Goal: Information Seeking & Learning: Check status

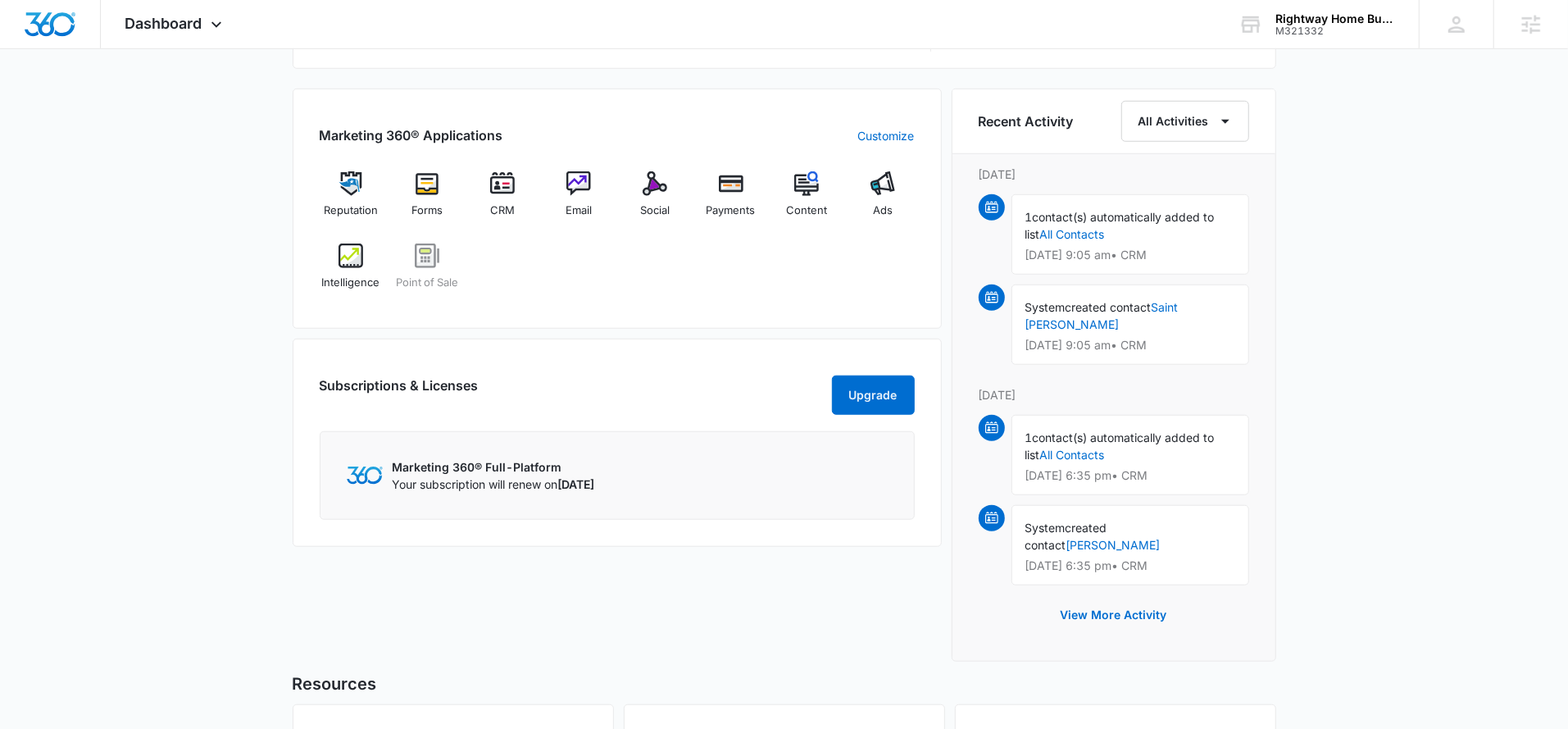
scroll to position [1005, 0]
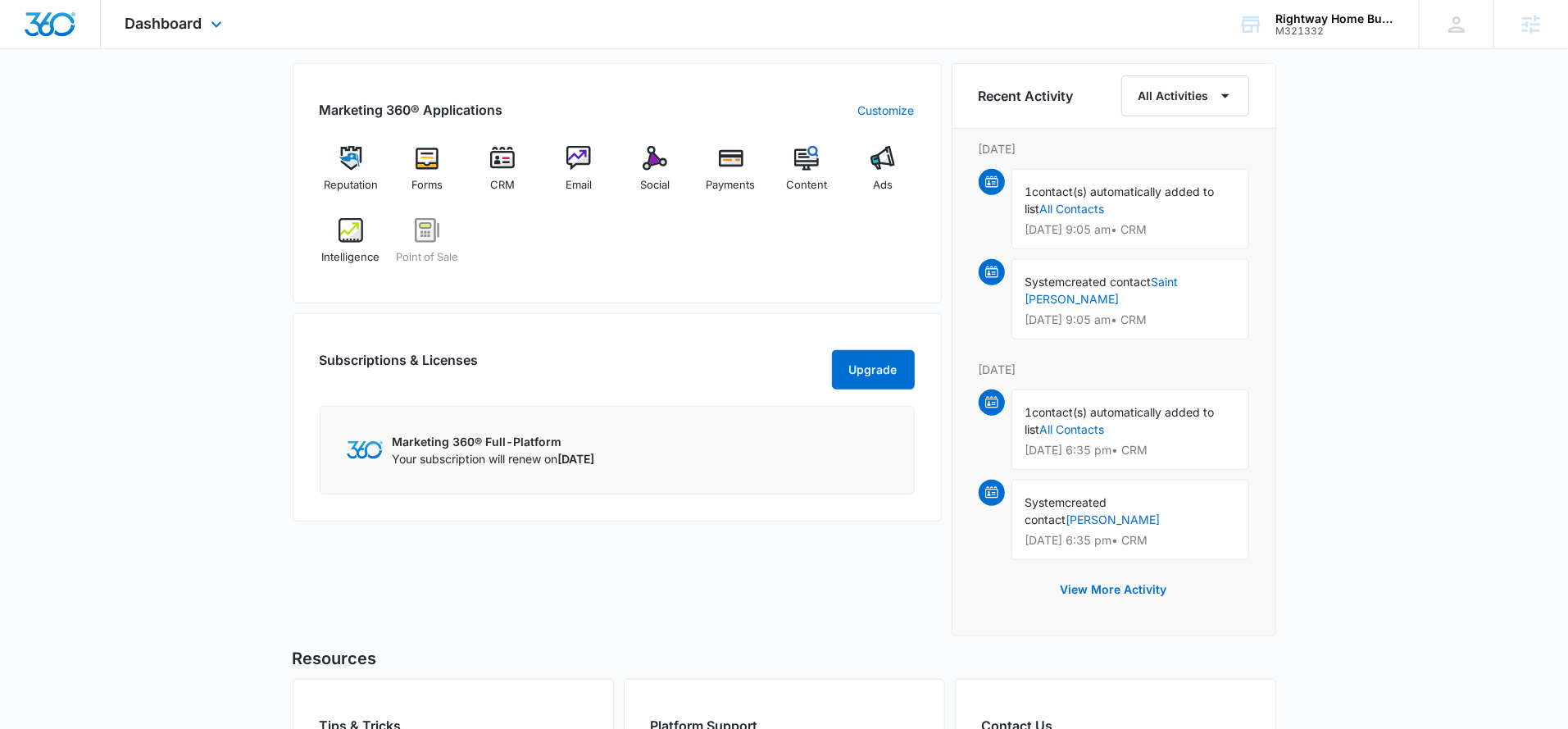
click at [188, 34] on div "Dashboard Apps Reputation Forms CRM Email Social Payments POS Content Ads Intel…" at bounding box center [176, 24] width 150 height 49
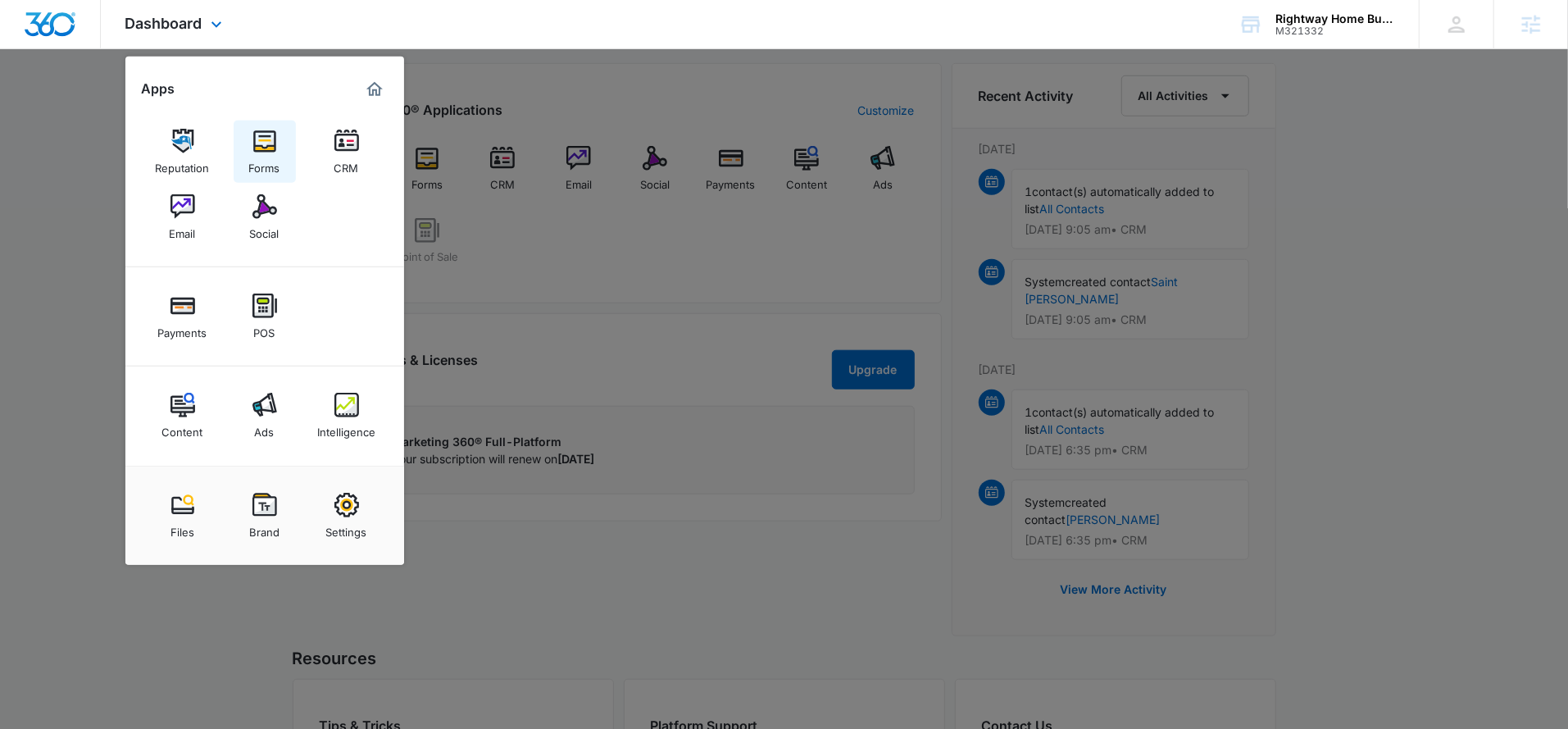
click at [255, 147] on img at bounding box center [264, 140] width 24 height 24
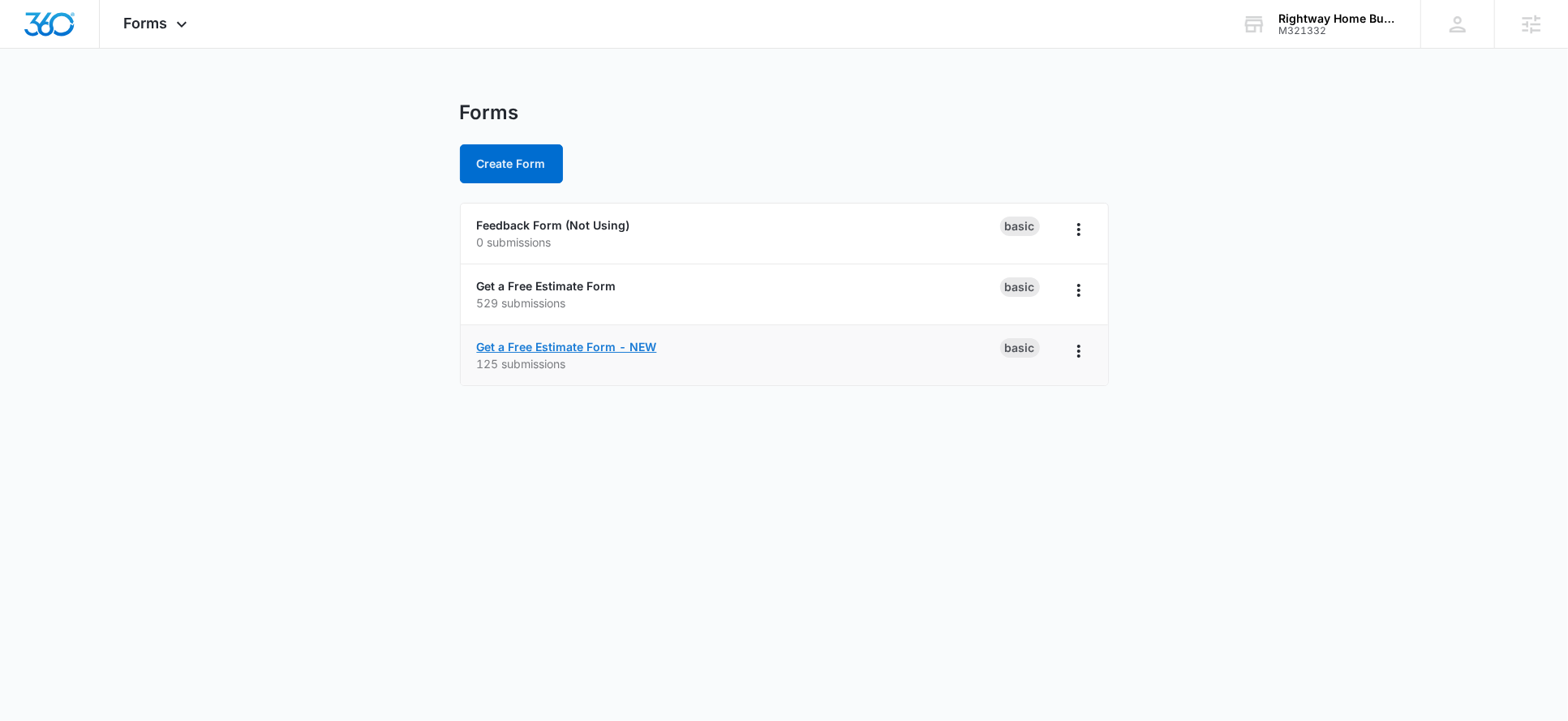
click at [537, 347] on link "Get a Free Estimate Form - NEW" at bounding box center [566, 347] width 181 height 14
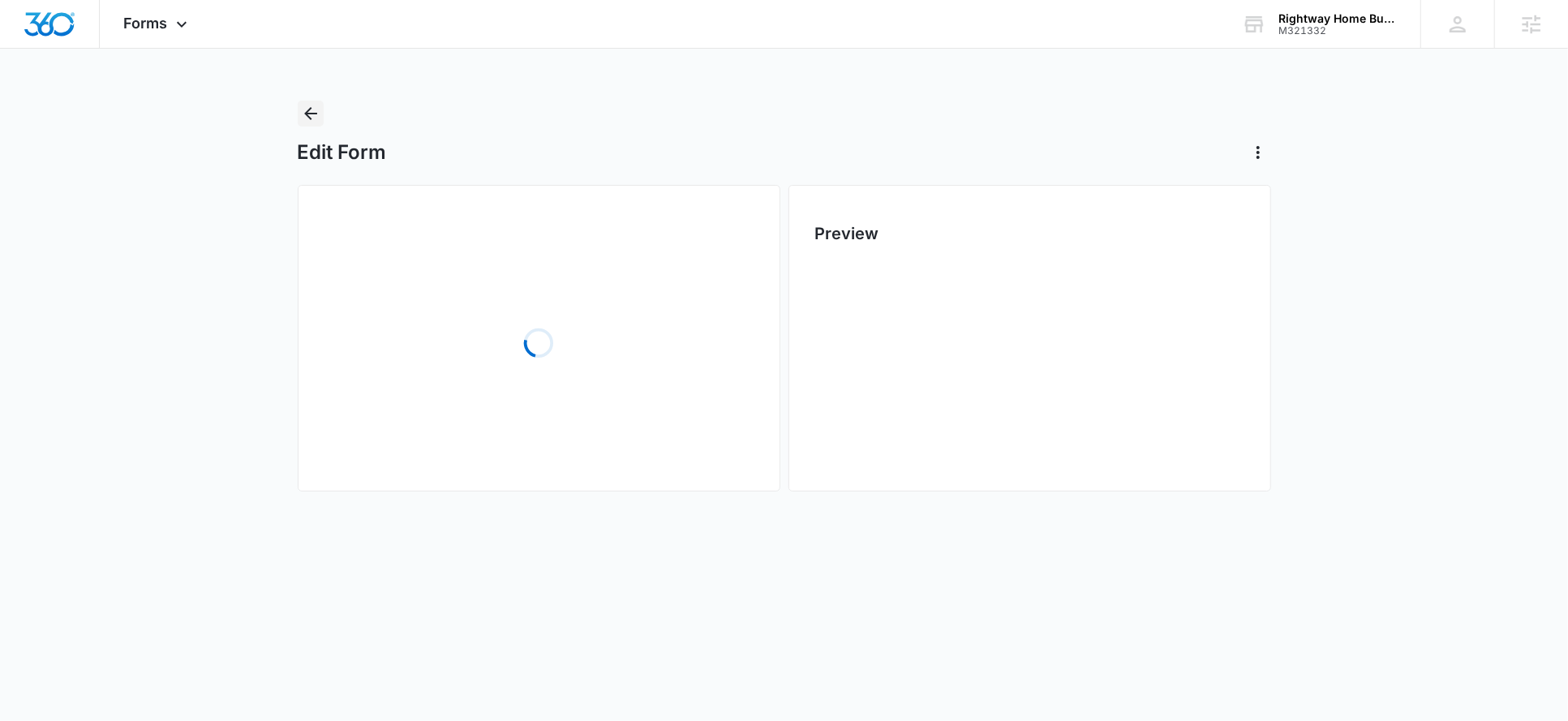
click at [311, 109] on icon "Back" at bounding box center [310, 113] width 19 height 19
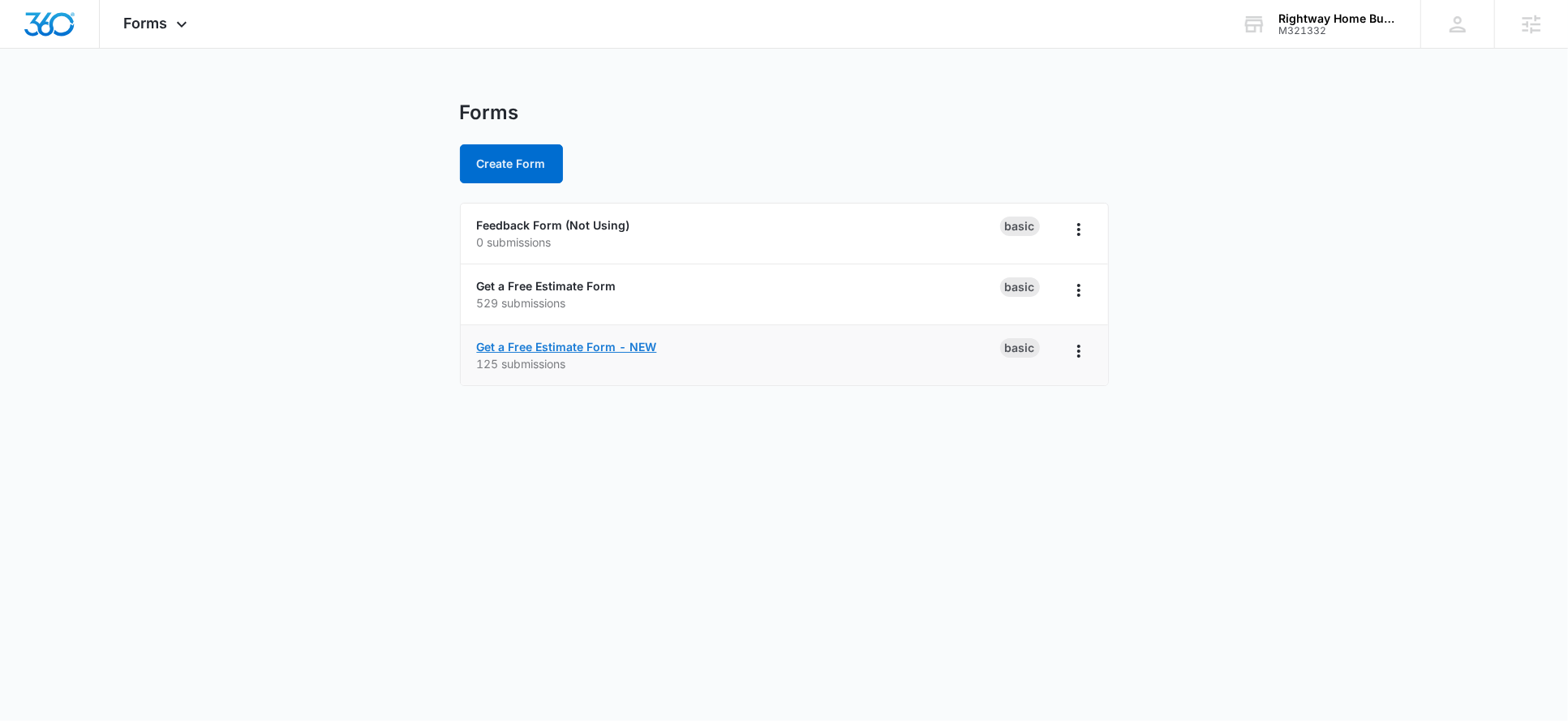
click at [559, 349] on link "Get a Free Estimate Form - NEW" at bounding box center [566, 347] width 181 height 14
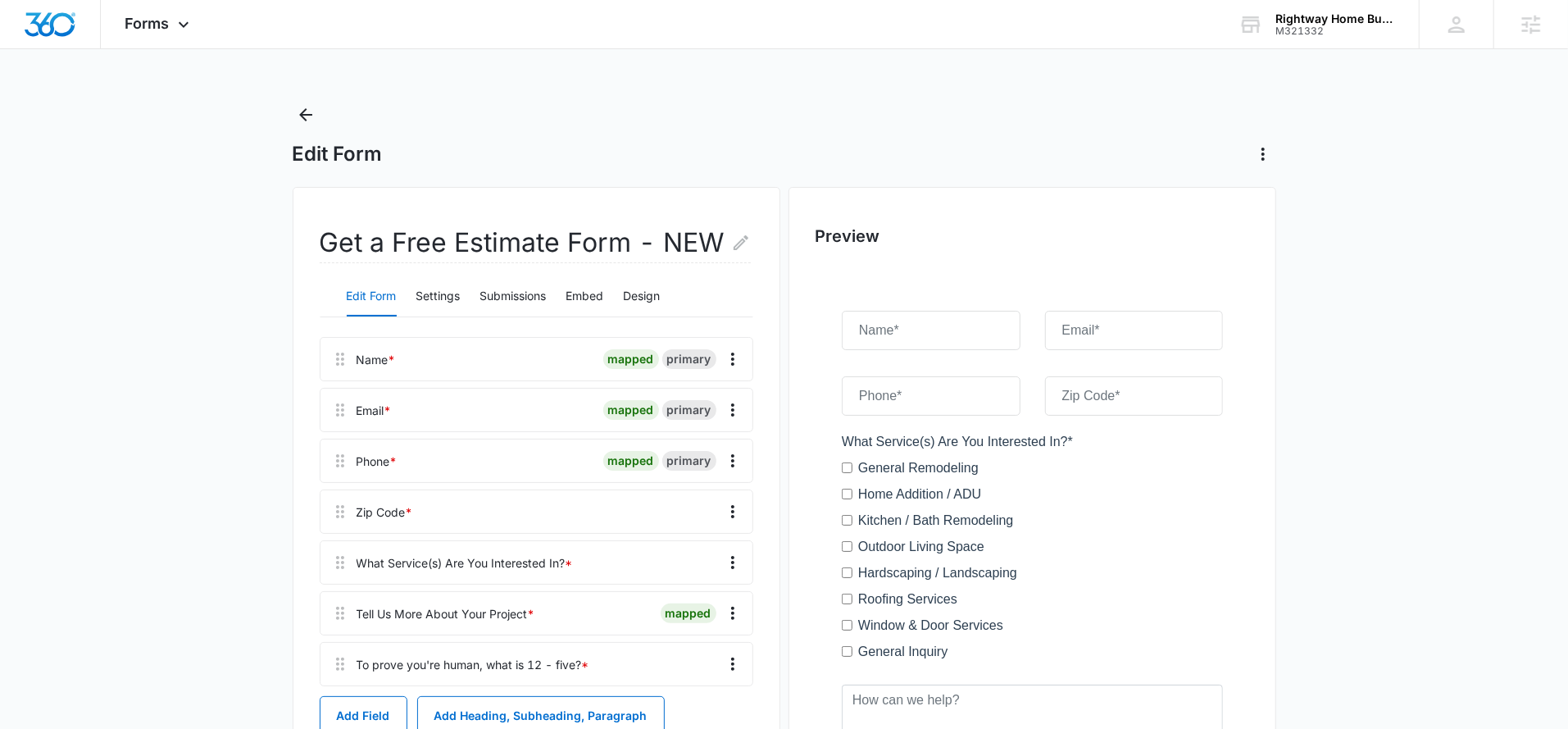
scroll to position [183, 0]
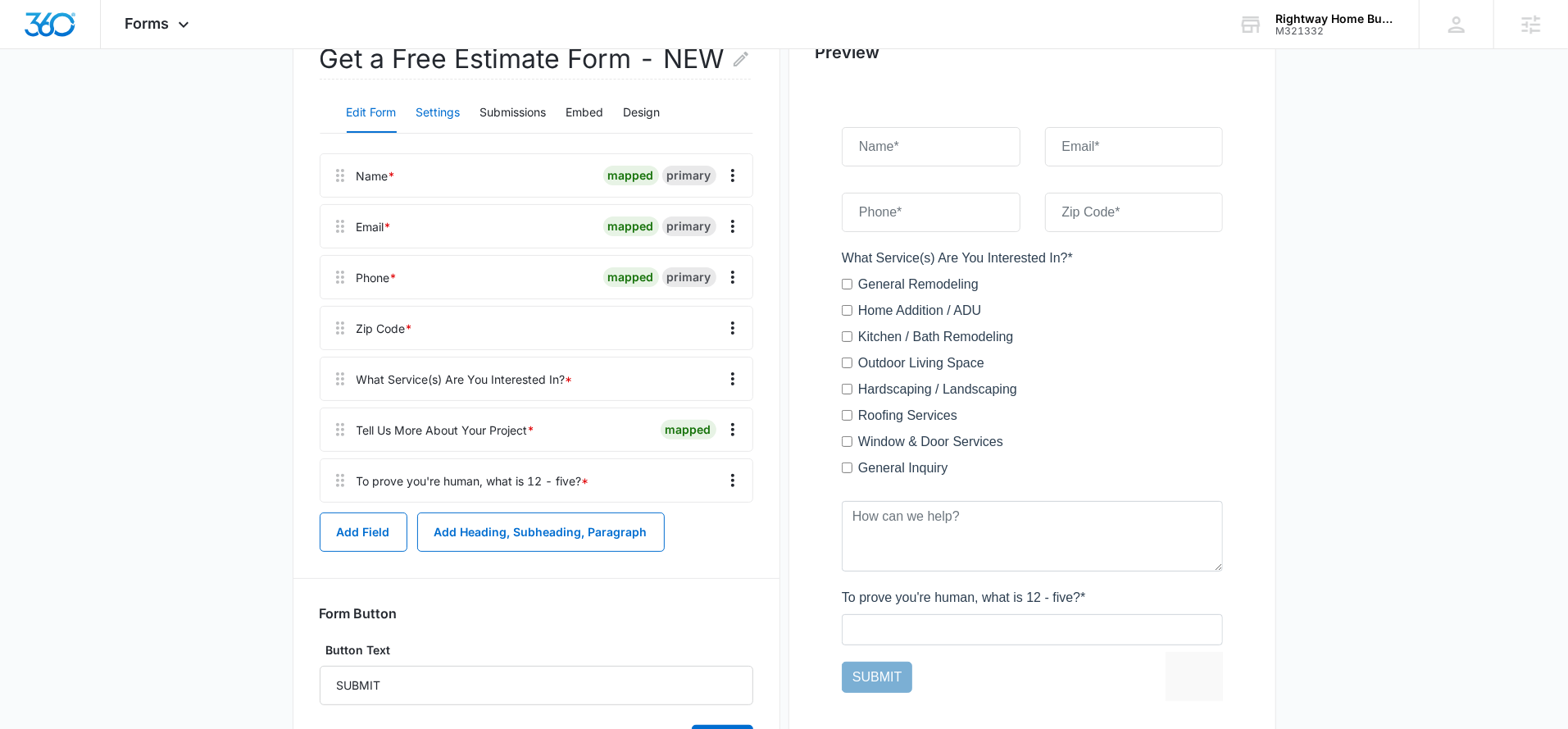
click at [444, 108] on button "Settings" at bounding box center [438, 113] width 45 height 40
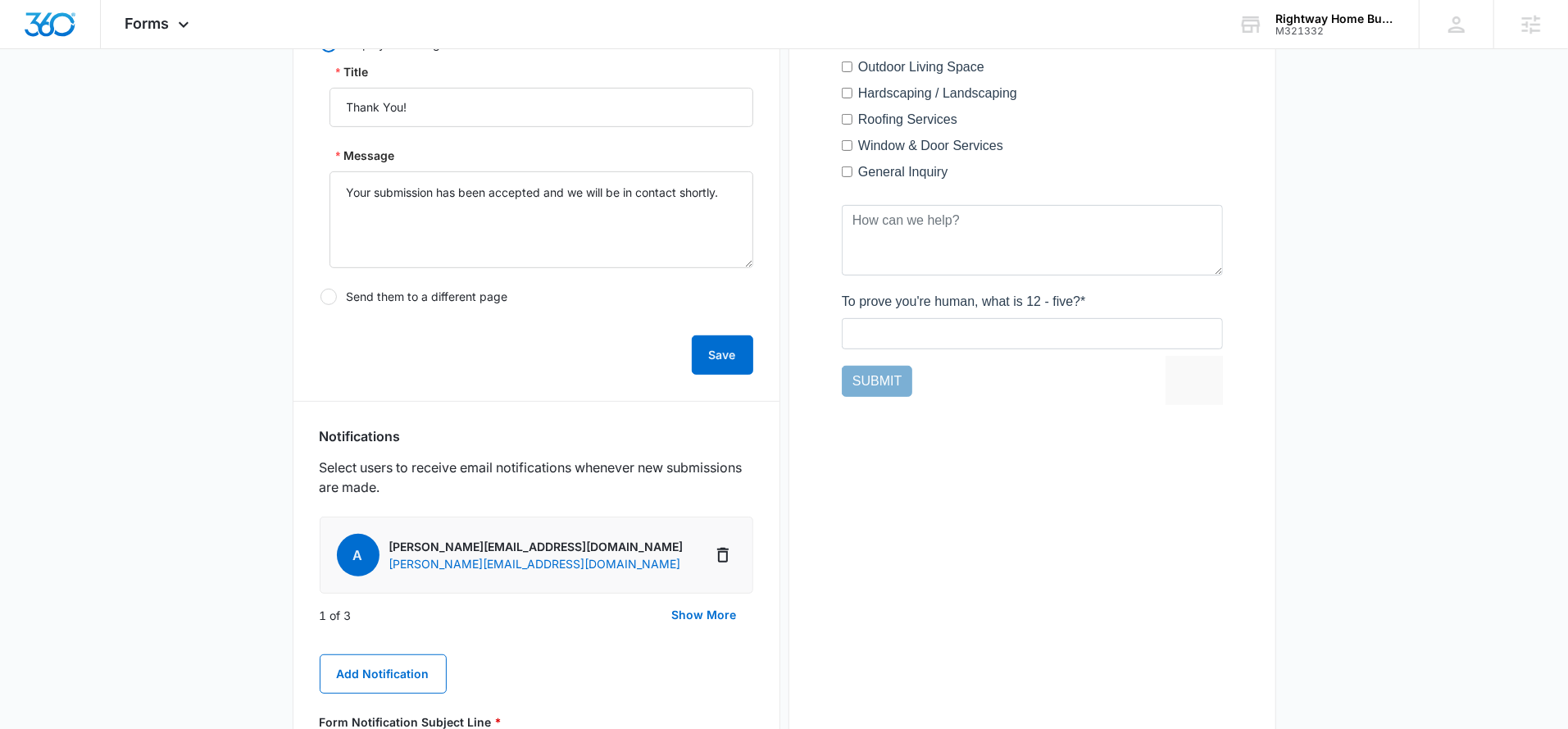
scroll to position [844, 0]
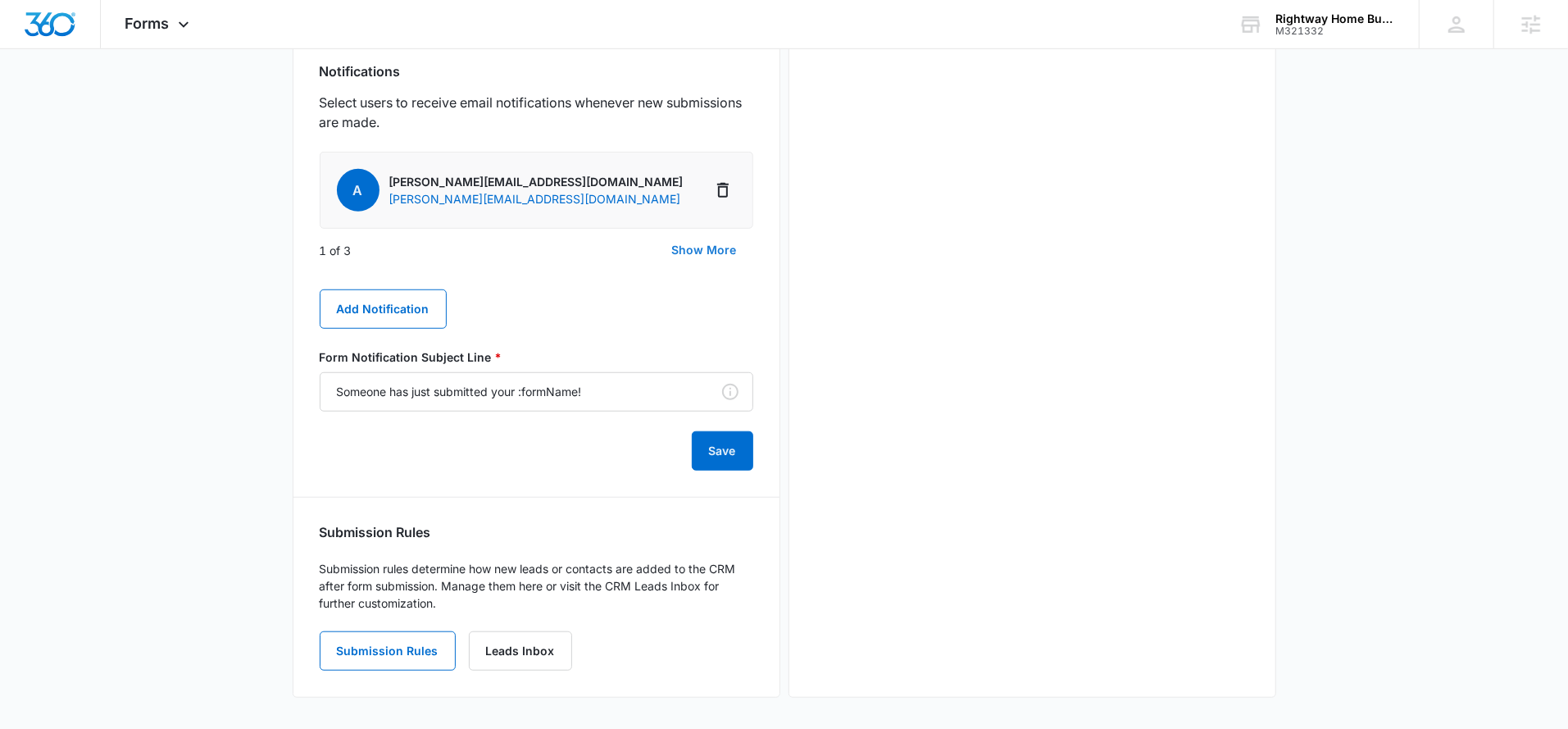
click at [689, 242] on button "Show More" at bounding box center [704, 250] width 97 height 40
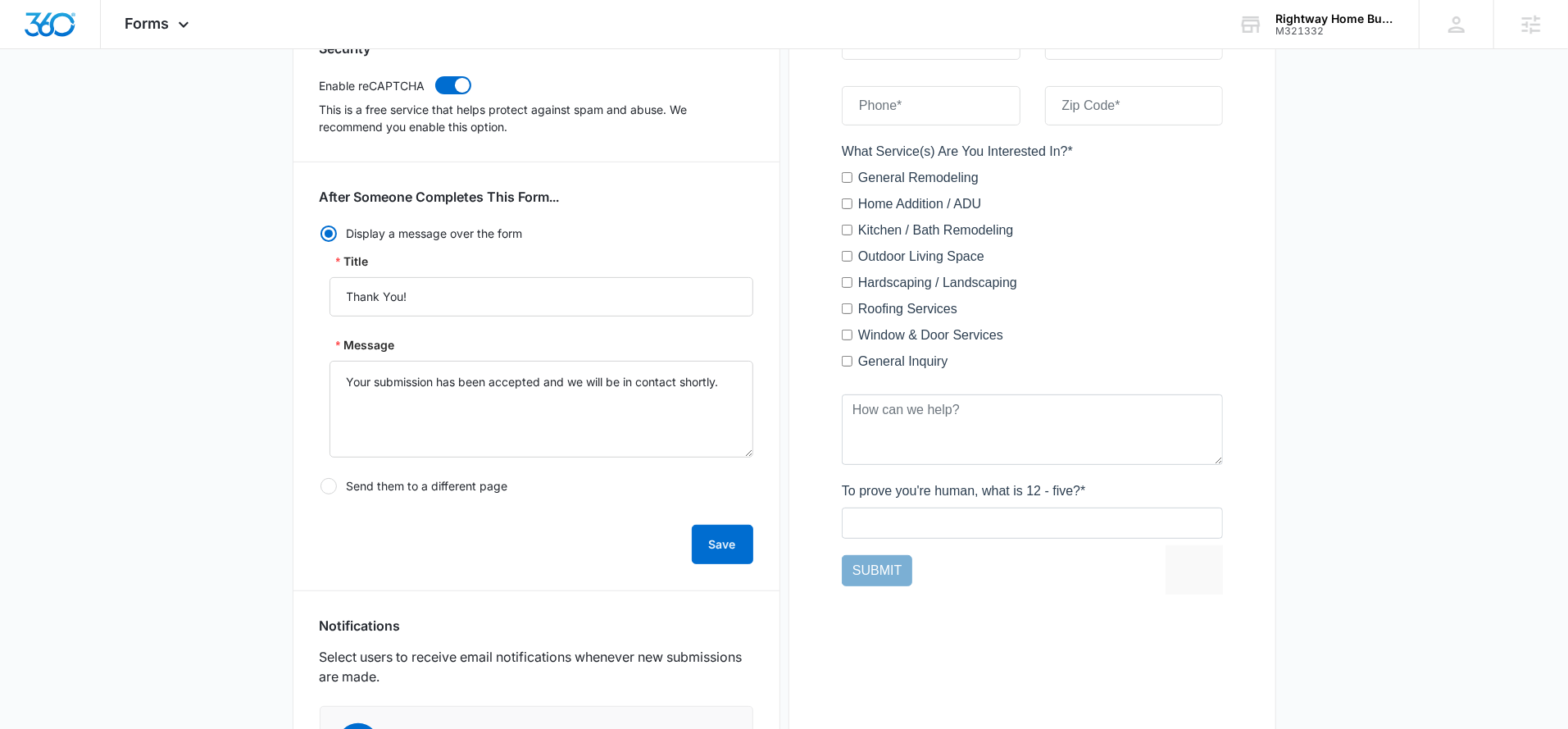
scroll to position [371, 0]
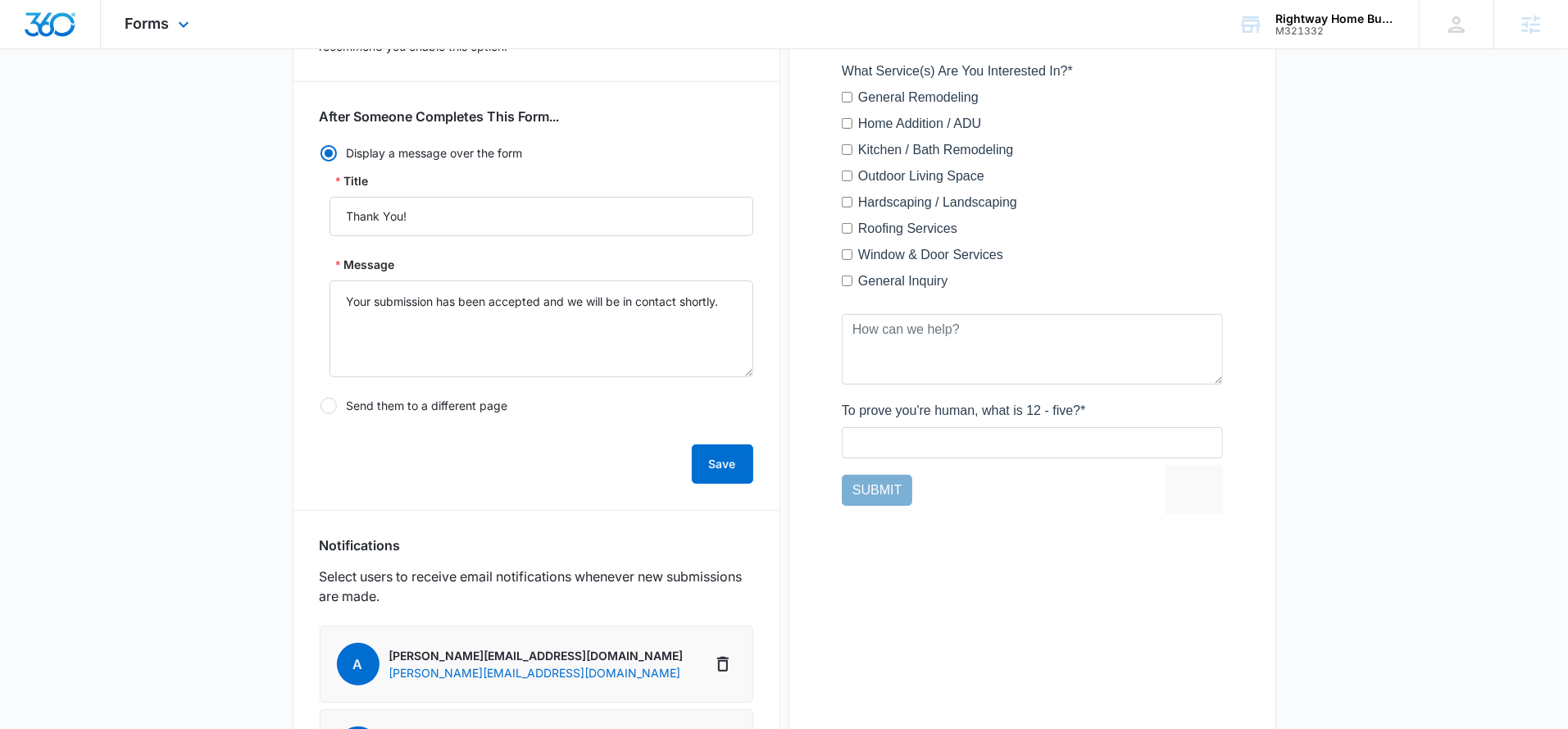
click at [154, 39] on div "Forms Apps Reputation Forms CRM Email Social Payments POS Content Ads Intellige…" at bounding box center [159, 24] width 117 height 49
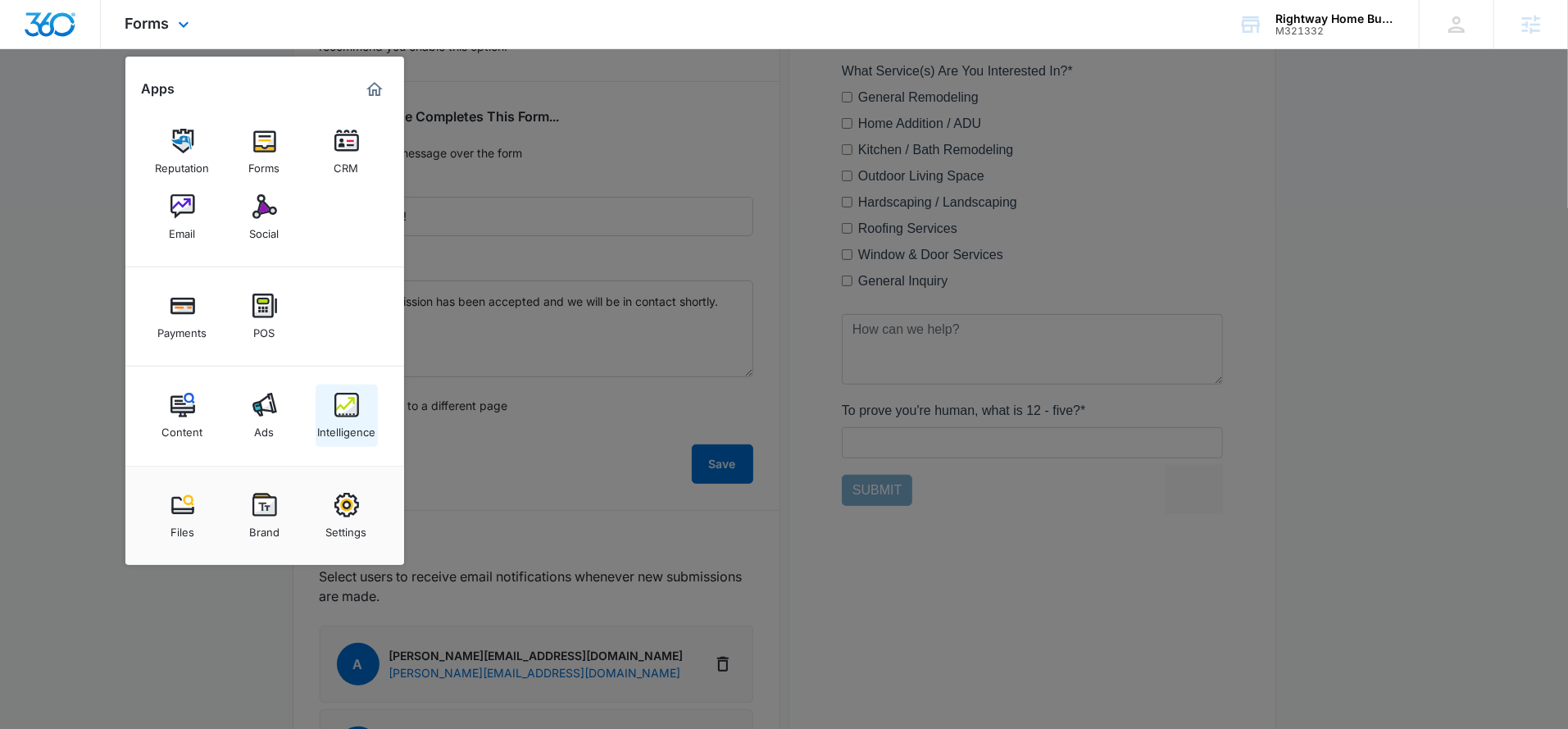
click at [351, 432] on div "Intelligence" at bounding box center [345, 427] width 58 height 21
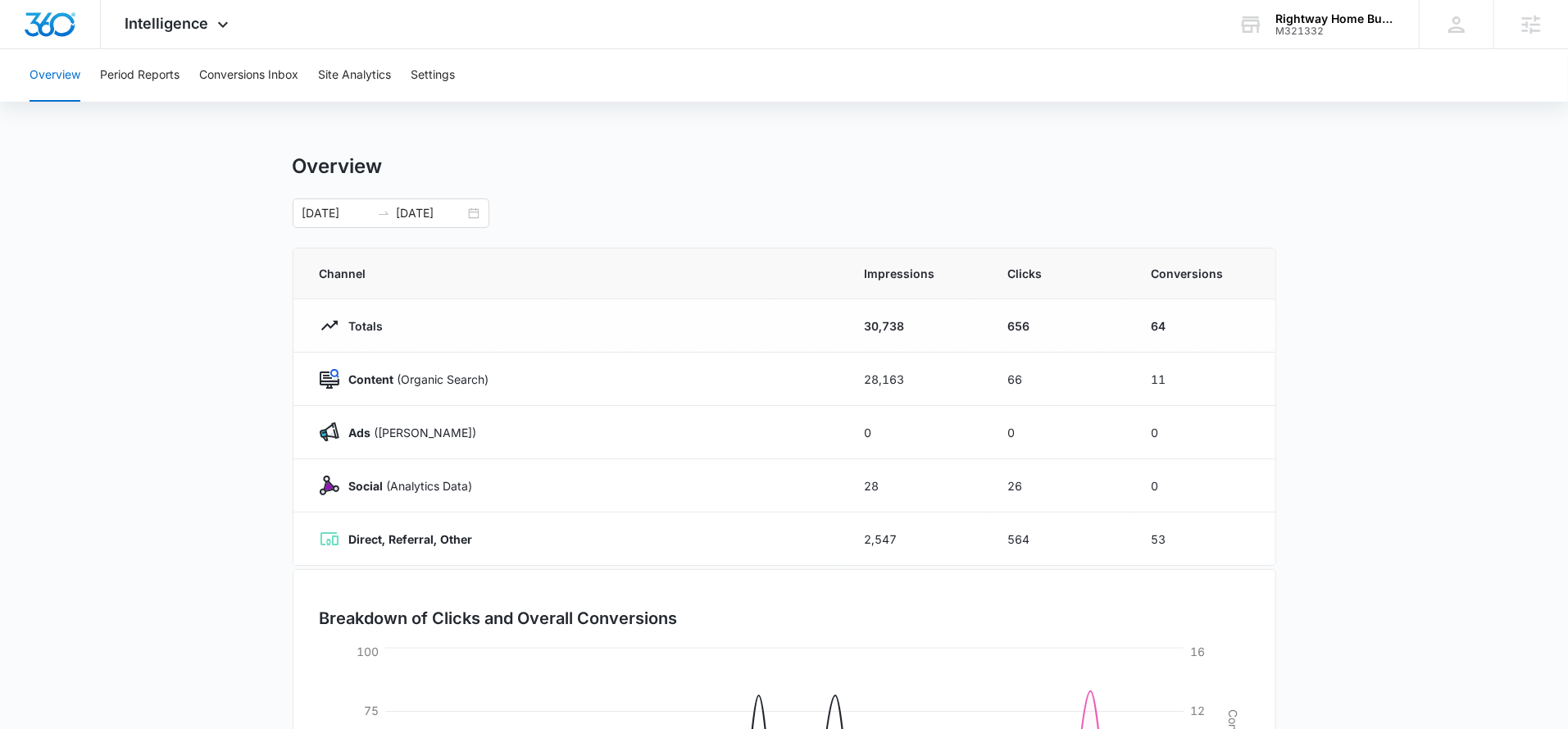
scroll to position [212, 0]
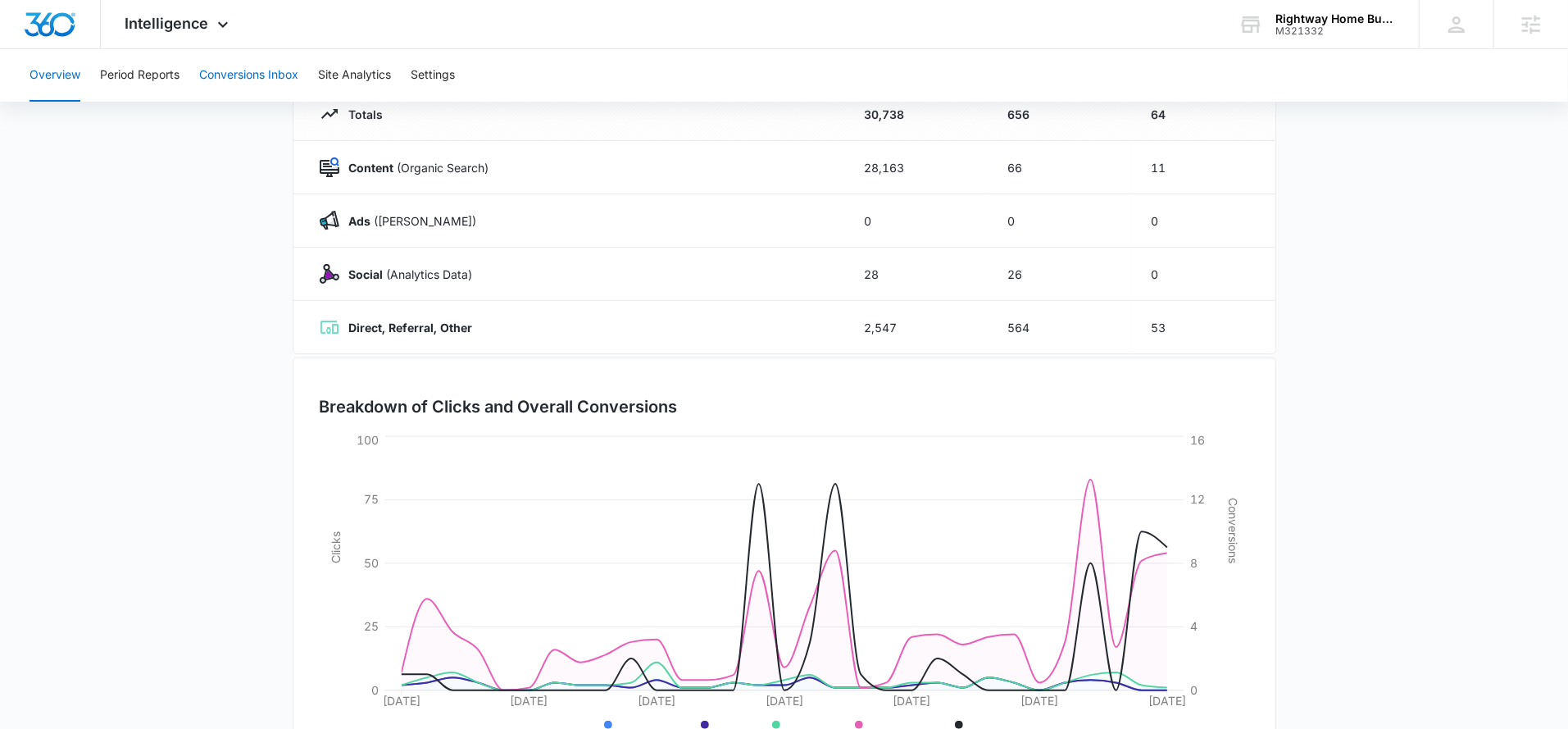
click at [244, 78] on button "Conversions Inbox" at bounding box center [249, 76] width 99 height 52
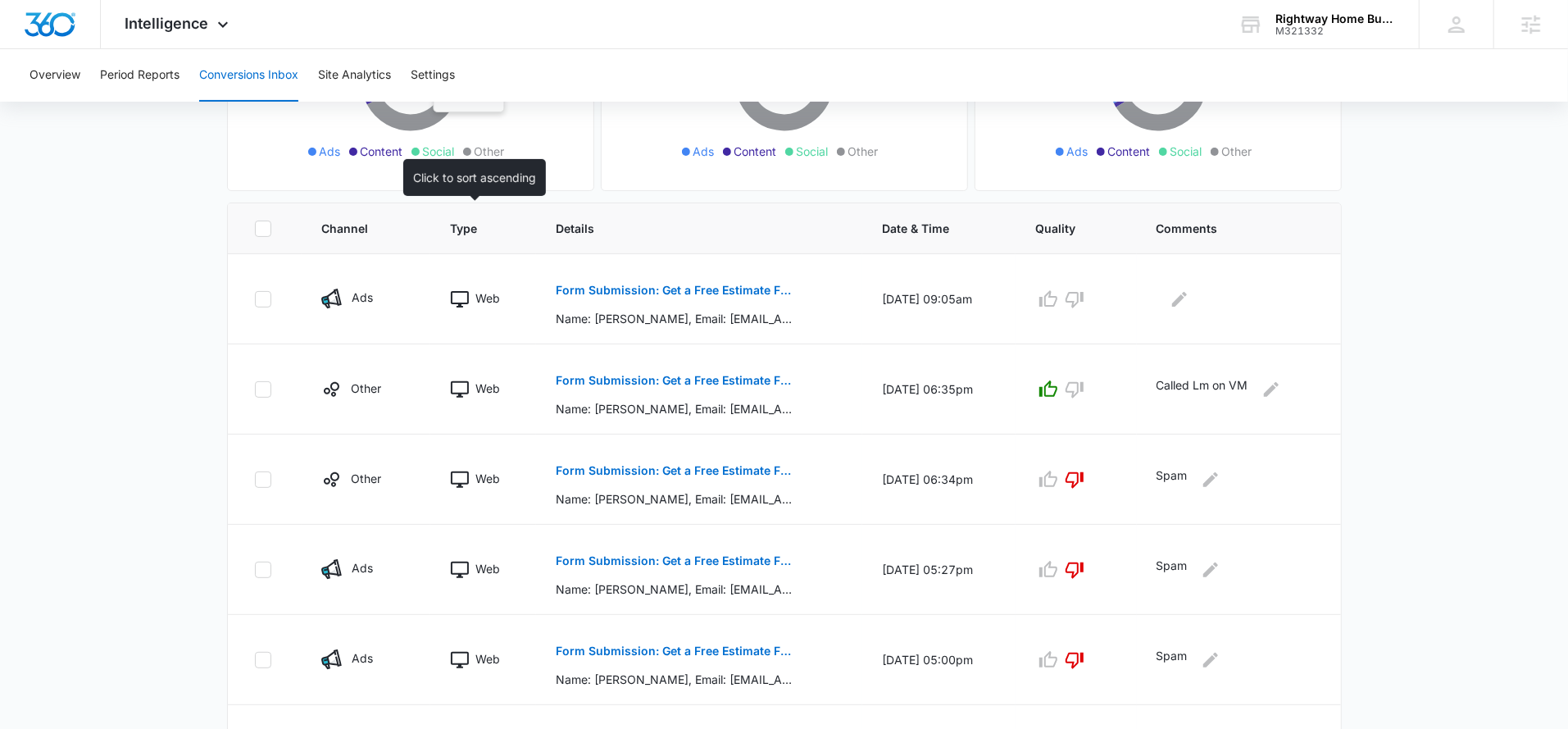
scroll to position [264, 0]
click at [636, 287] on p "Form Submission: Get a Free Estimate Form - NEW" at bounding box center [675, 288] width 239 height 12
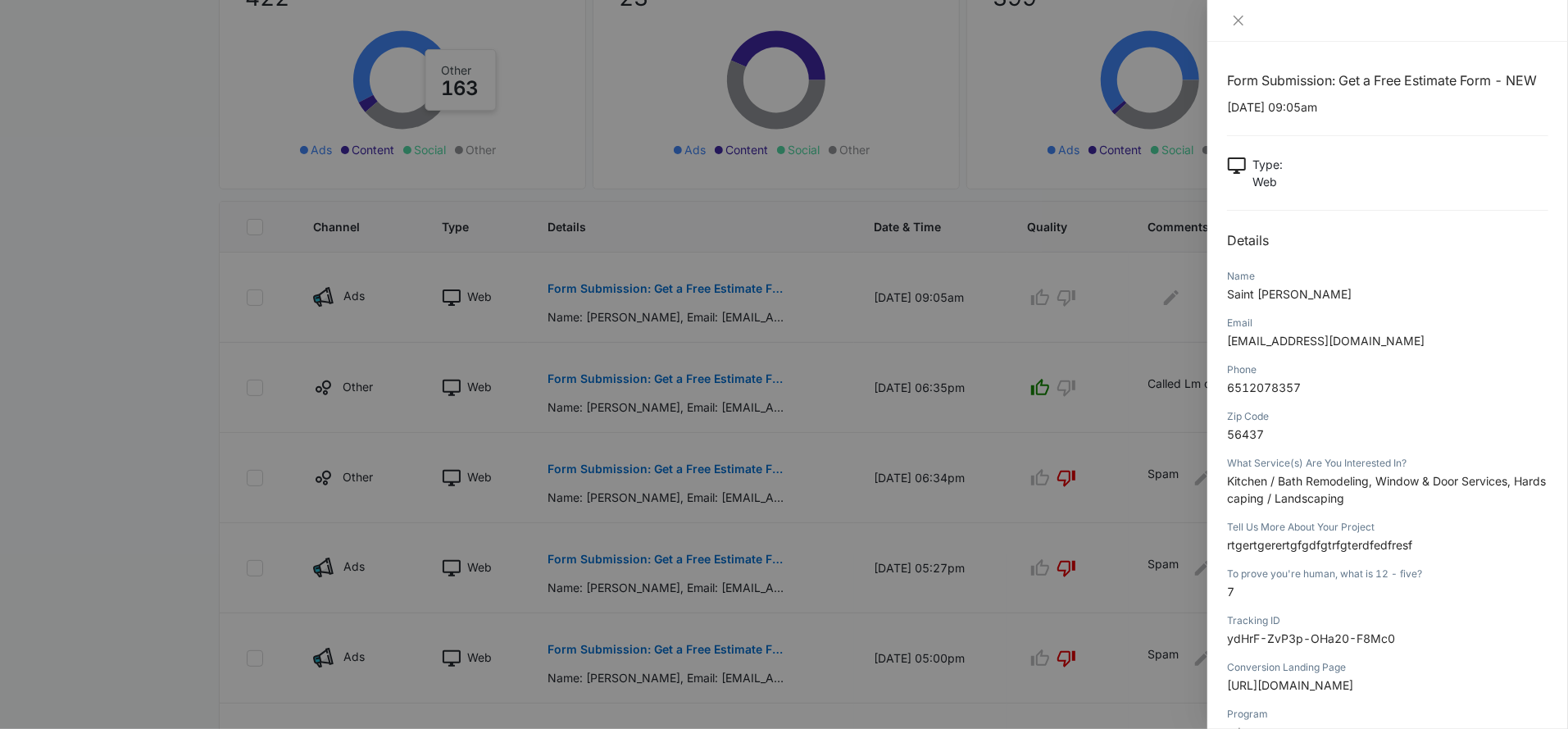
click at [1125, 404] on div at bounding box center [784, 364] width 1568 height 729
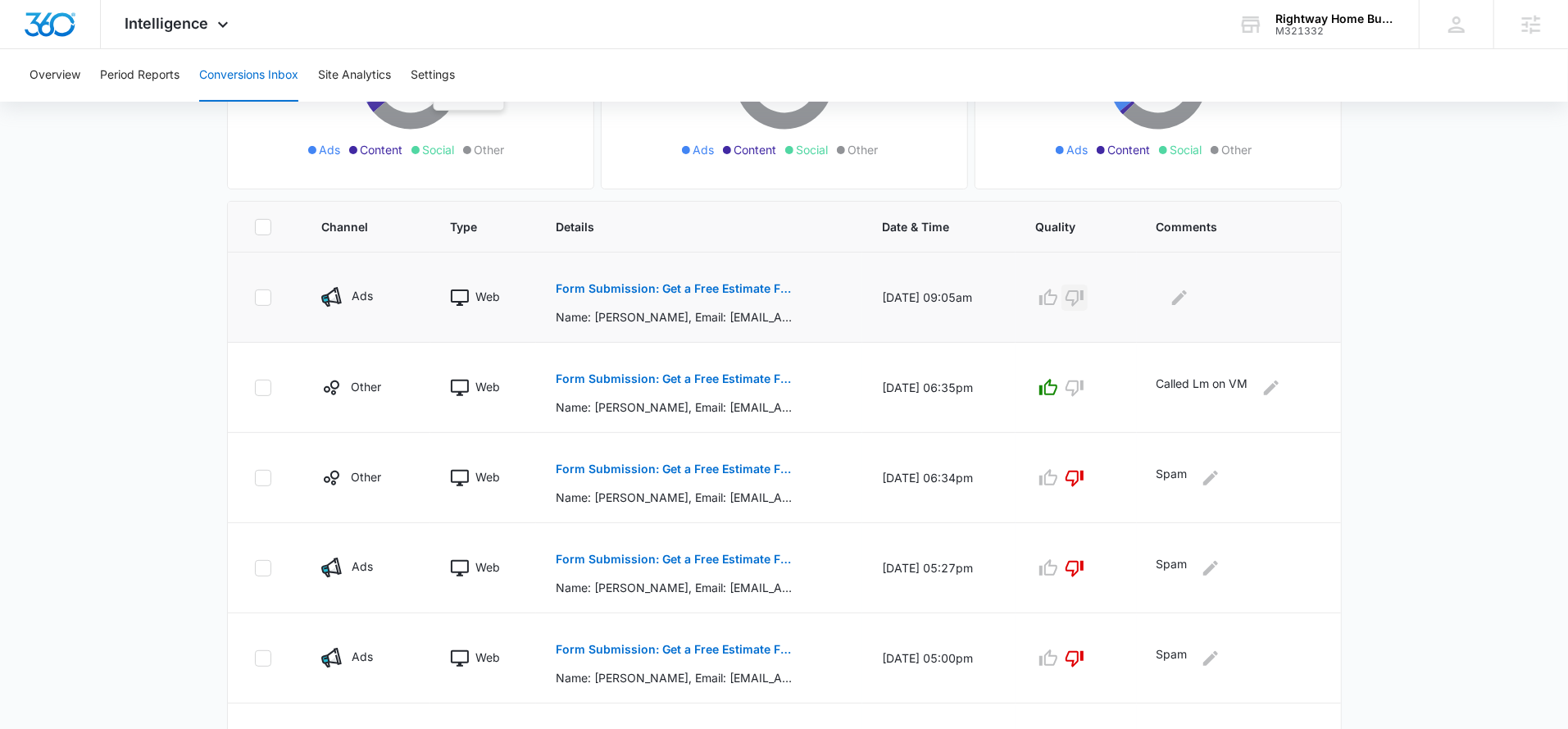
click at [1082, 298] on icon "button" at bounding box center [1074, 298] width 18 height 17
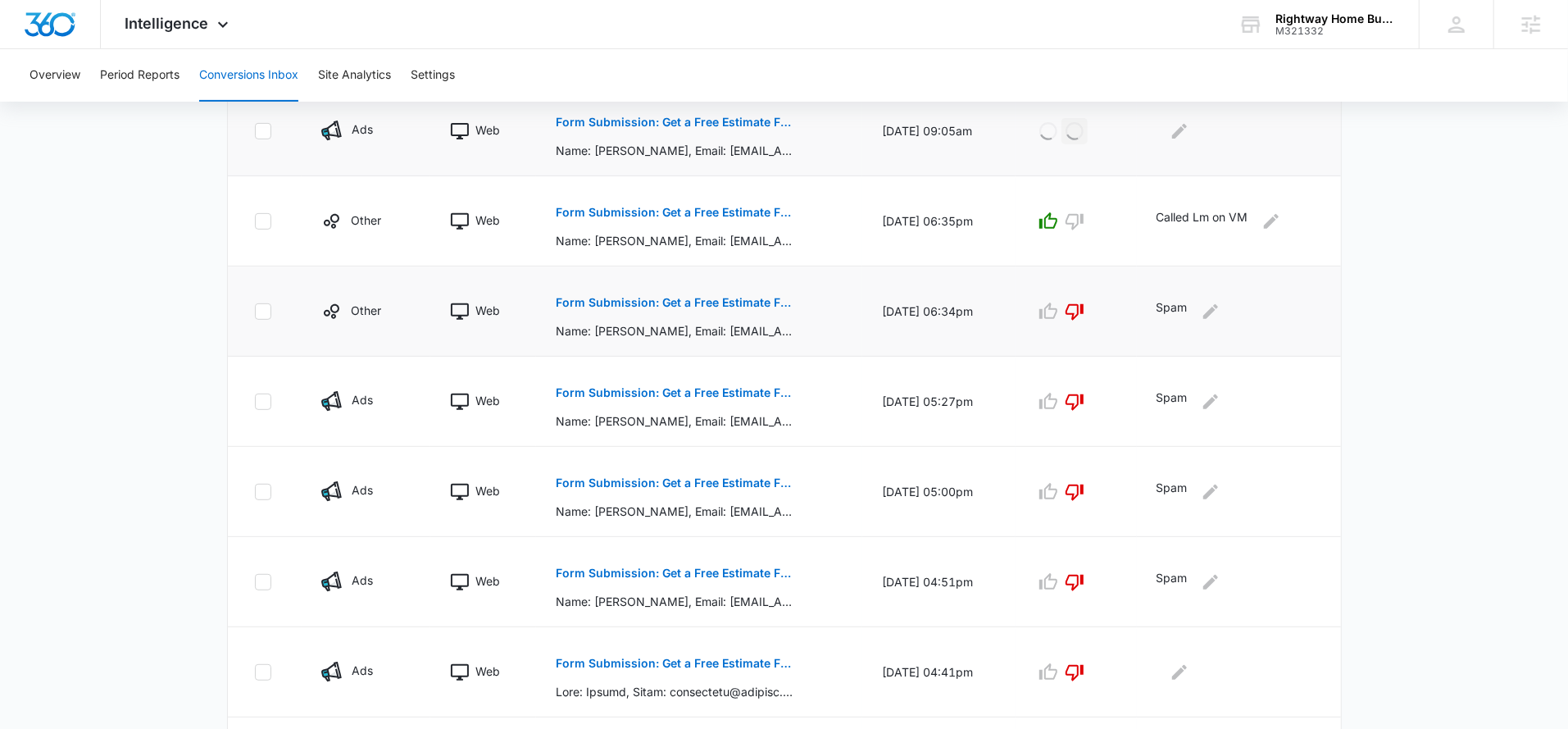
scroll to position [352, 0]
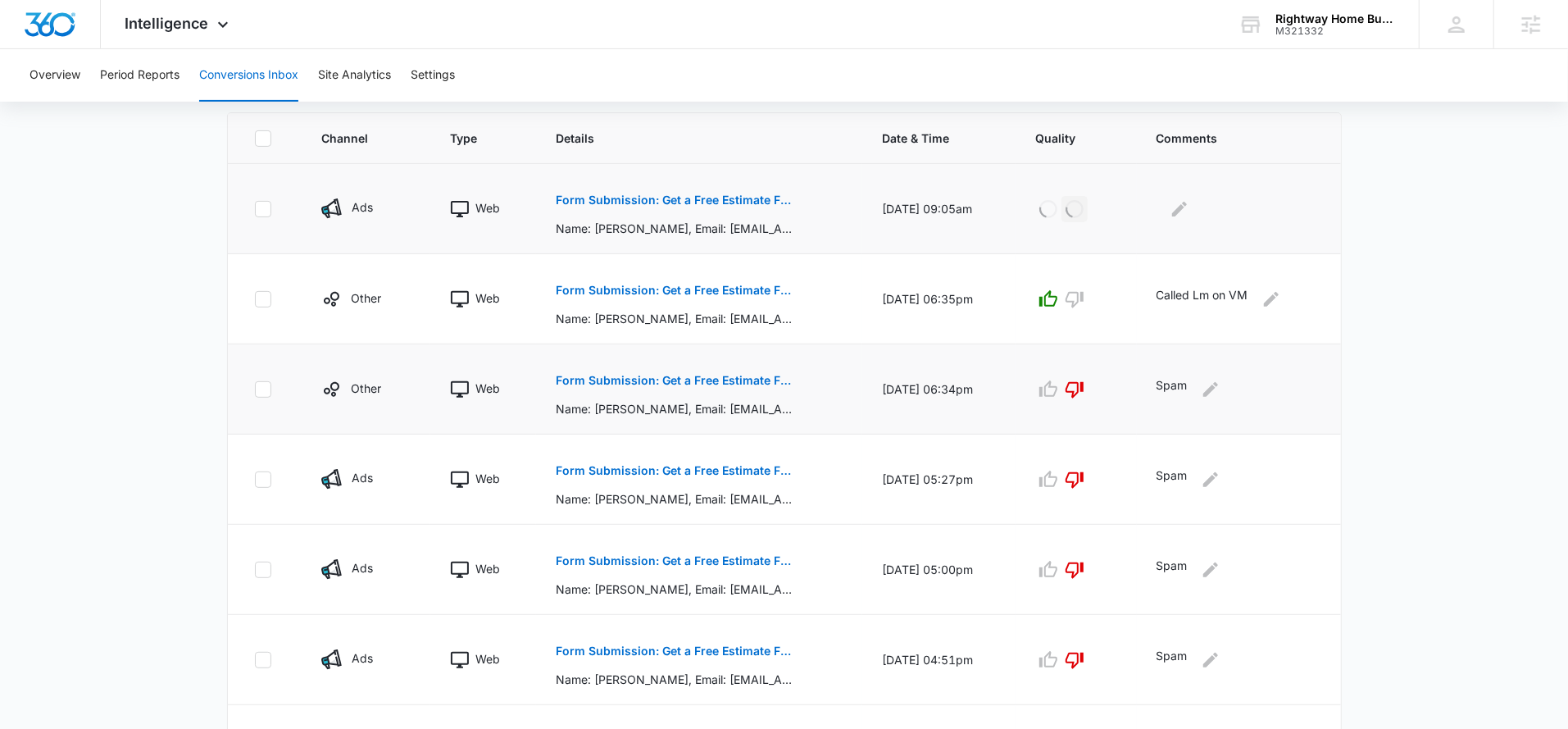
click at [1174, 389] on p "Spam" at bounding box center [1171, 389] width 31 height 26
copy p "Spam"
click at [1176, 212] on icon "Edit Comments" at bounding box center [1179, 209] width 19 height 19
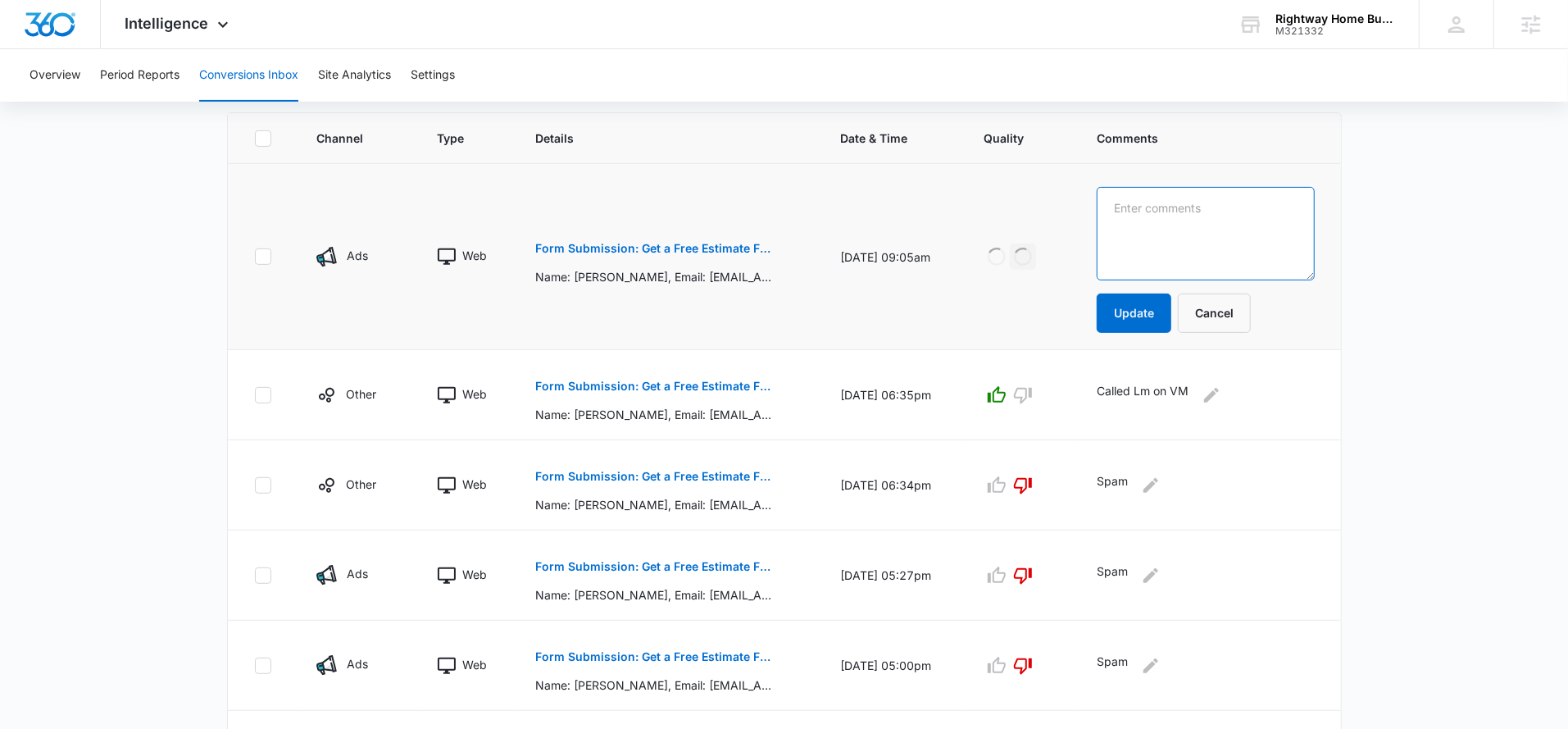
click at [1192, 213] on textarea at bounding box center [1205, 233] width 217 height 93
paste textarea "Spam"
type textarea "Spam"
click at [1157, 314] on button "Update" at bounding box center [1134, 313] width 75 height 40
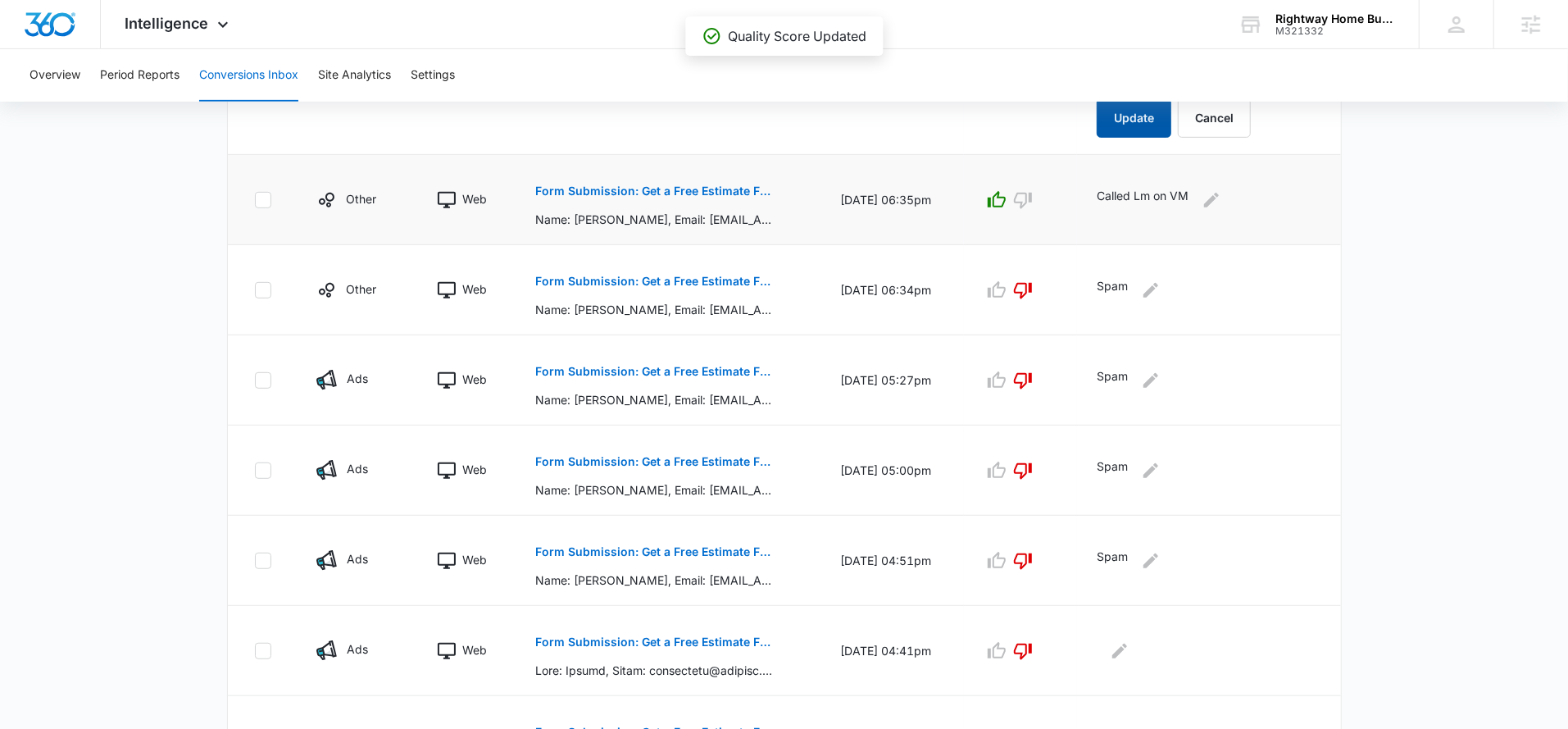
scroll to position [832, 0]
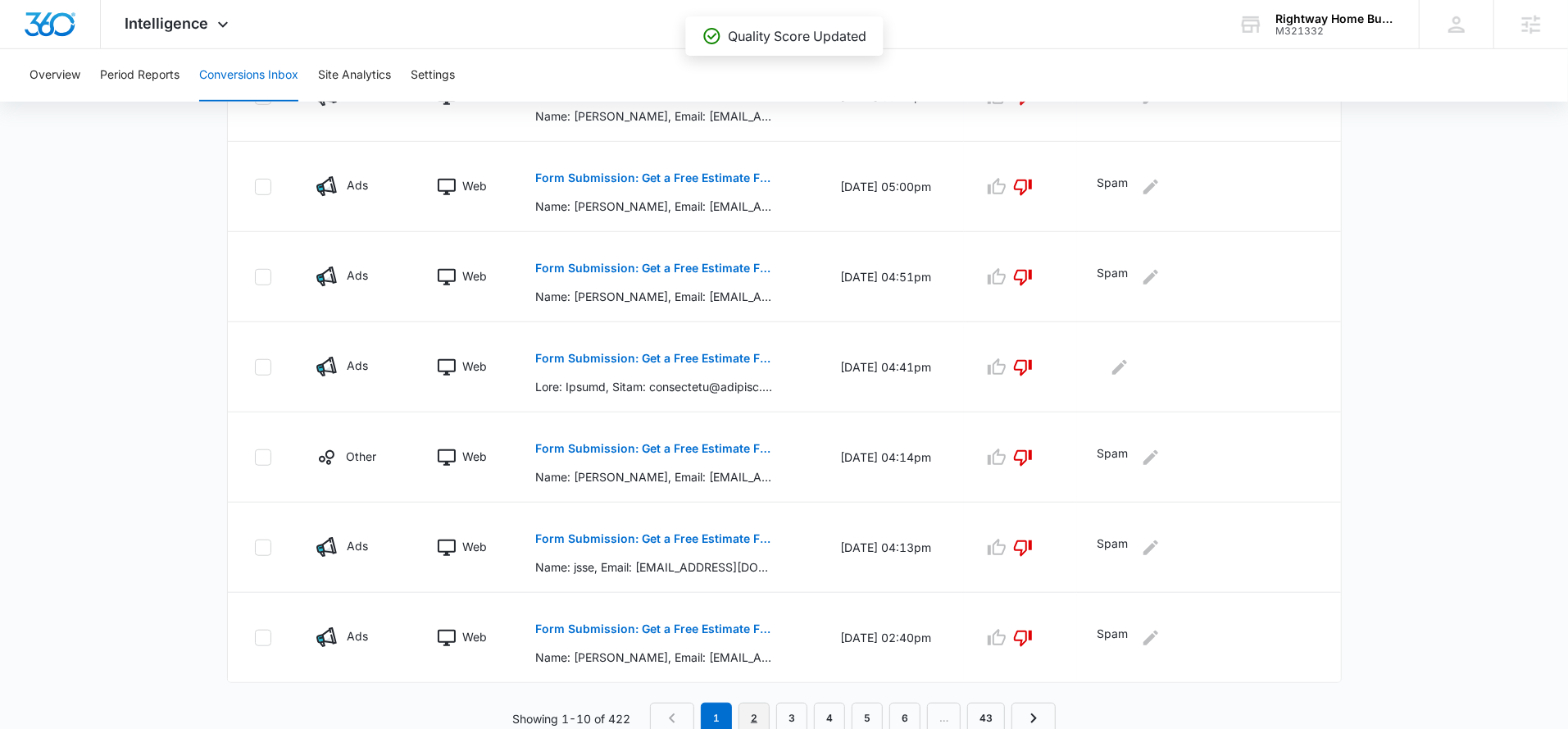
click at [758, 710] on link "2" at bounding box center [754, 718] width 31 height 31
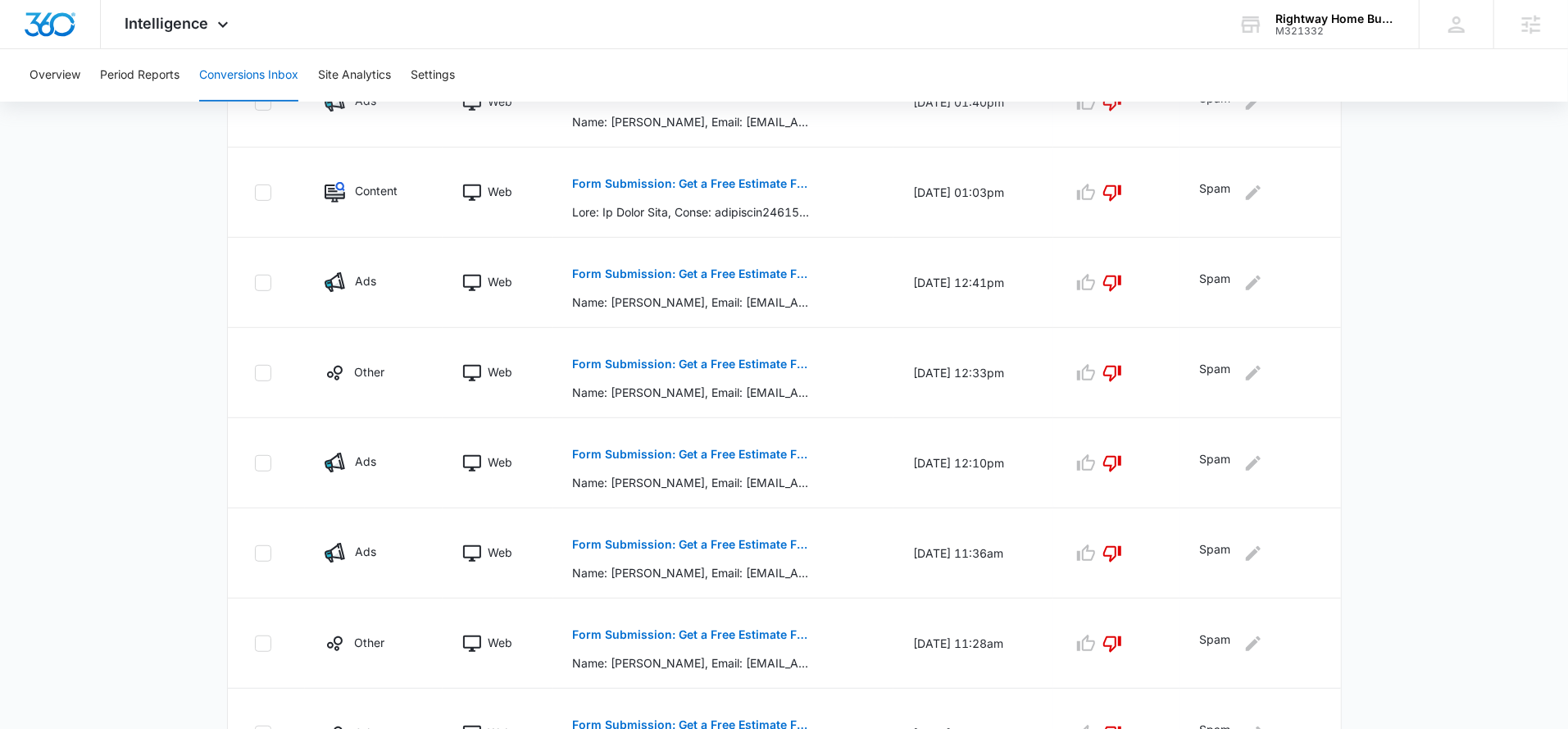
scroll to position [737, 0]
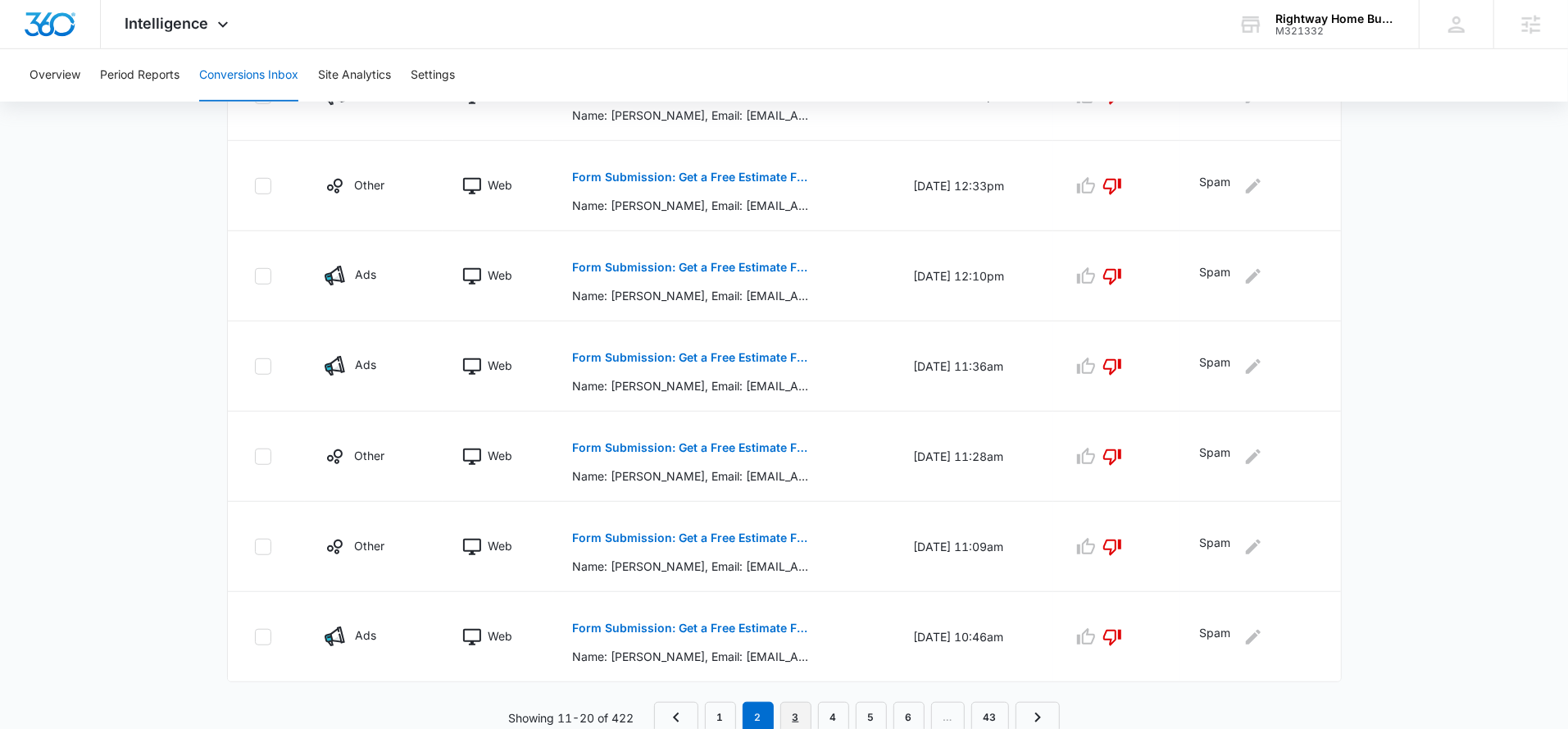
click at [797, 715] on link "3" at bounding box center [795, 717] width 31 height 31
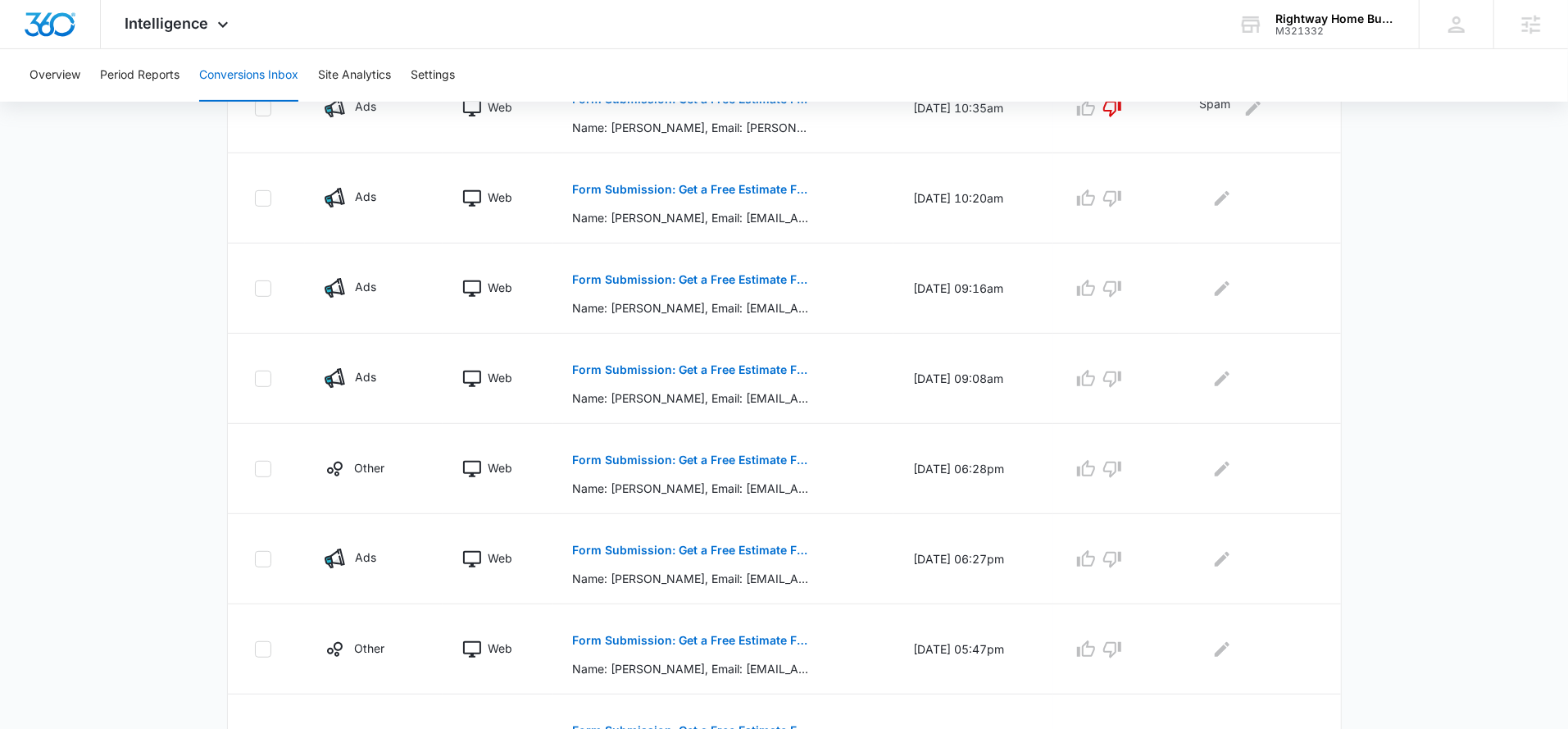
scroll to position [454, 0]
click at [1121, 193] on icon "button" at bounding box center [1112, 198] width 18 height 17
click at [1122, 288] on icon "button" at bounding box center [1112, 288] width 19 height 19
click at [734, 360] on button "Form Submission: Get a Free Estimate Form - NEW" at bounding box center [692, 368] width 239 height 40
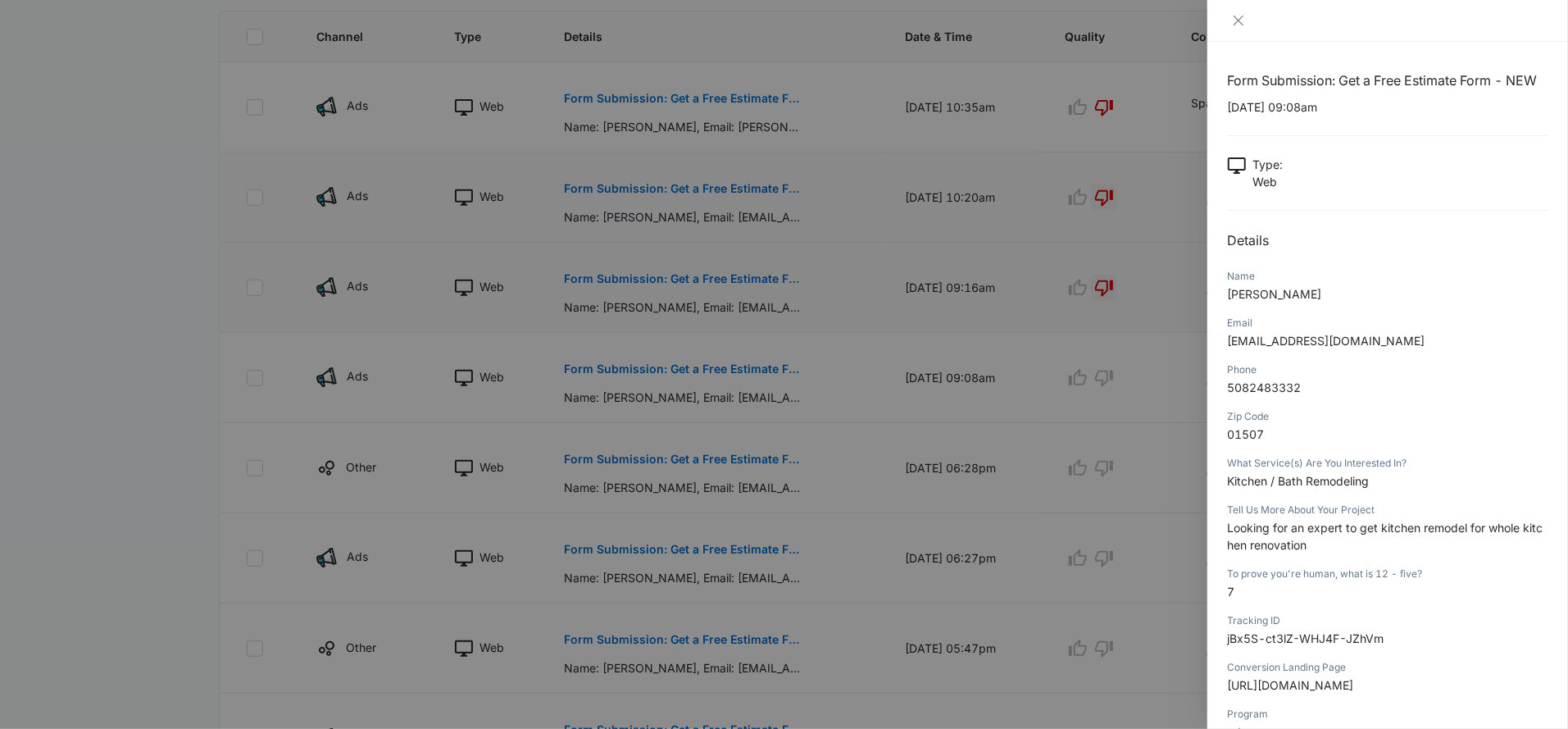
click at [1089, 338] on div at bounding box center [784, 364] width 1568 height 729
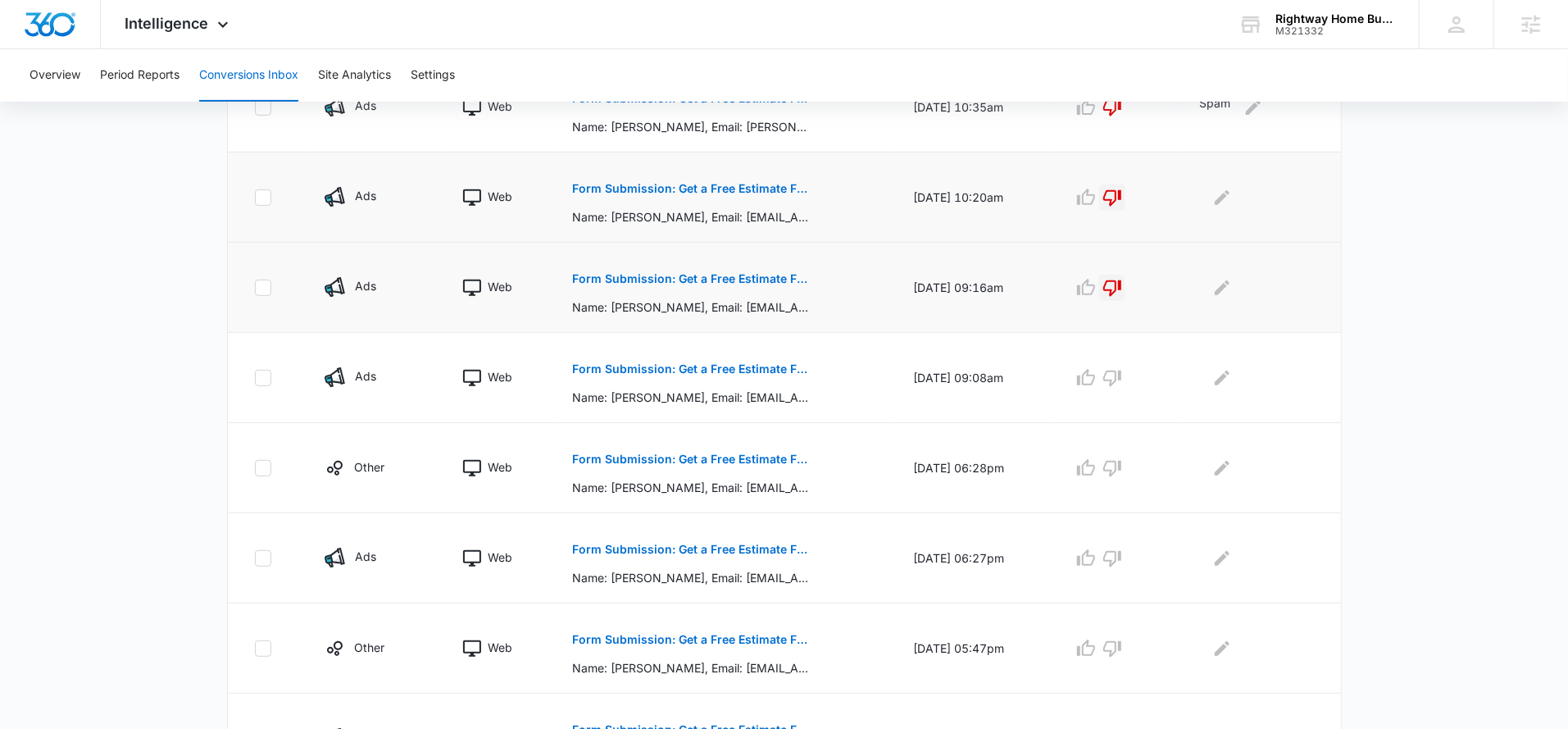
click at [711, 282] on p "Form Submission: Get a Free Estimate Form - NEW" at bounding box center [692, 279] width 239 height 12
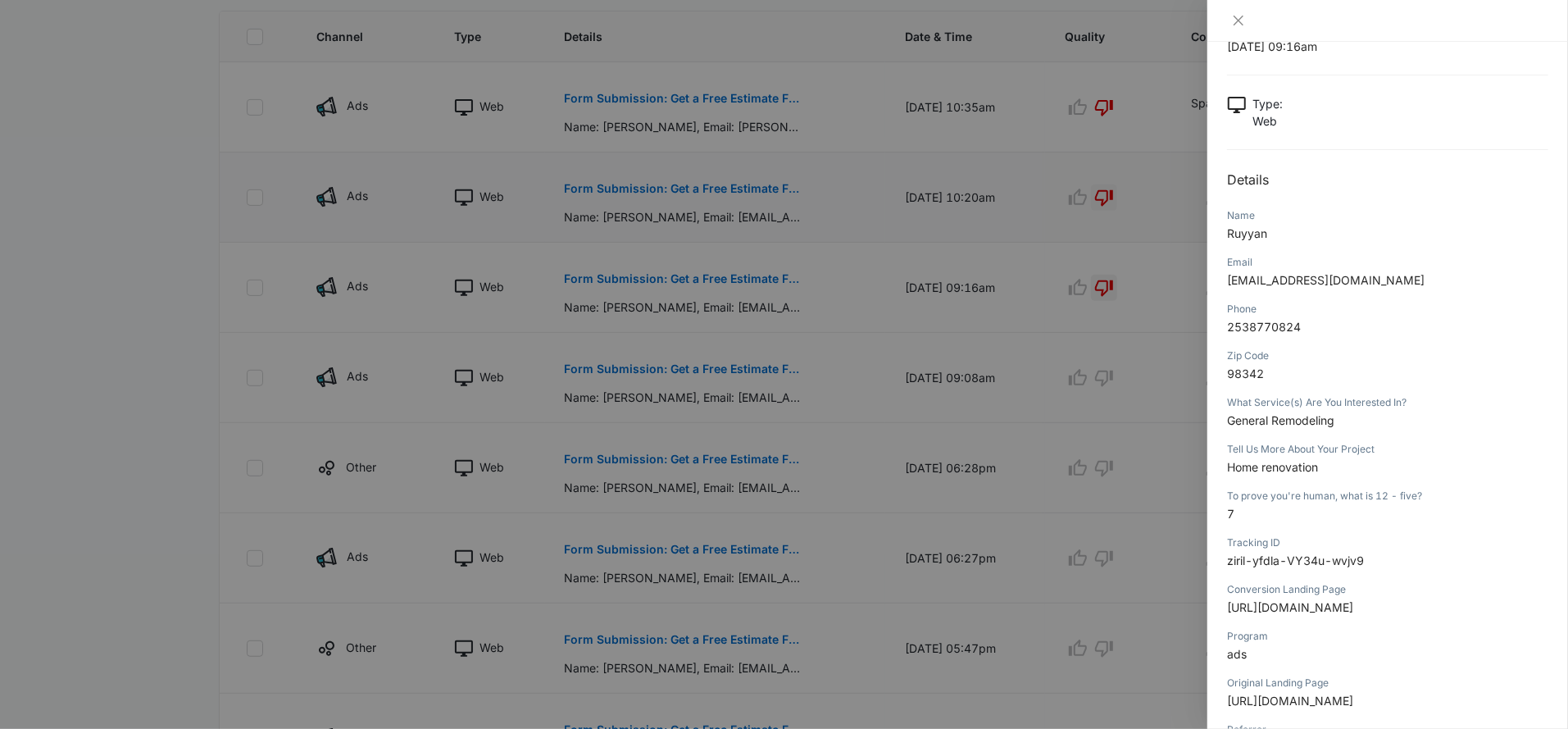
scroll to position [62, 0]
click at [1069, 351] on div at bounding box center [784, 364] width 1568 height 729
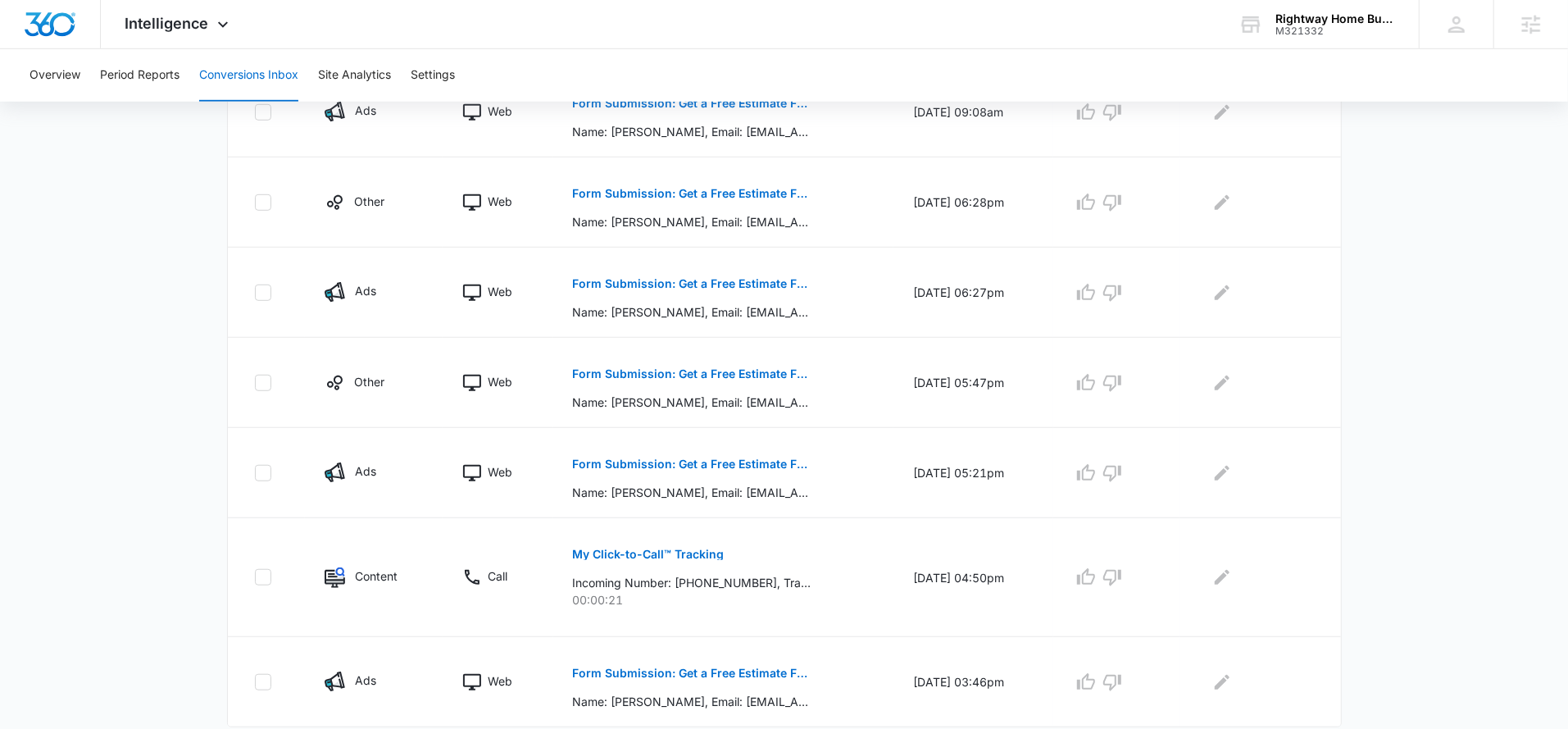
scroll to position [765, 0]
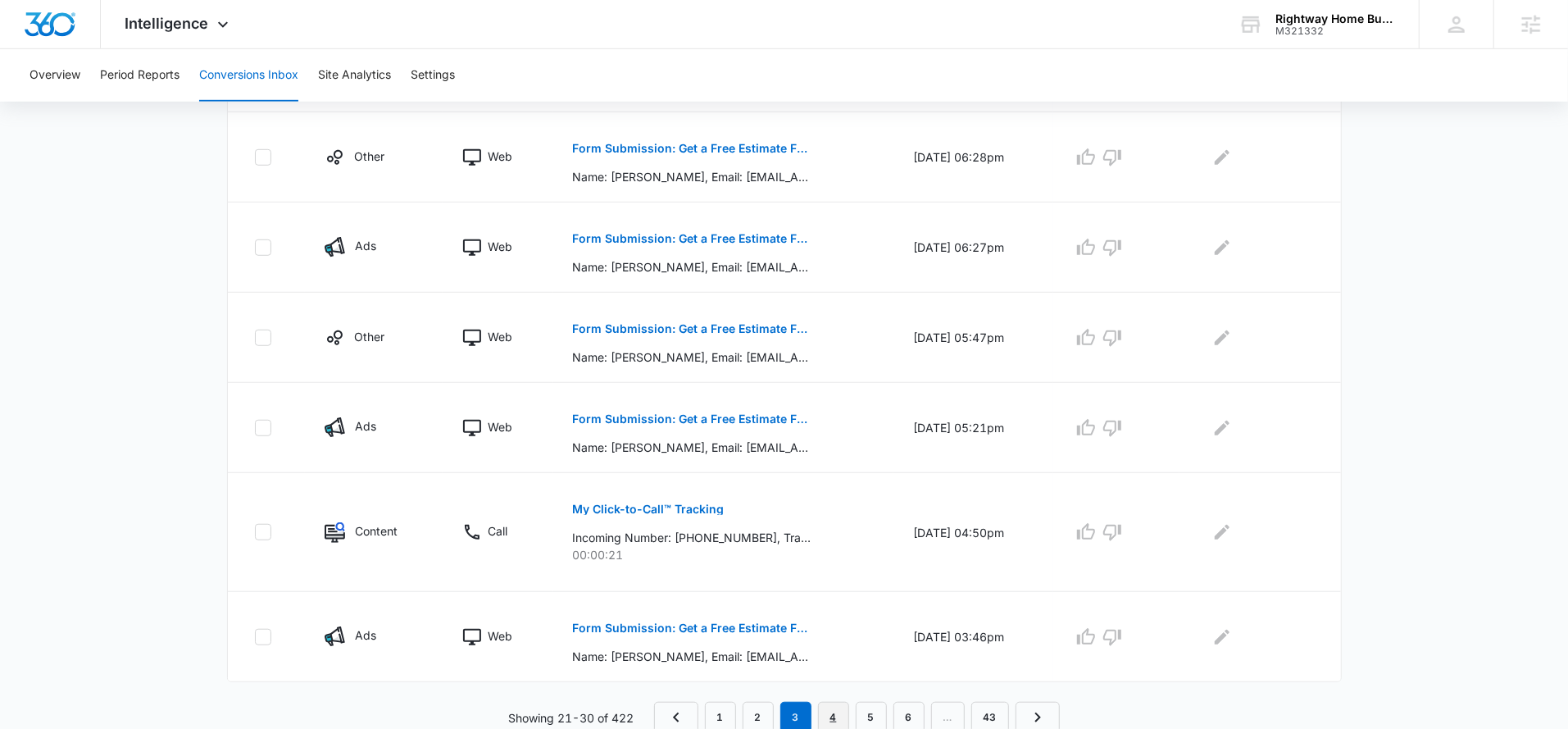
click at [828, 710] on link "4" at bounding box center [833, 717] width 31 height 31
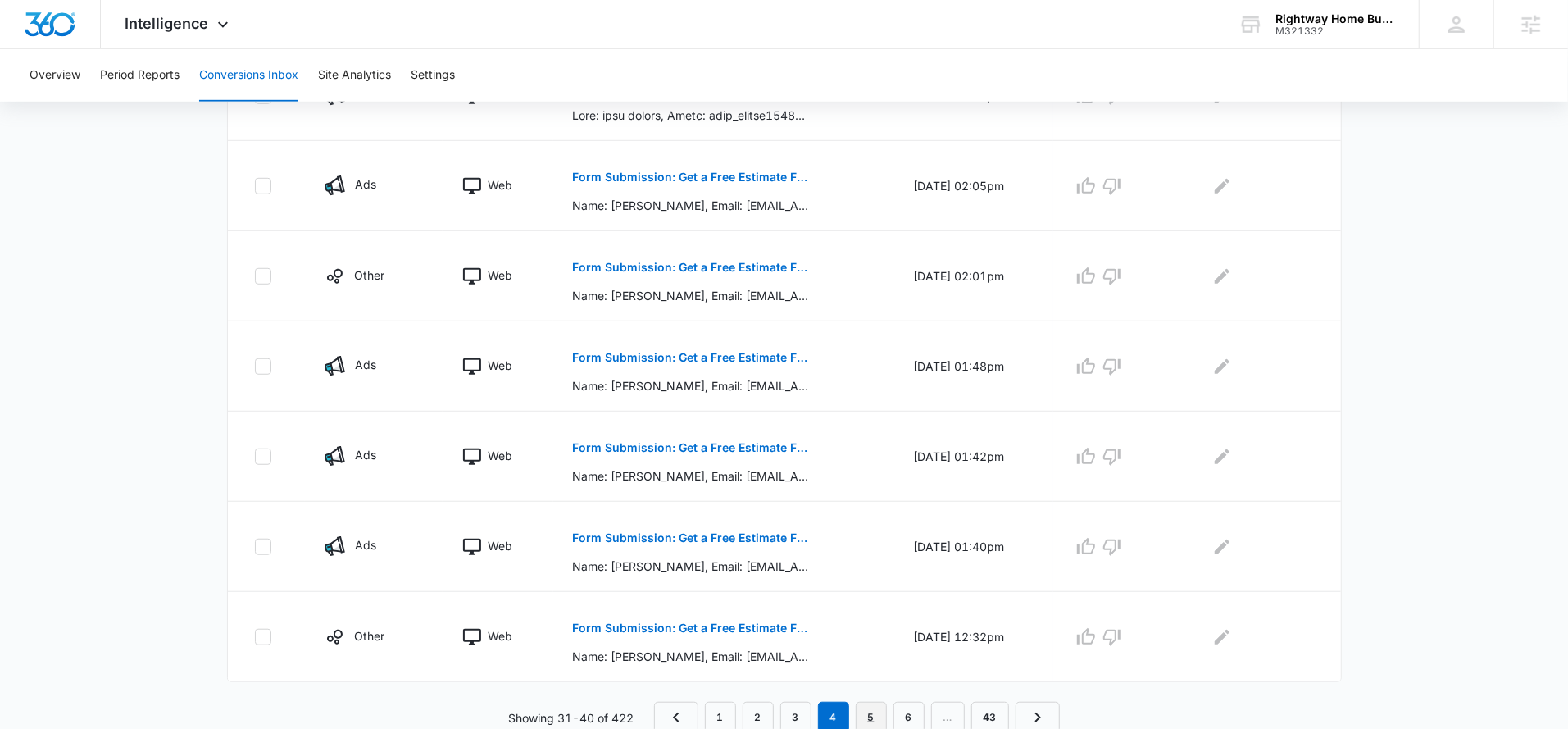
click at [876, 722] on link "5" at bounding box center [871, 717] width 31 height 31
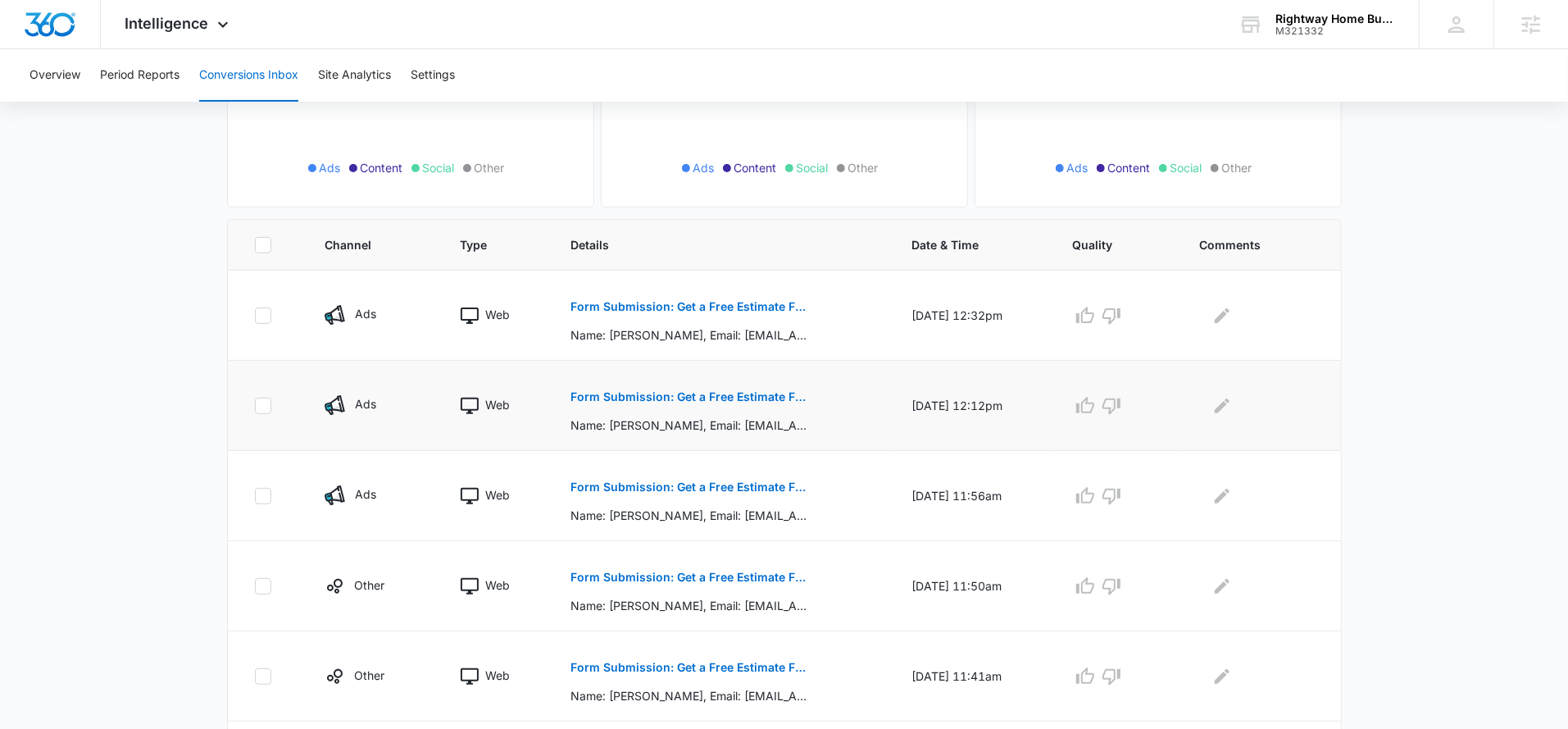
scroll to position [737, 0]
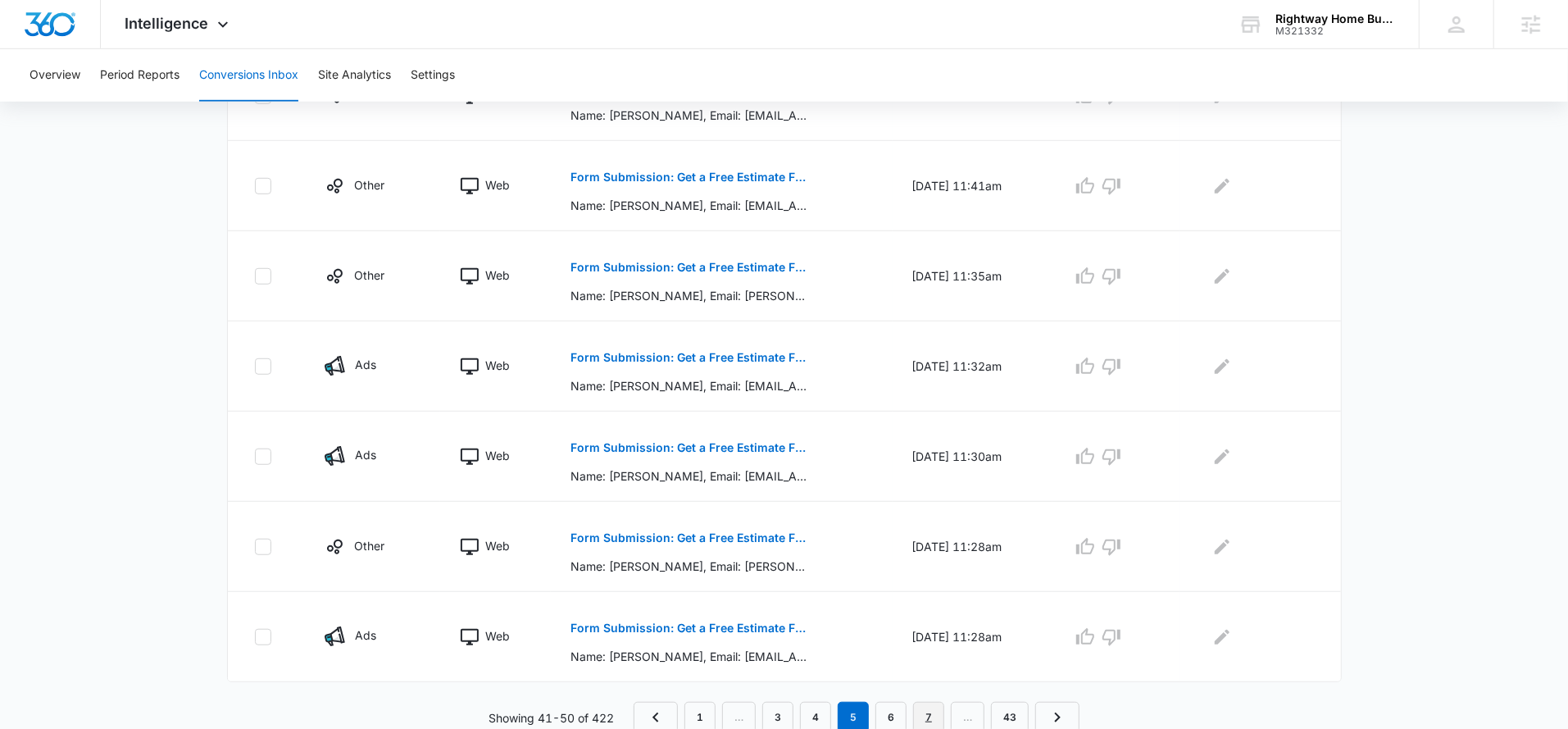
click at [924, 716] on link "7" at bounding box center [928, 717] width 31 height 31
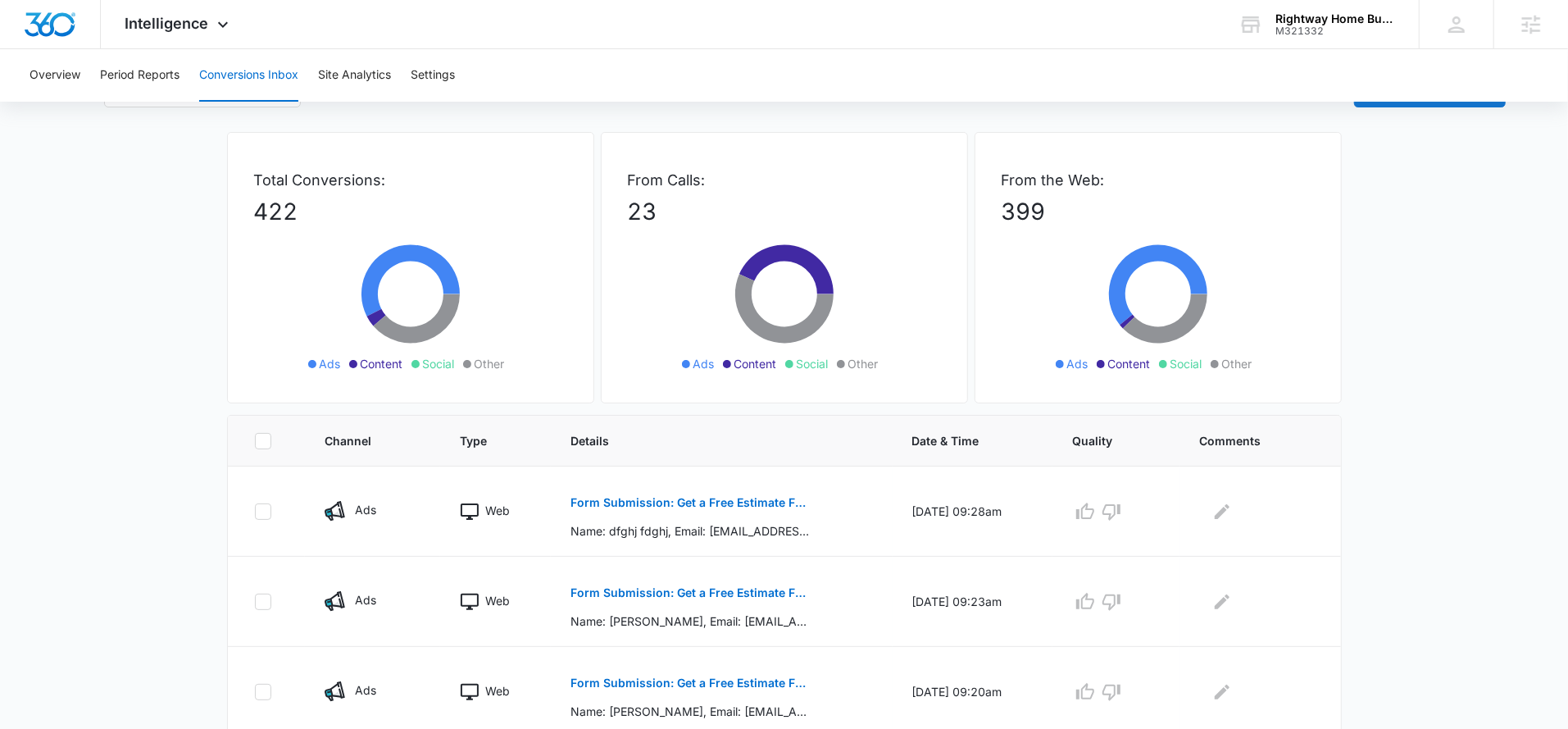
scroll to position [0, 0]
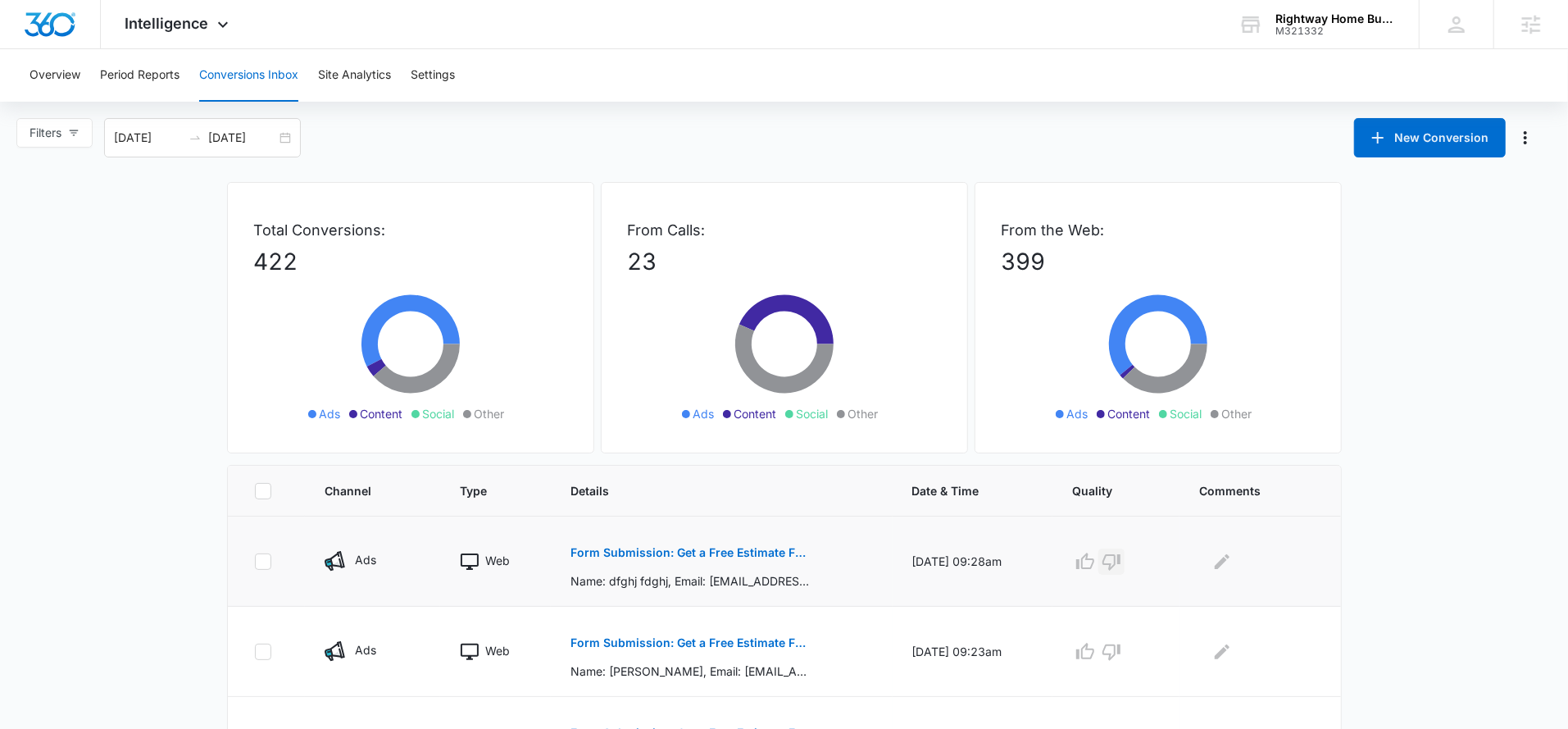
click at [1120, 558] on icon "button" at bounding box center [1111, 563] width 18 height 17
click at [233, 141] on input "[DATE]" at bounding box center [242, 137] width 68 height 18
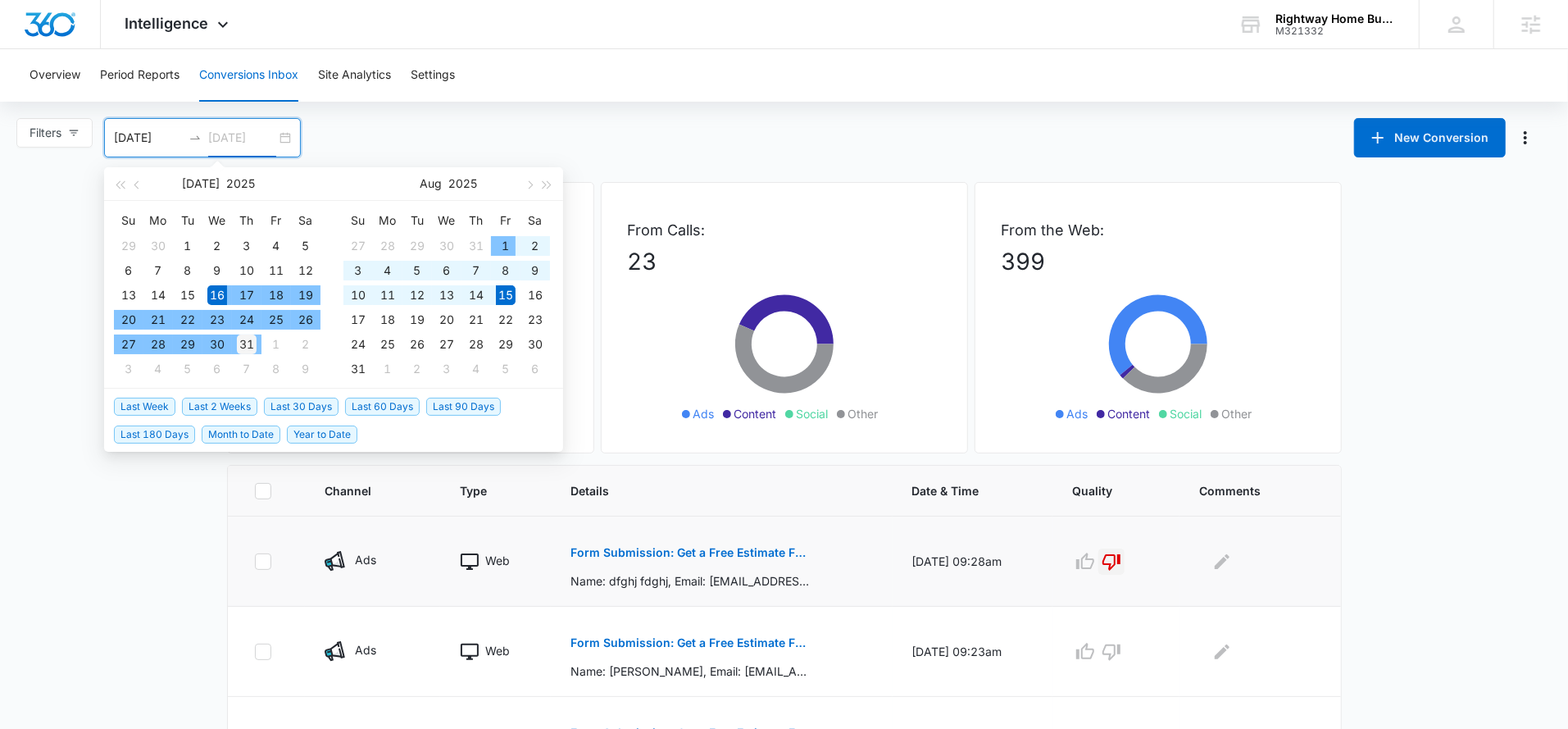
type input "[DATE]"
click at [253, 346] on div "31" at bounding box center [246, 344] width 19 height 19
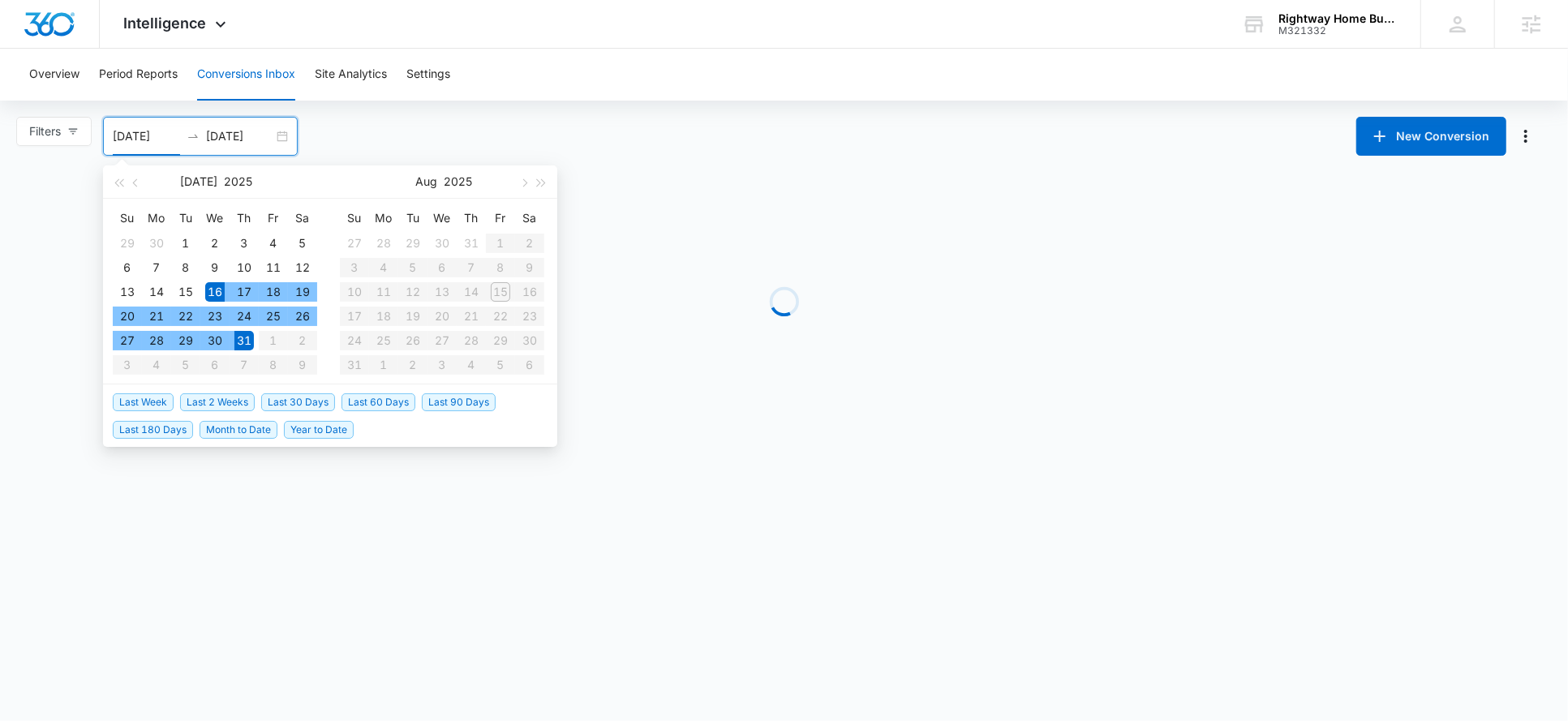
type input "[DATE]"
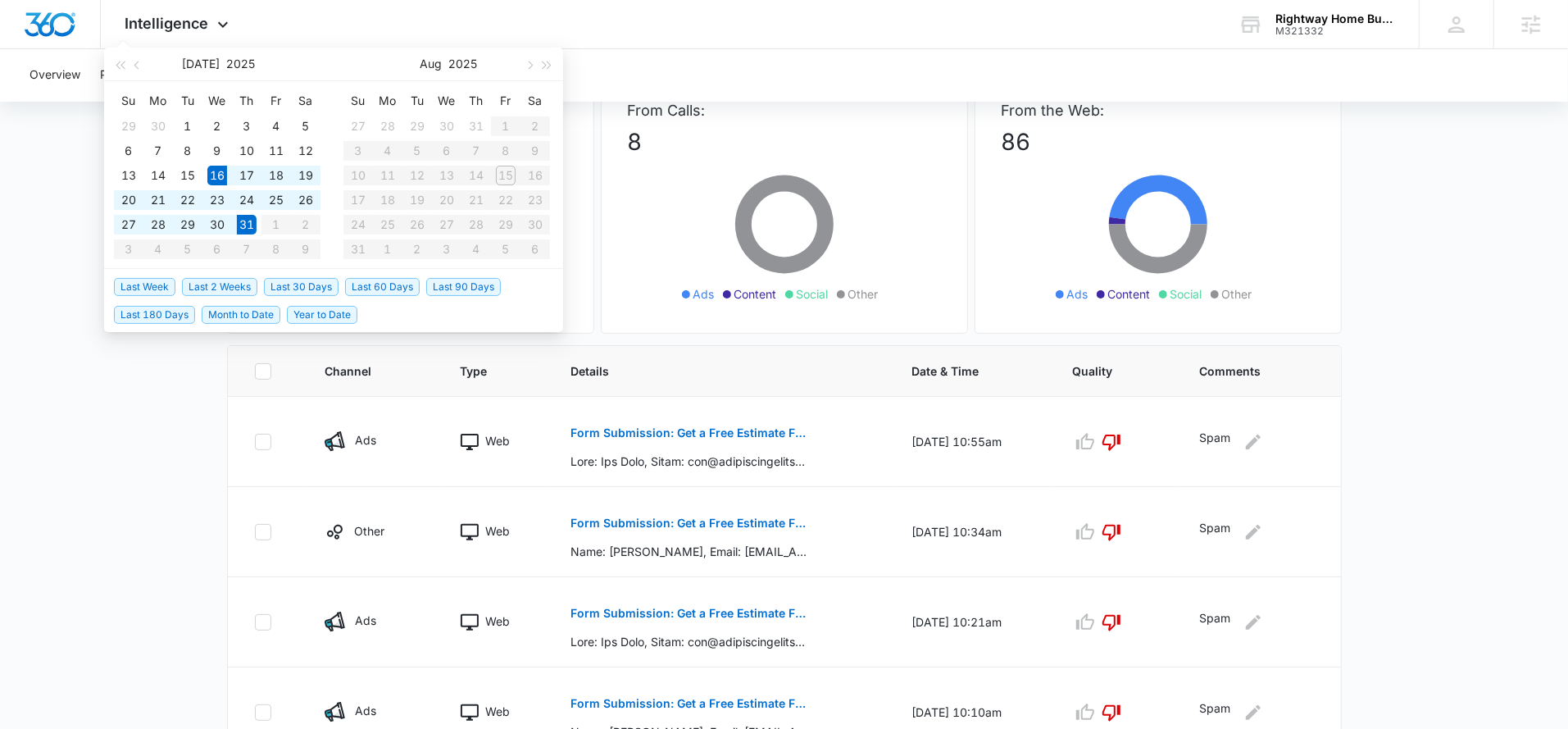
scroll to position [737, 0]
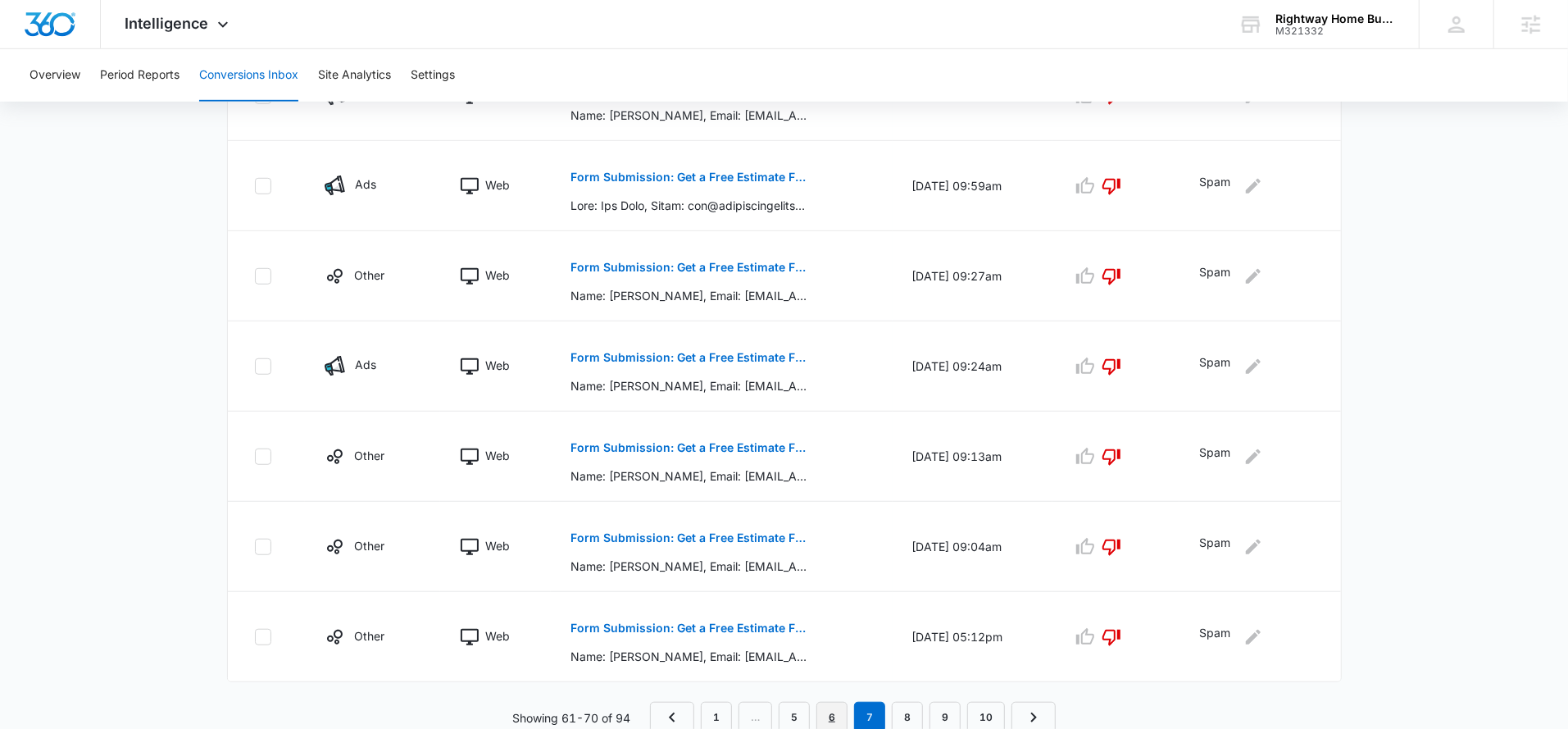
click at [825, 718] on link "6" at bounding box center [831, 717] width 31 height 31
click at [814, 714] on link "5" at bounding box center [812, 717] width 31 height 31
click at [810, 709] on link "4" at bounding box center [812, 717] width 31 height 31
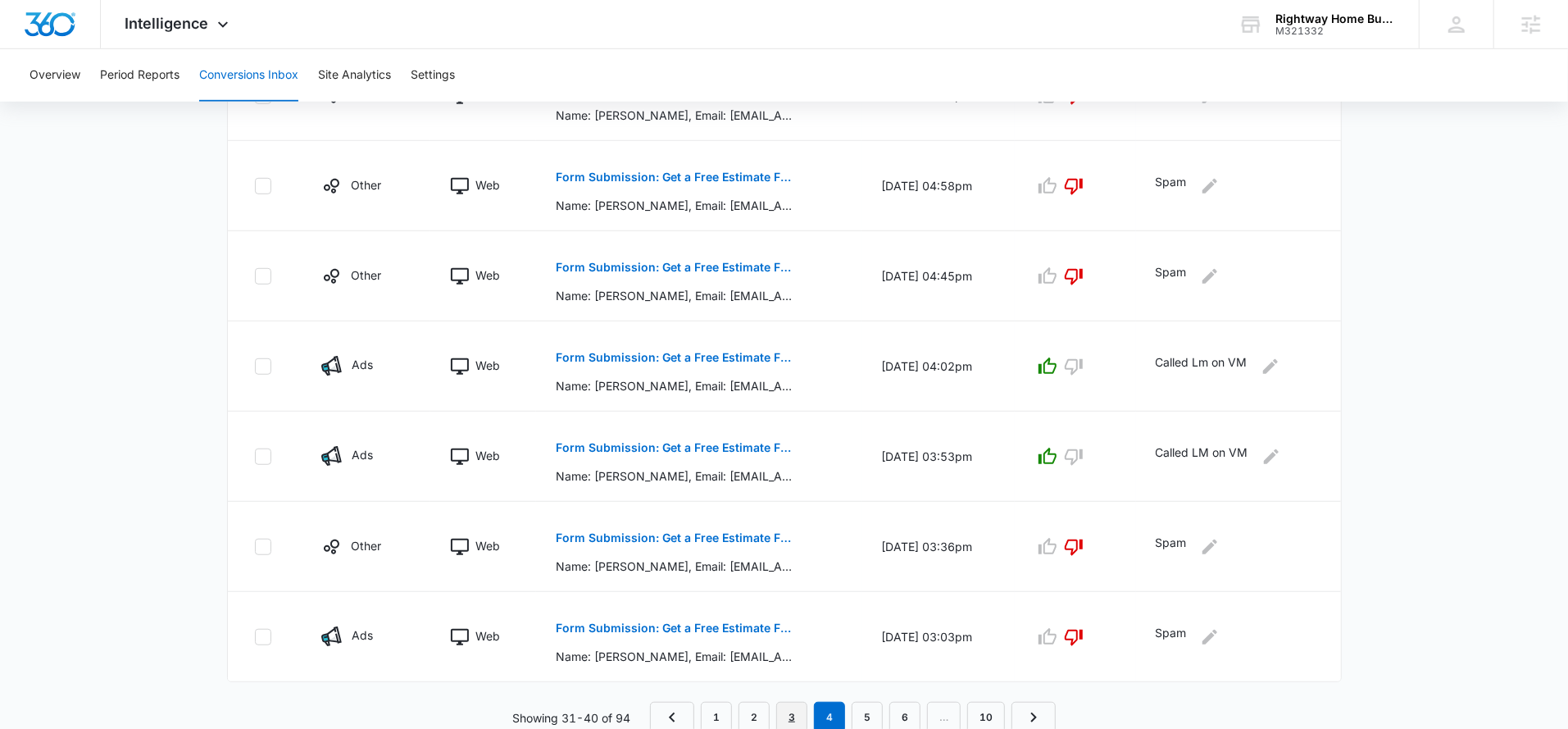
click at [792, 711] on link "3" at bounding box center [792, 717] width 31 height 31
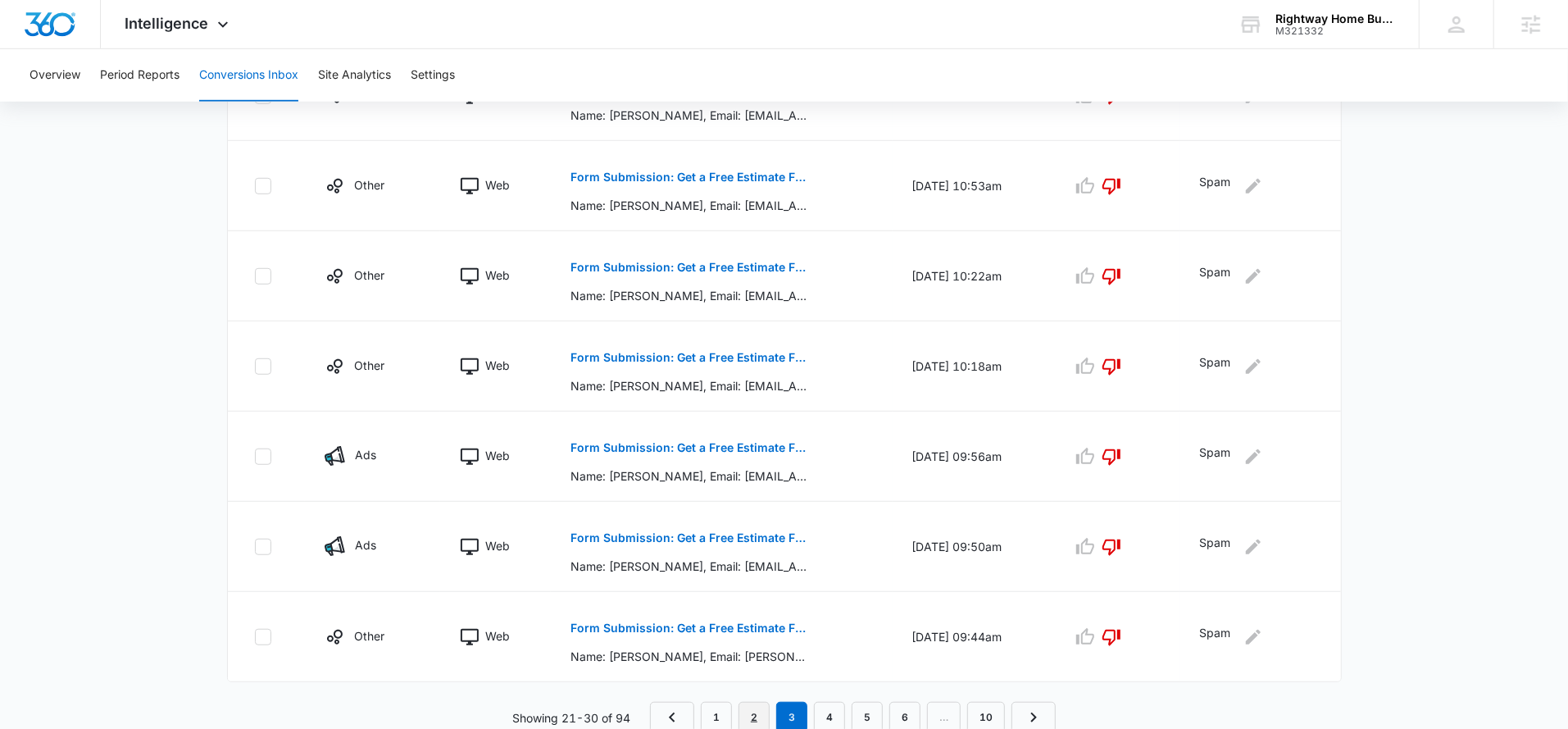
click at [761, 702] on link "2" at bounding box center [754, 717] width 31 height 31
click at [714, 716] on link "1" at bounding box center [716, 717] width 31 height 31
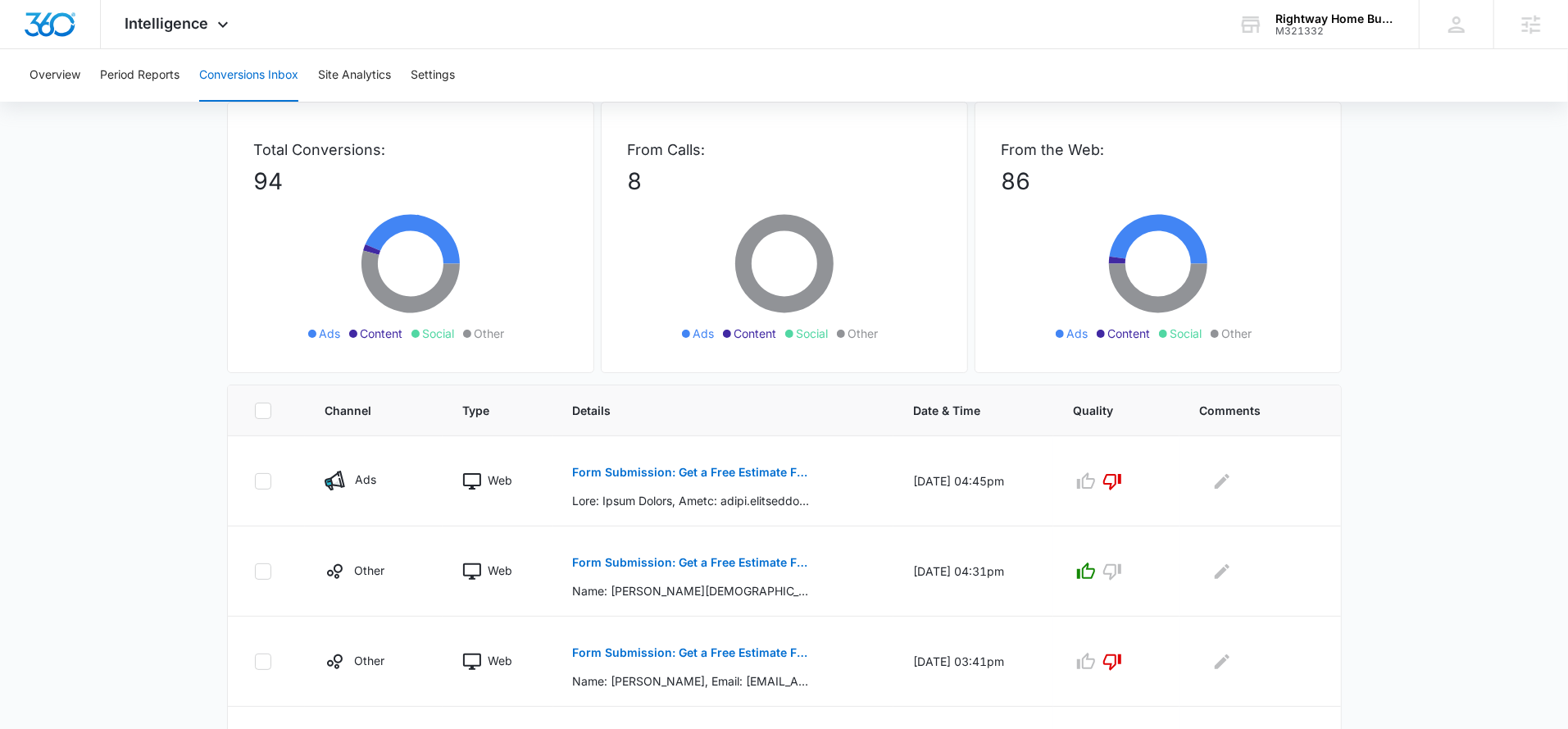
scroll to position [0, 0]
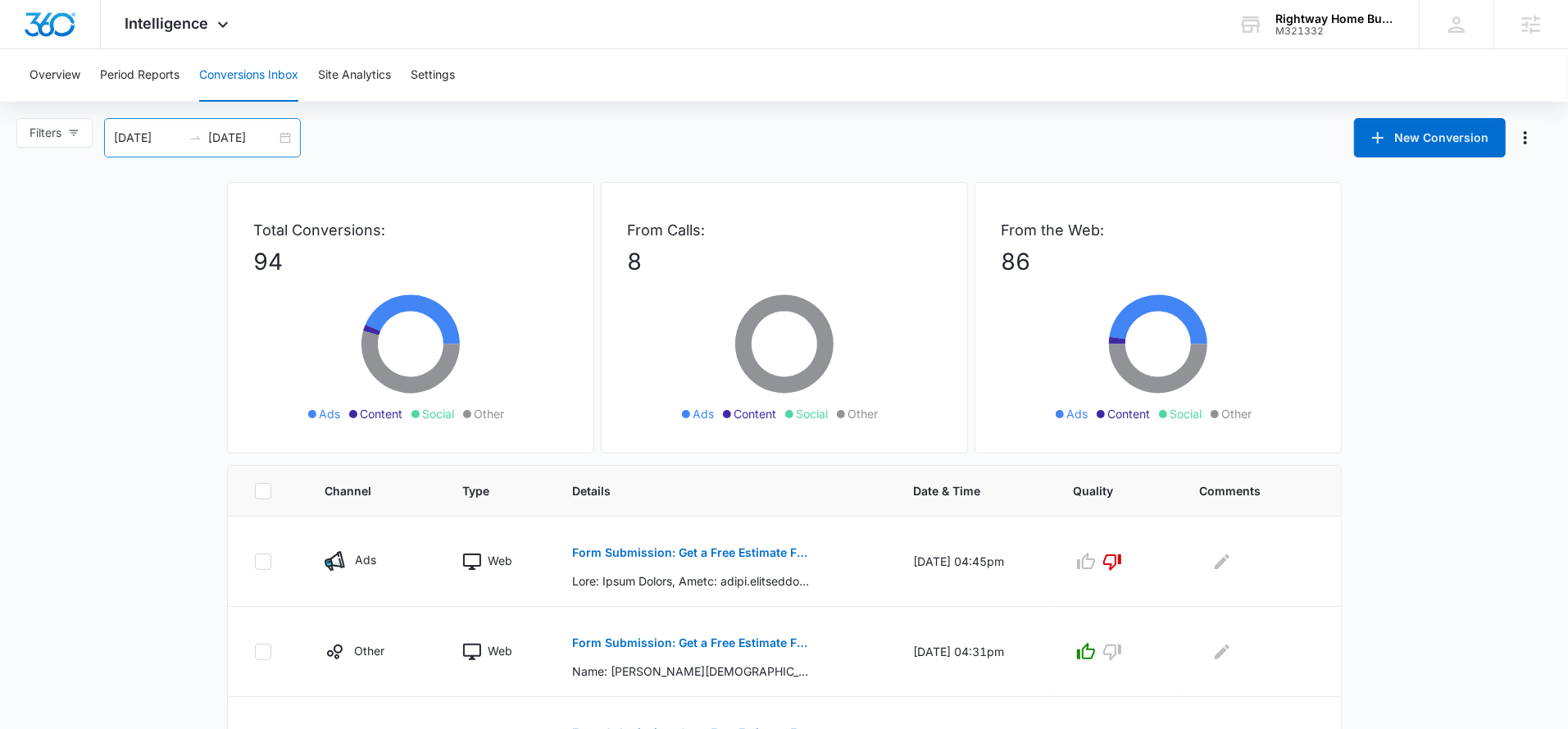
click at [225, 146] on input "[DATE]" at bounding box center [242, 137] width 68 height 18
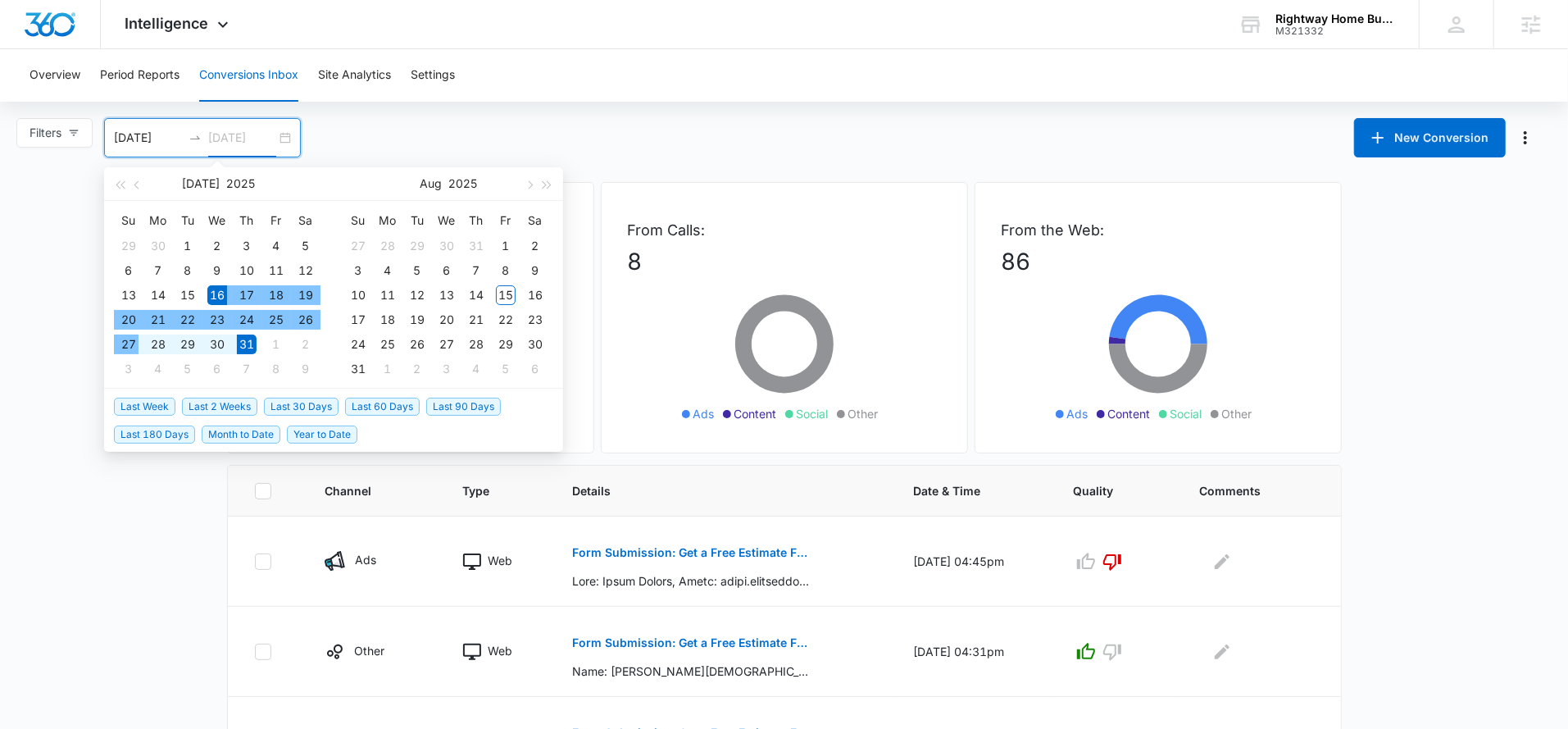
type input "[DATE]"
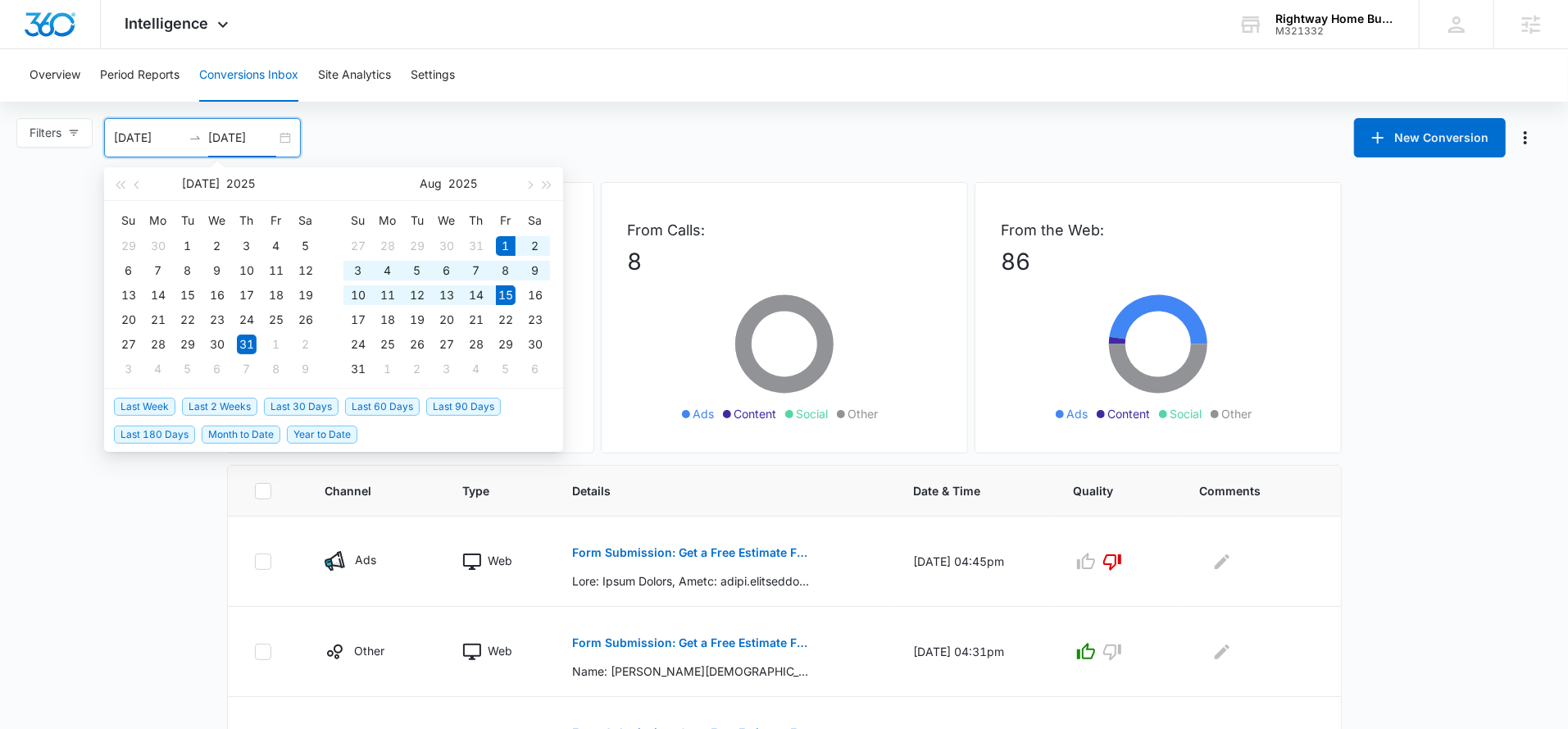
click at [253, 437] on span "Month to Date" at bounding box center [241, 434] width 79 height 18
type input "[DATE]"
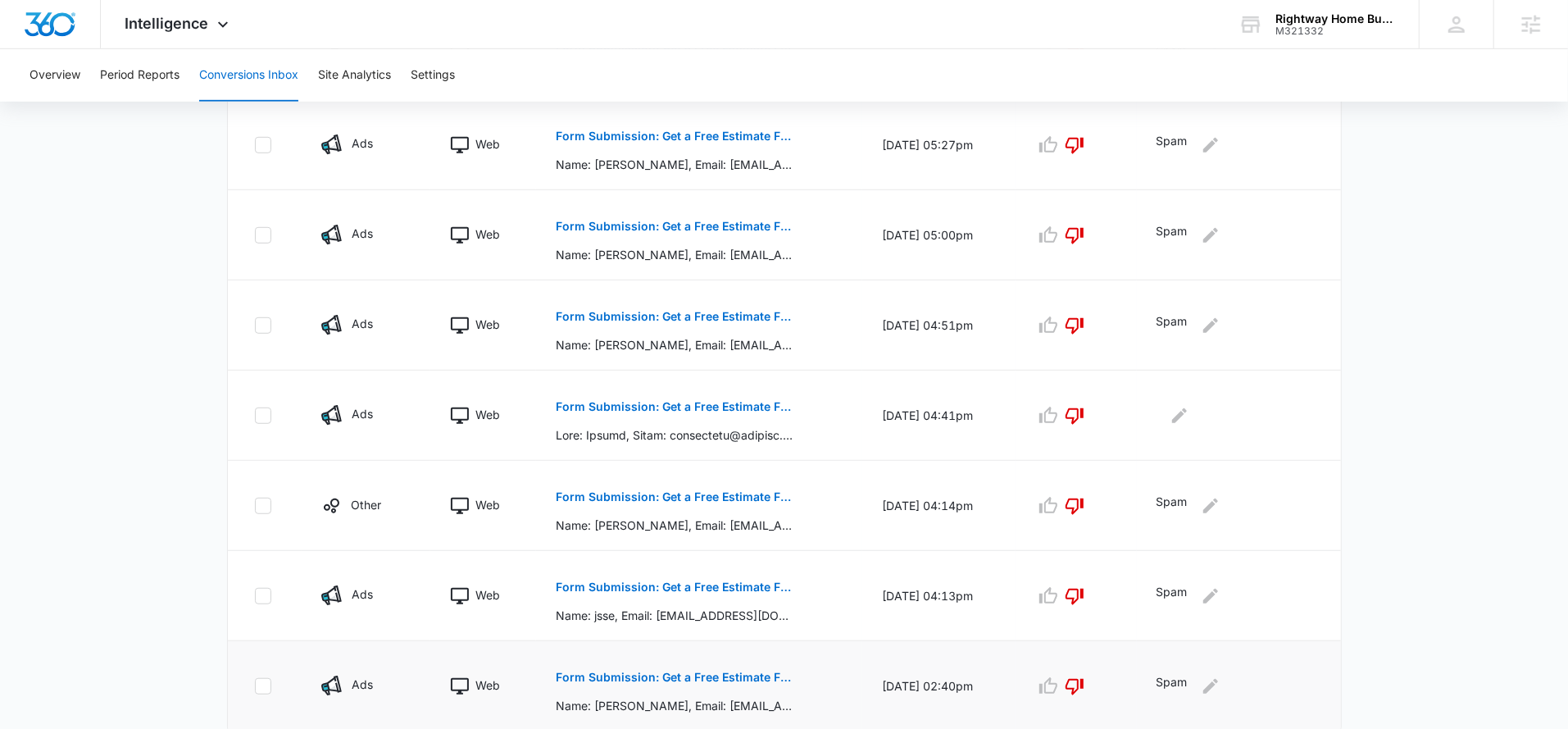
scroll to position [737, 0]
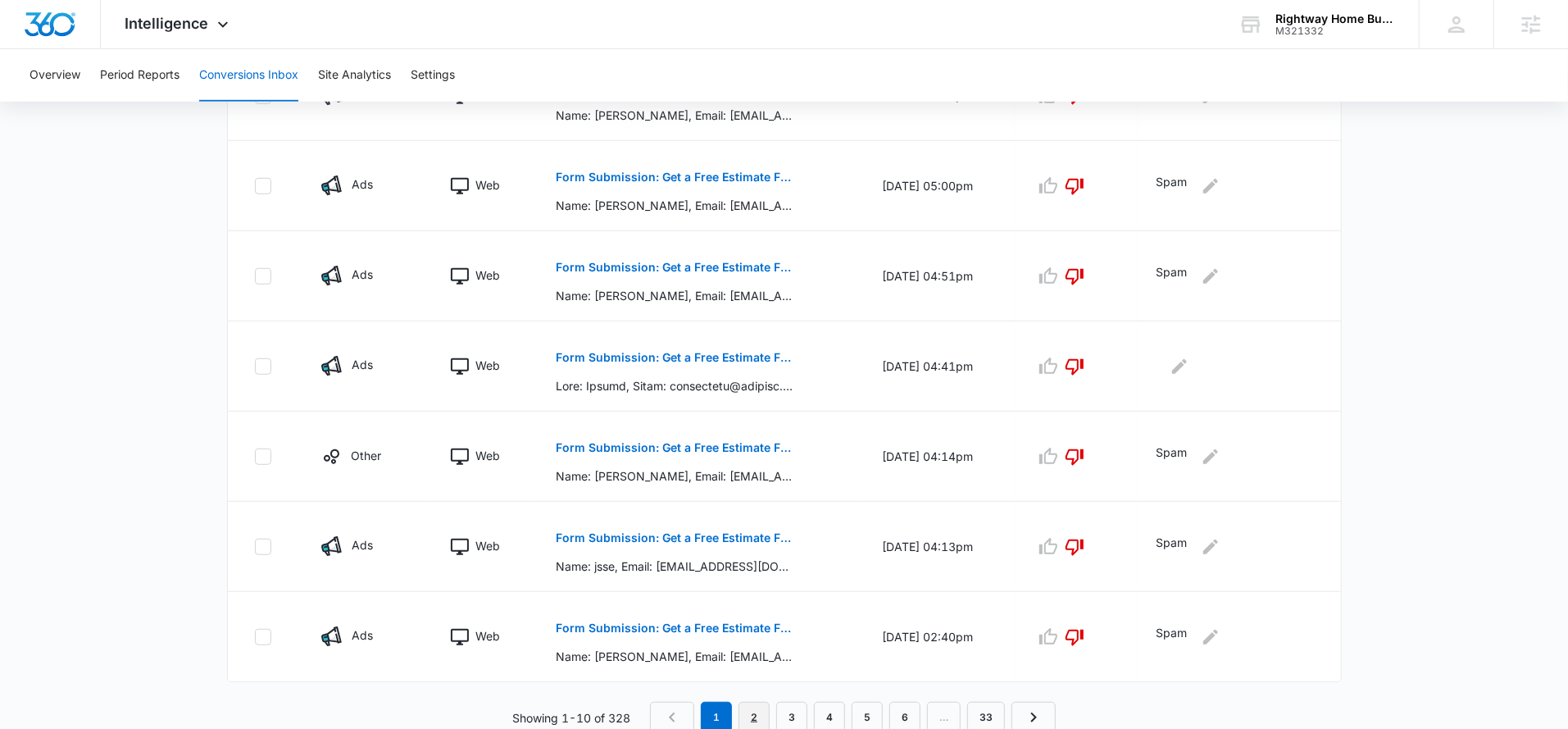
click at [750, 709] on link "2" at bounding box center [754, 717] width 31 height 31
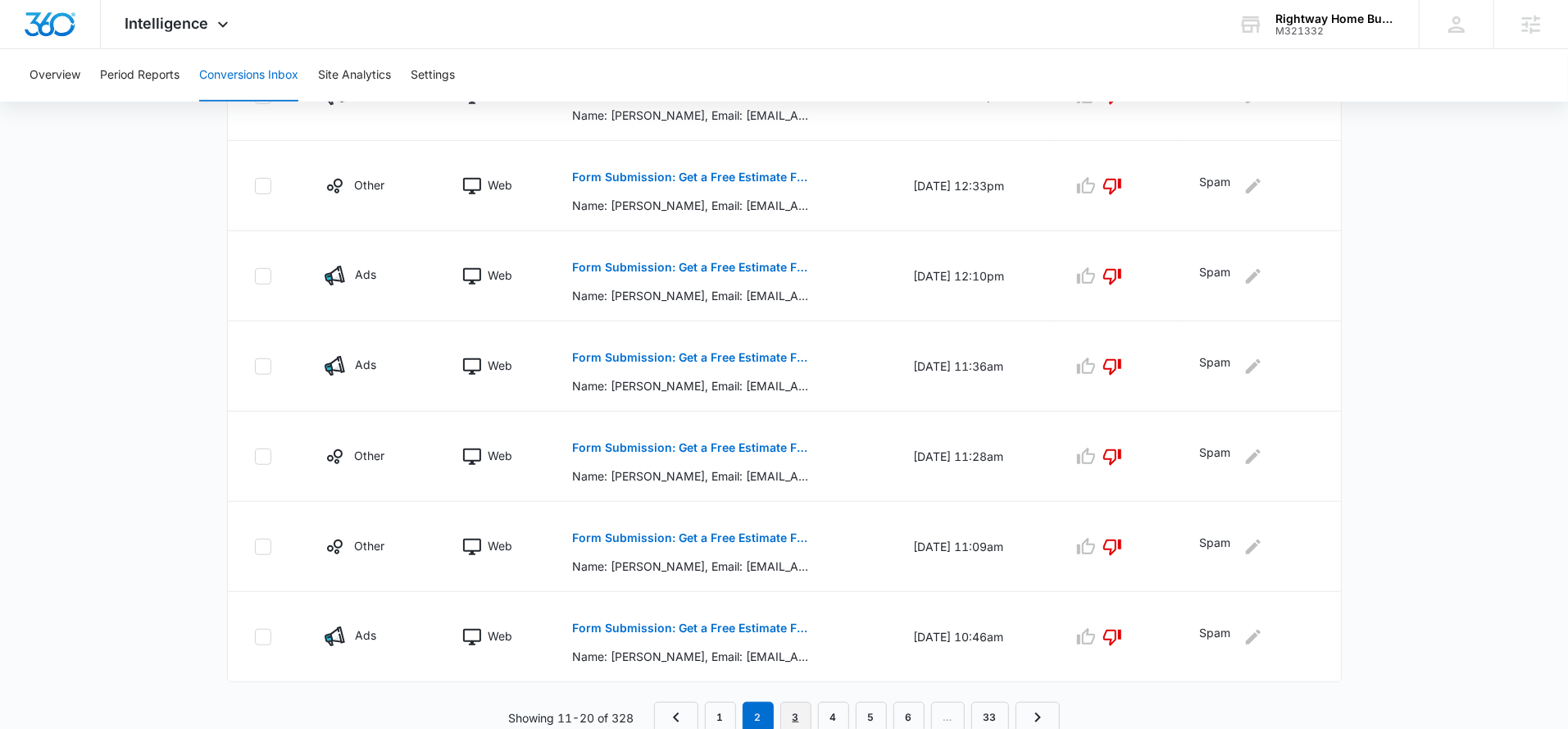
click at [798, 712] on link "3" at bounding box center [795, 717] width 31 height 31
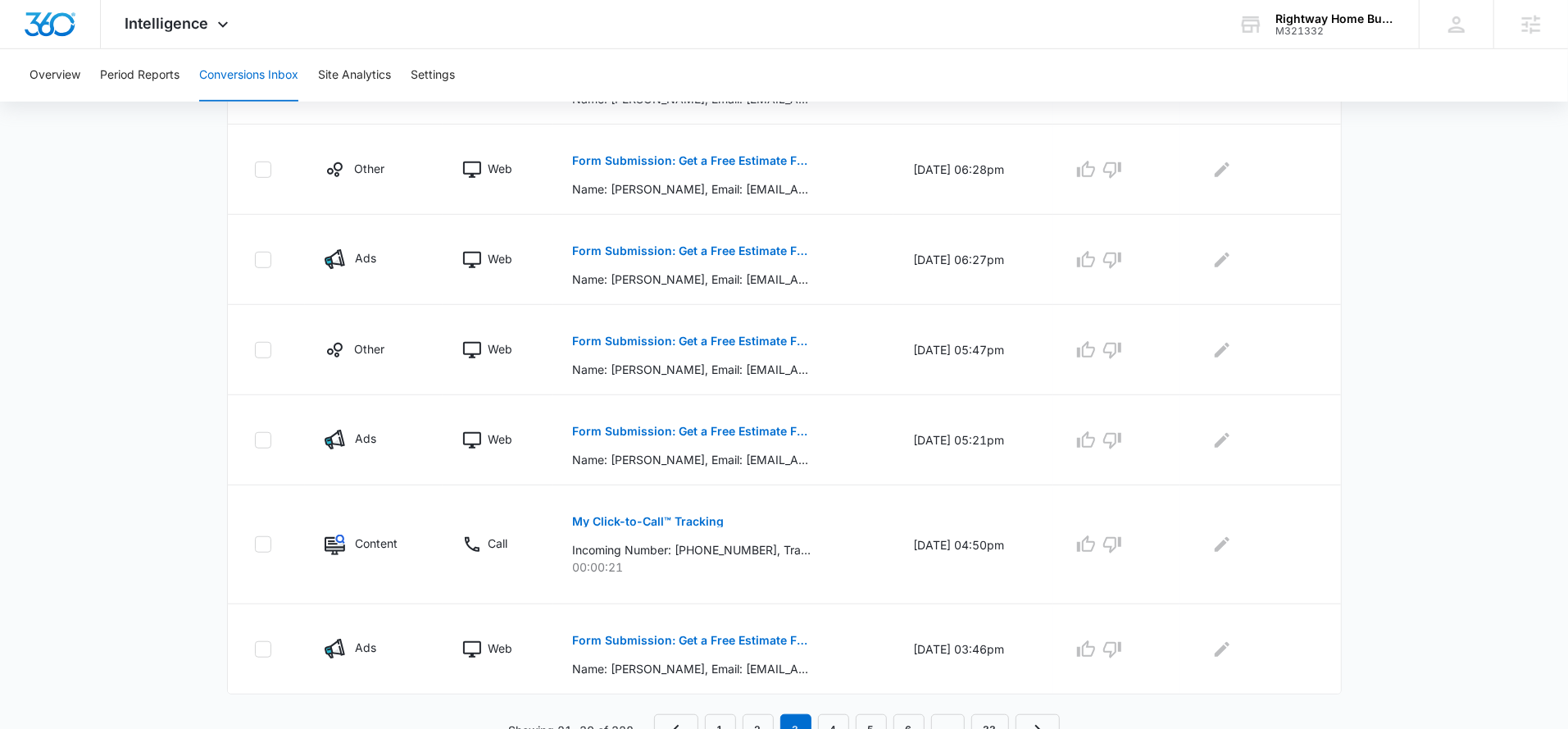
scroll to position [765, 0]
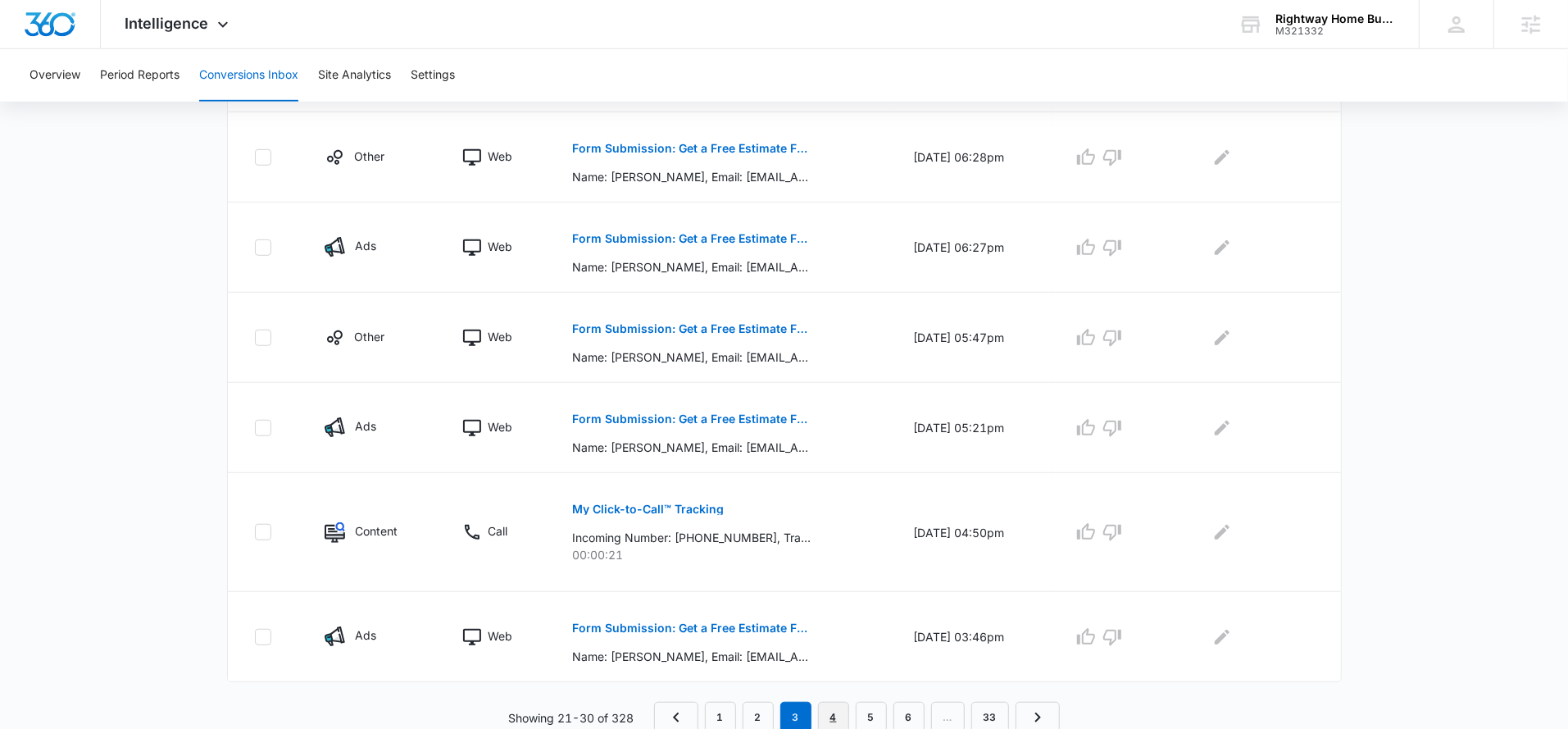
click at [827, 721] on link "4" at bounding box center [833, 717] width 31 height 31
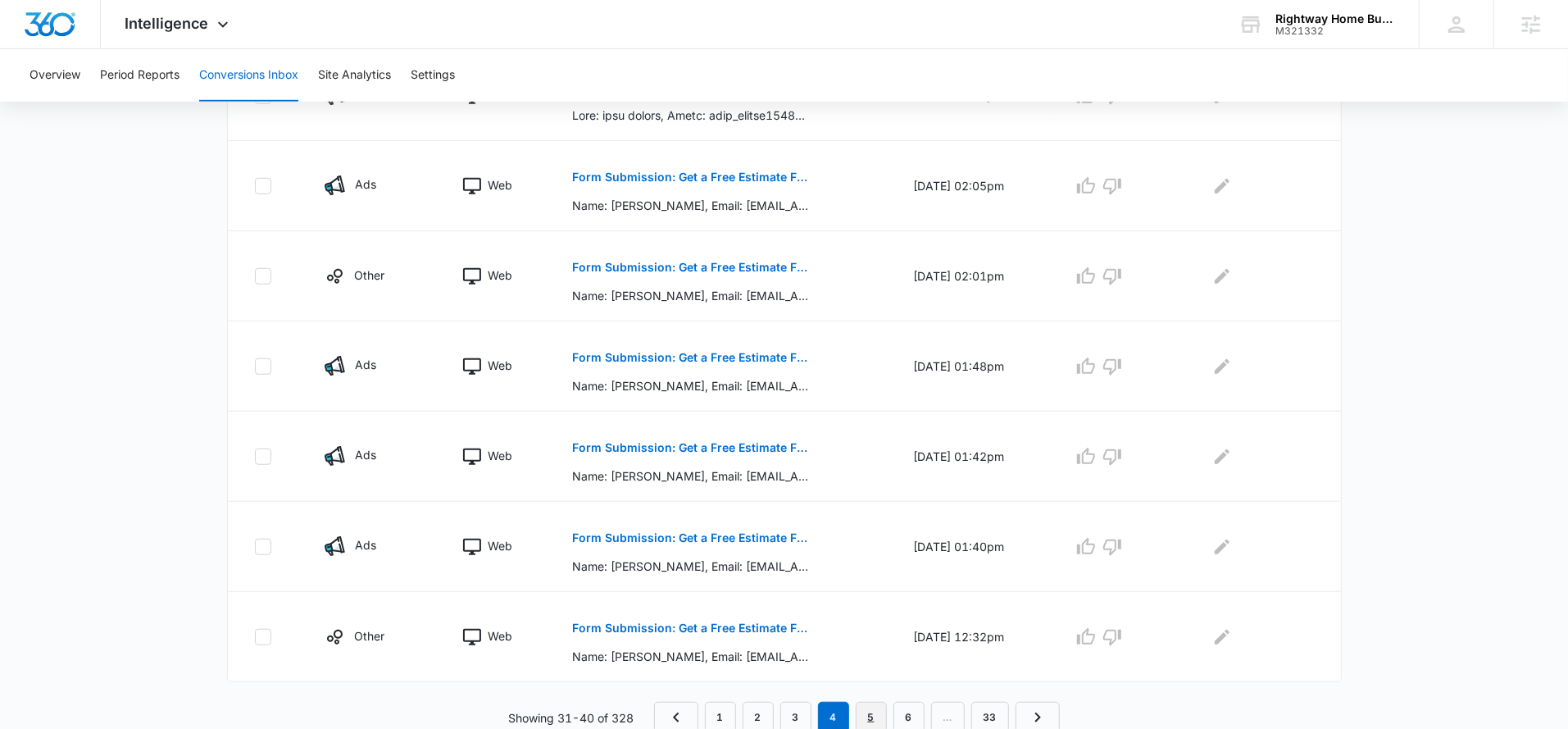
click at [866, 714] on link "5" at bounding box center [871, 717] width 31 height 31
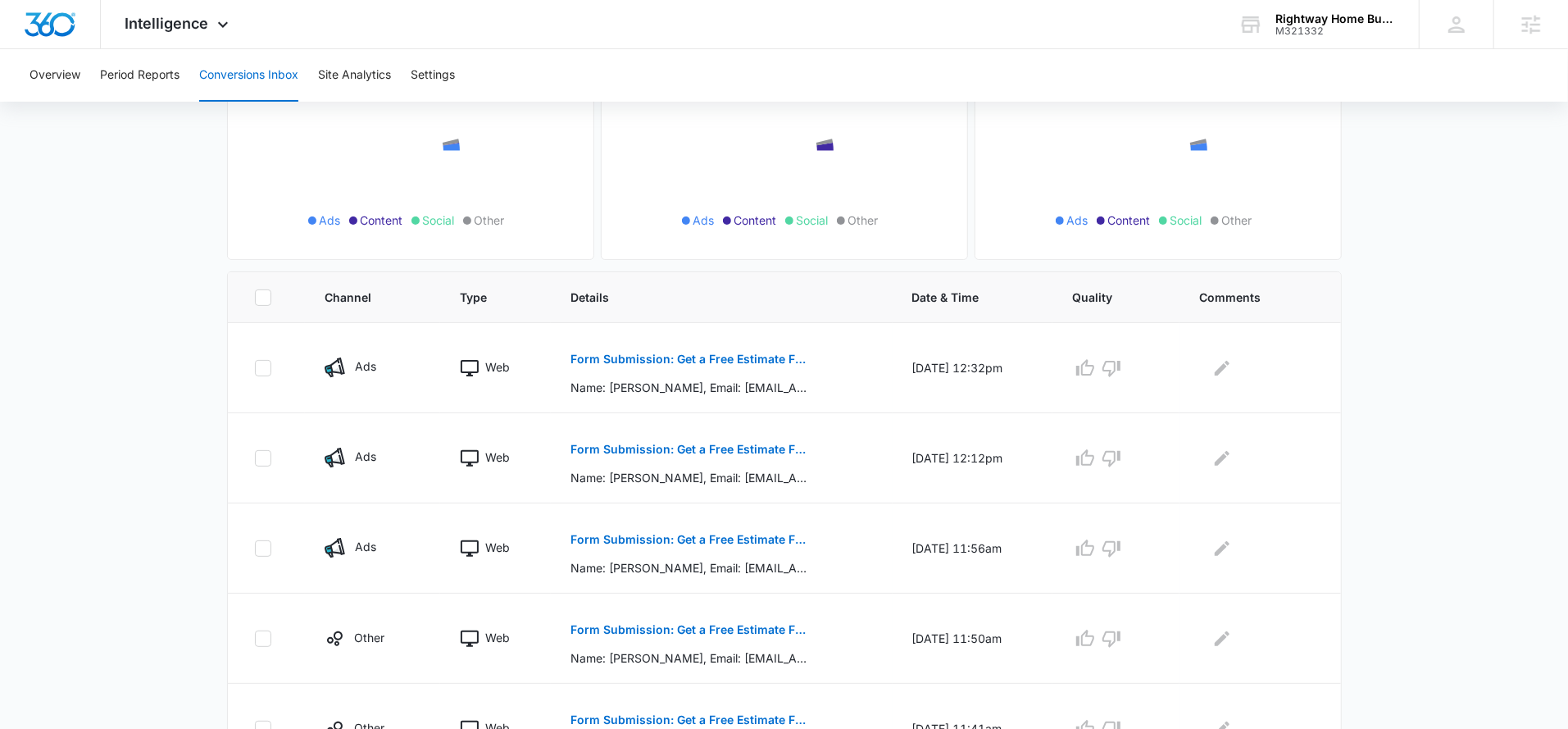
scroll to position [737, 0]
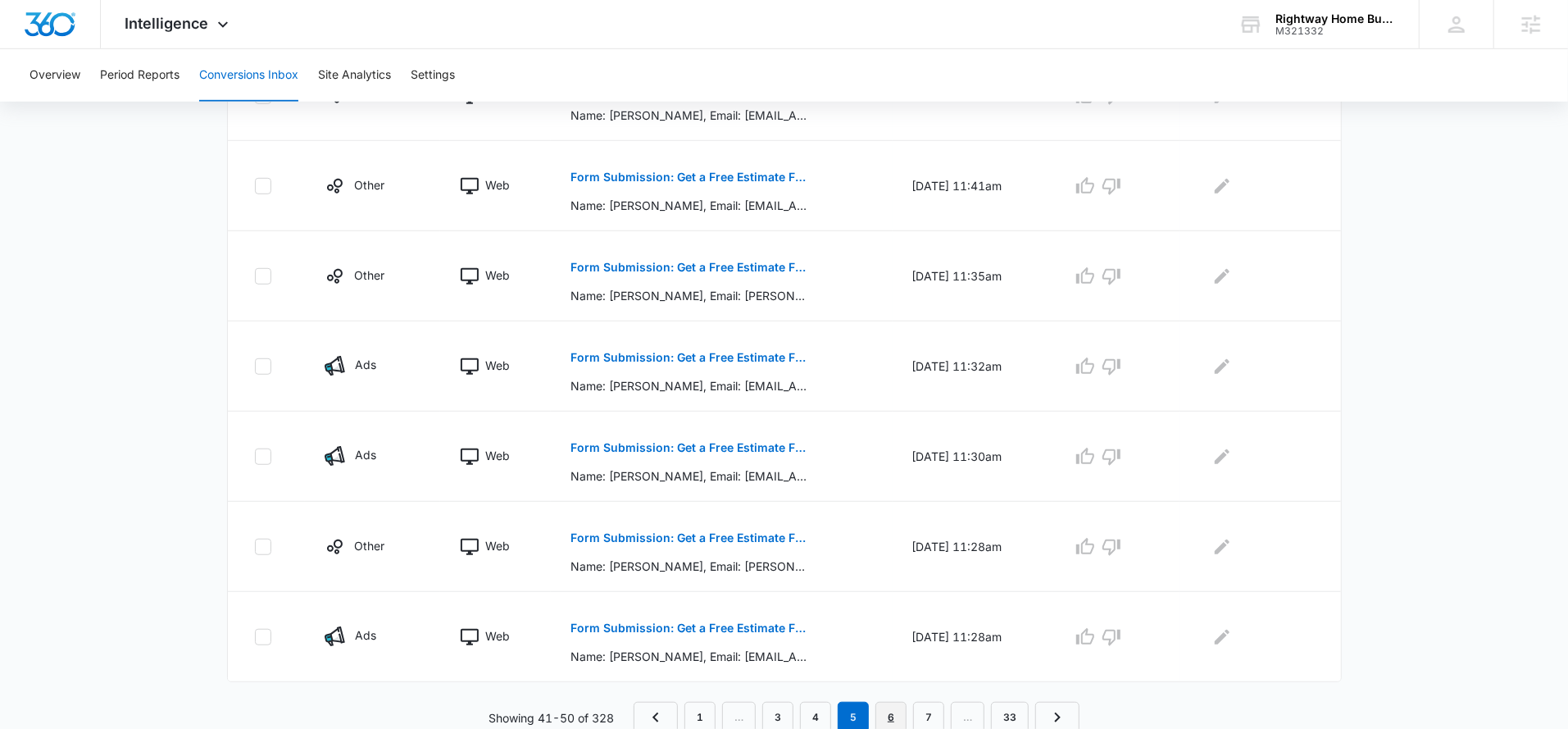
click at [897, 716] on link "6" at bounding box center [891, 717] width 31 height 31
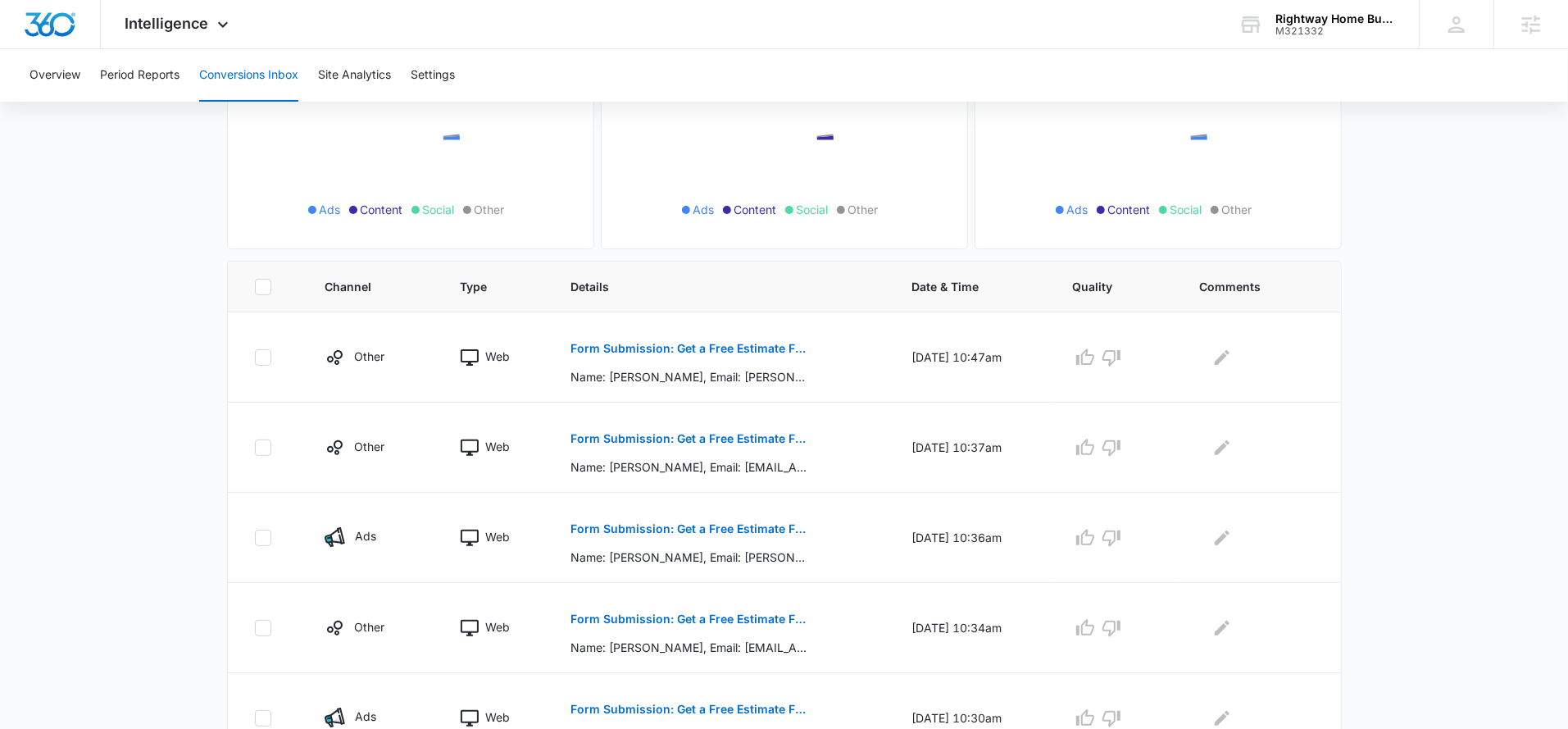
scroll to position [765, 0]
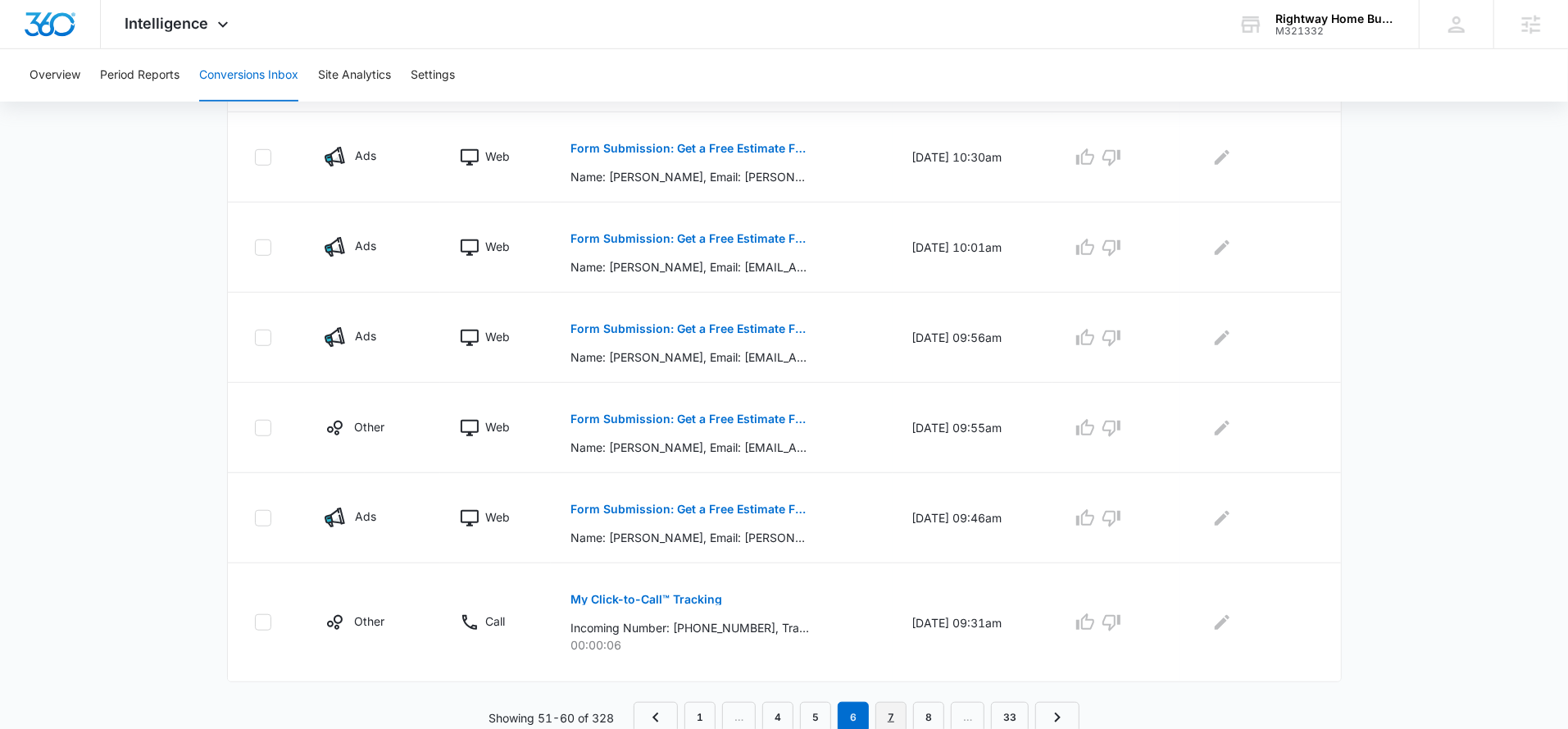
click at [903, 714] on link "7" at bounding box center [891, 717] width 31 height 31
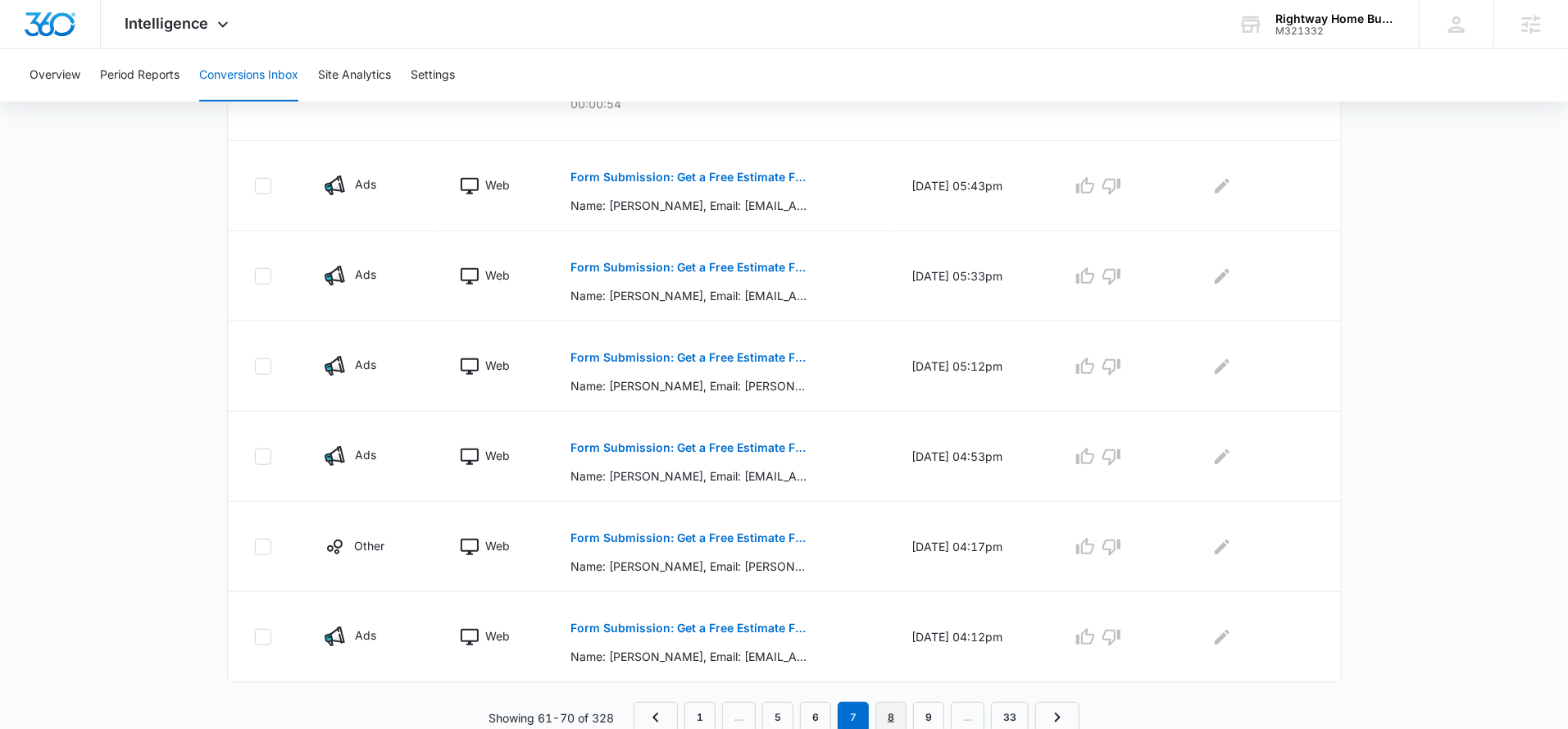
click at [885, 717] on link "8" at bounding box center [891, 717] width 31 height 31
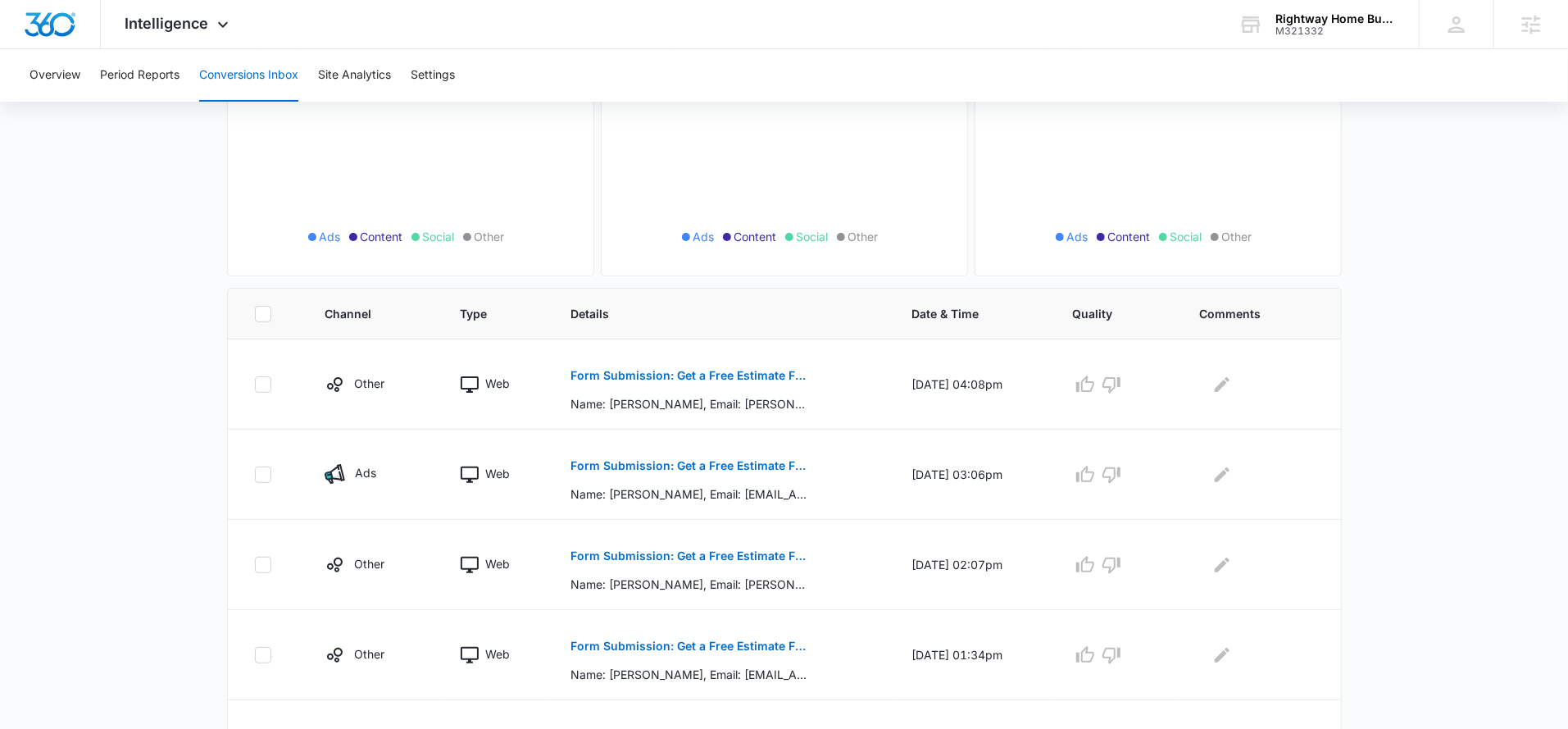
scroll to position [737, 0]
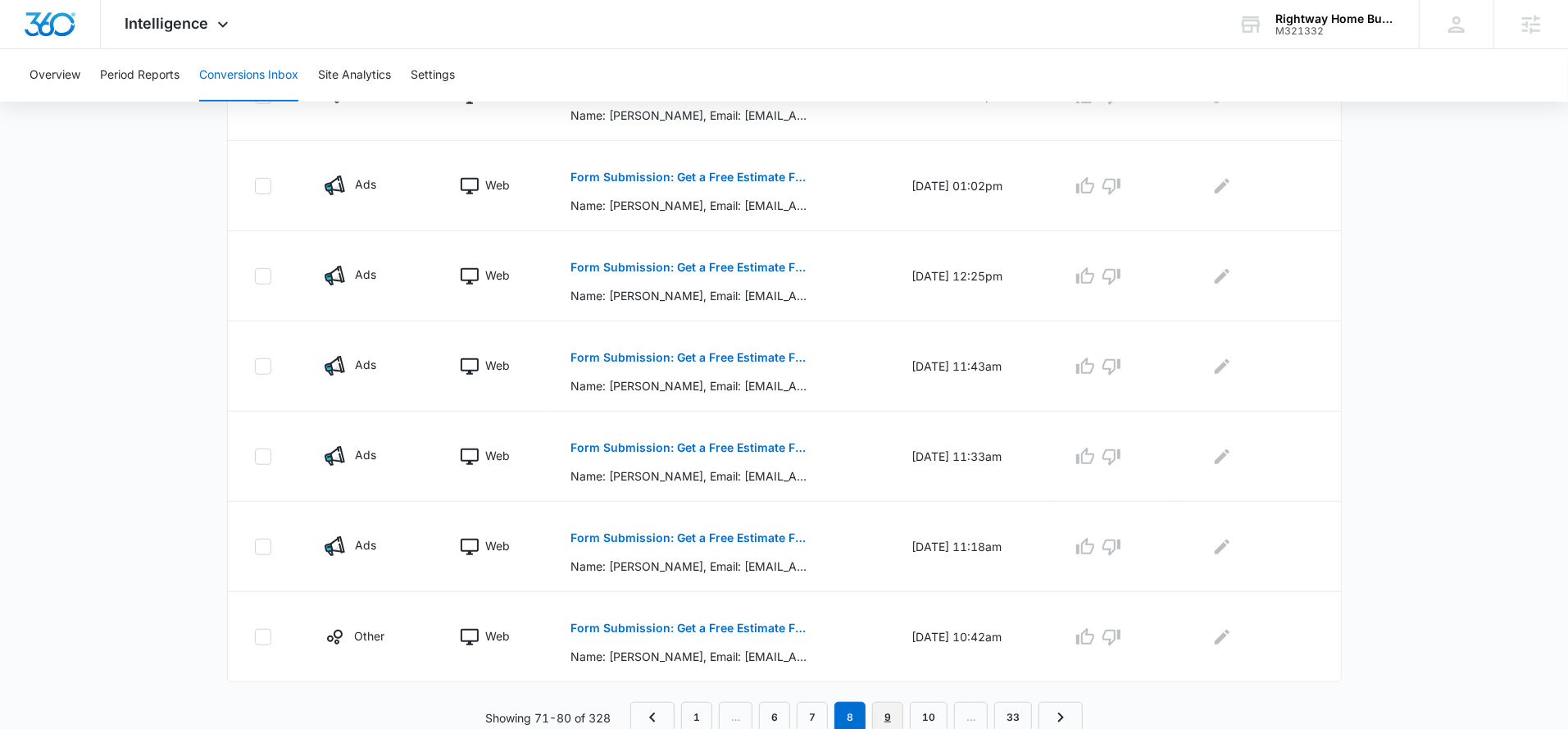
click at [891, 716] on link "9" at bounding box center [887, 717] width 31 height 31
click at [889, 723] on link "10" at bounding box center [887, 717] width 38 height 31
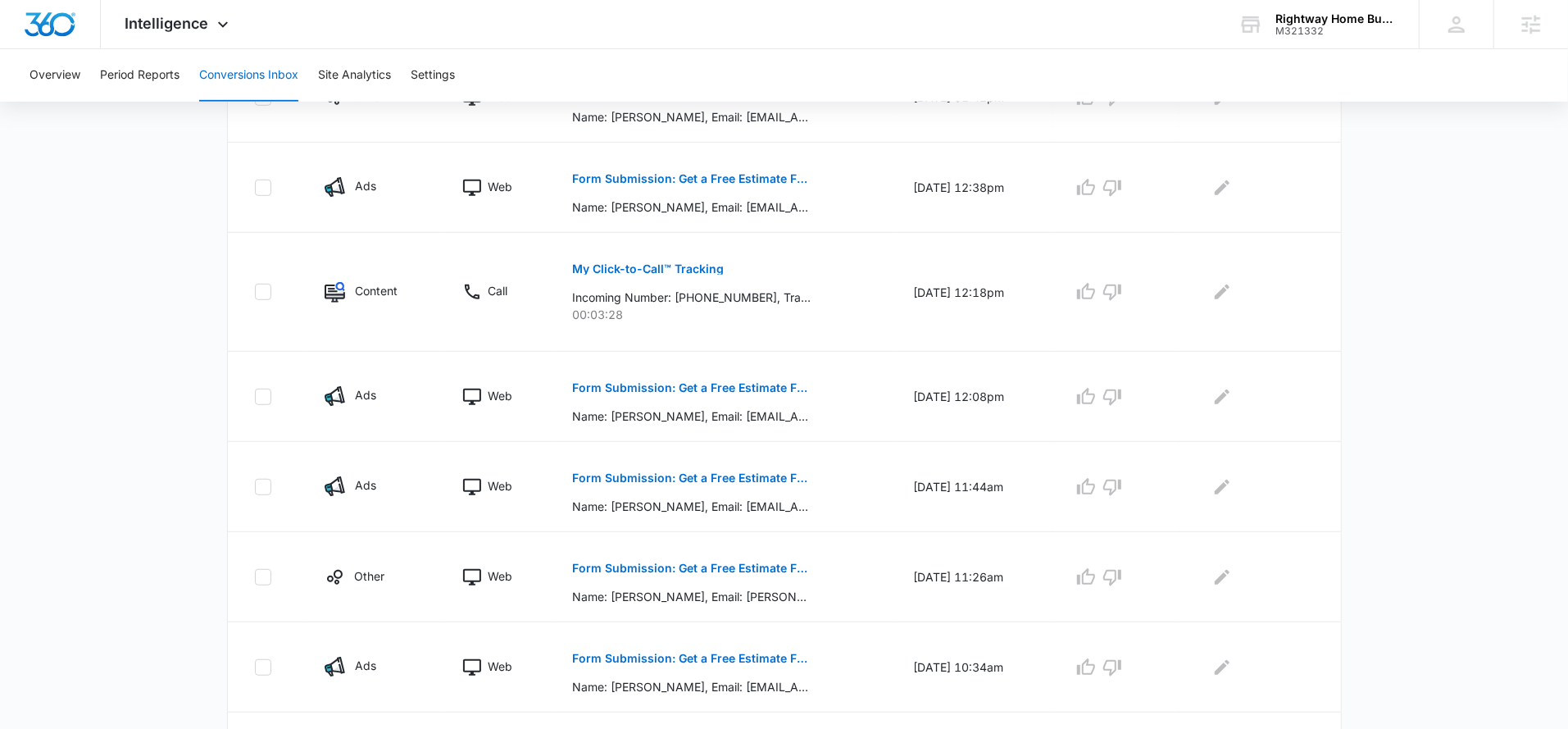
scroll to position [765, 0]
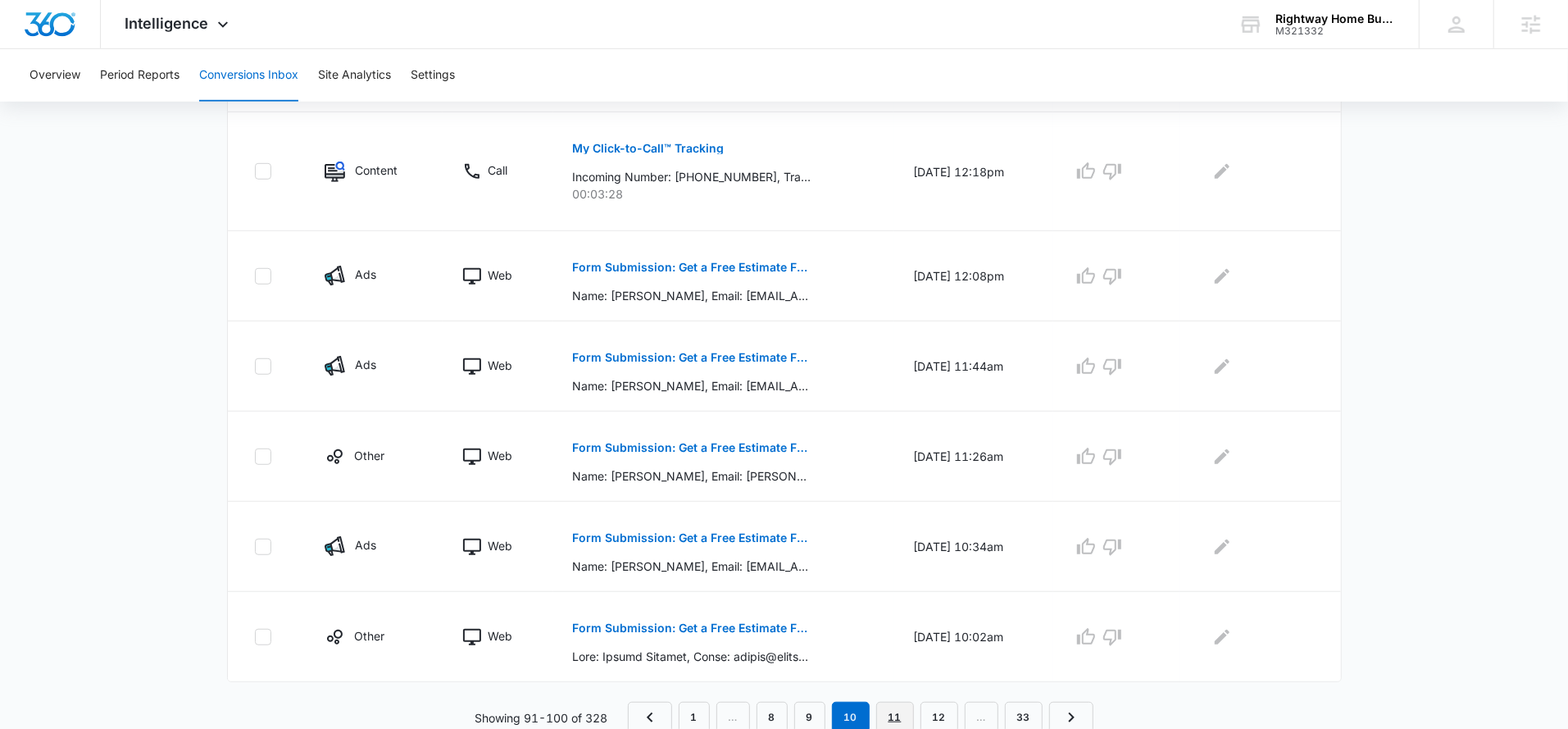
click at [895, 714] on link "11" at bounding box center [895, 717] width 38 height 31
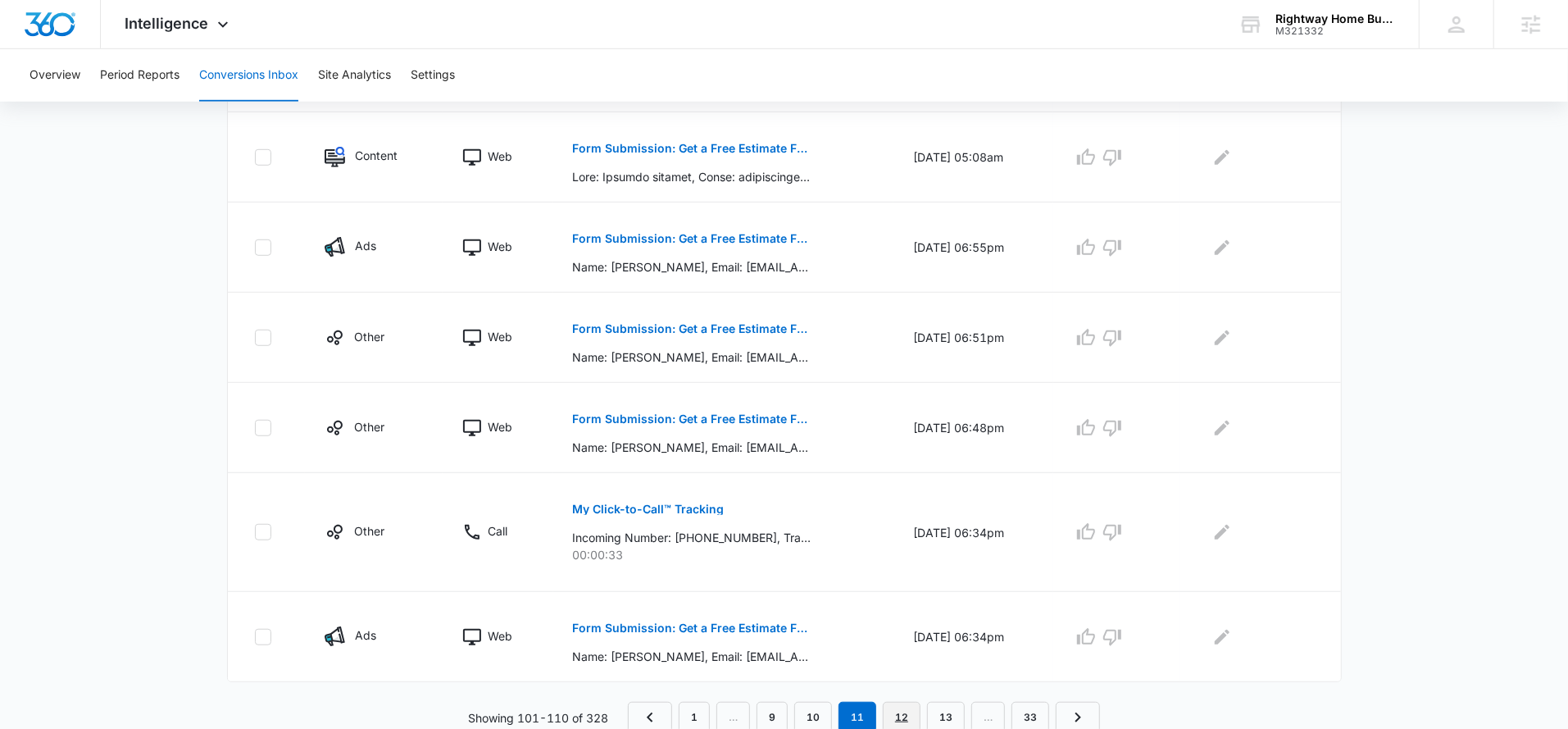
click at [908, 714] on link "12" at bounding box center [901, 717] width 38 height 31
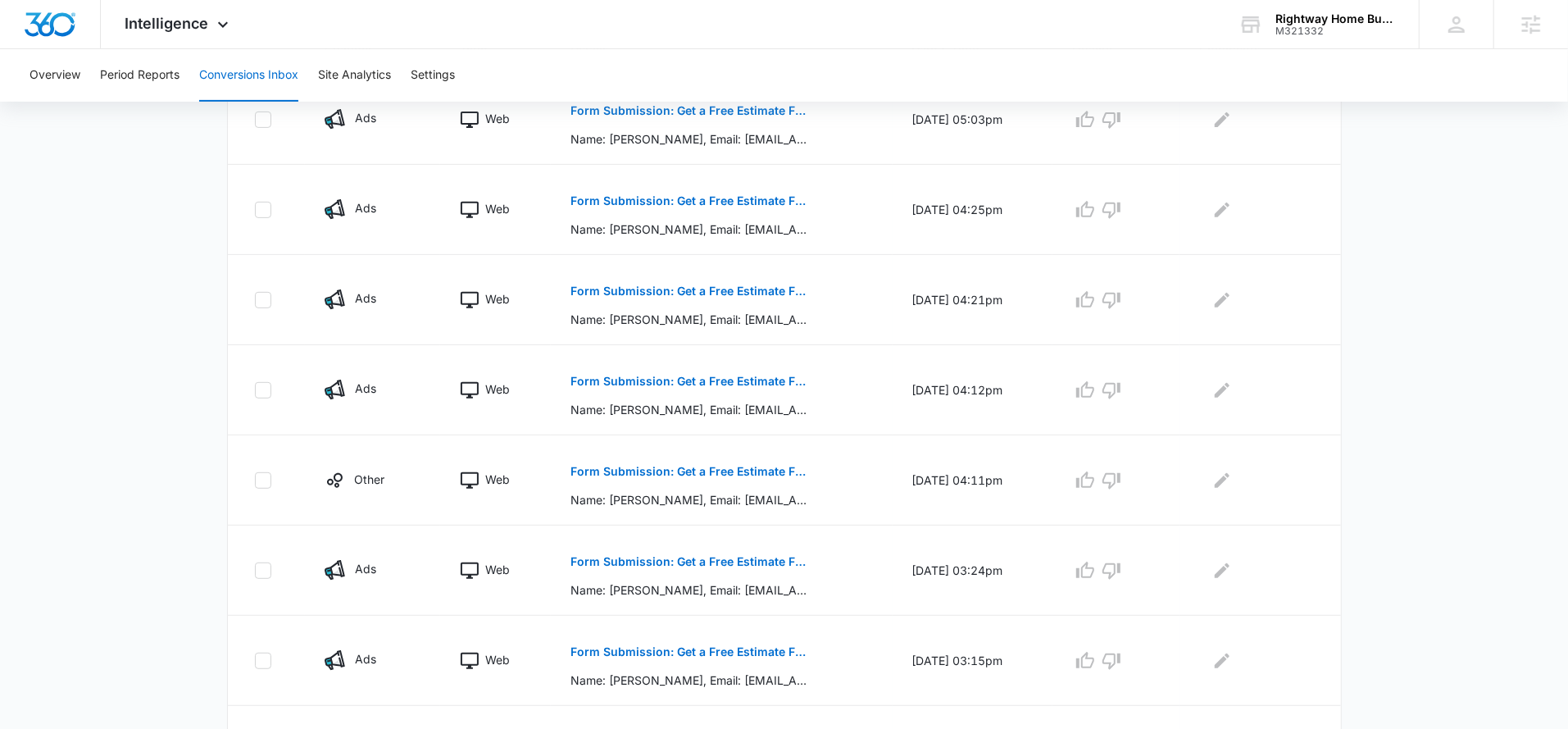
scroll to position [737, 0]
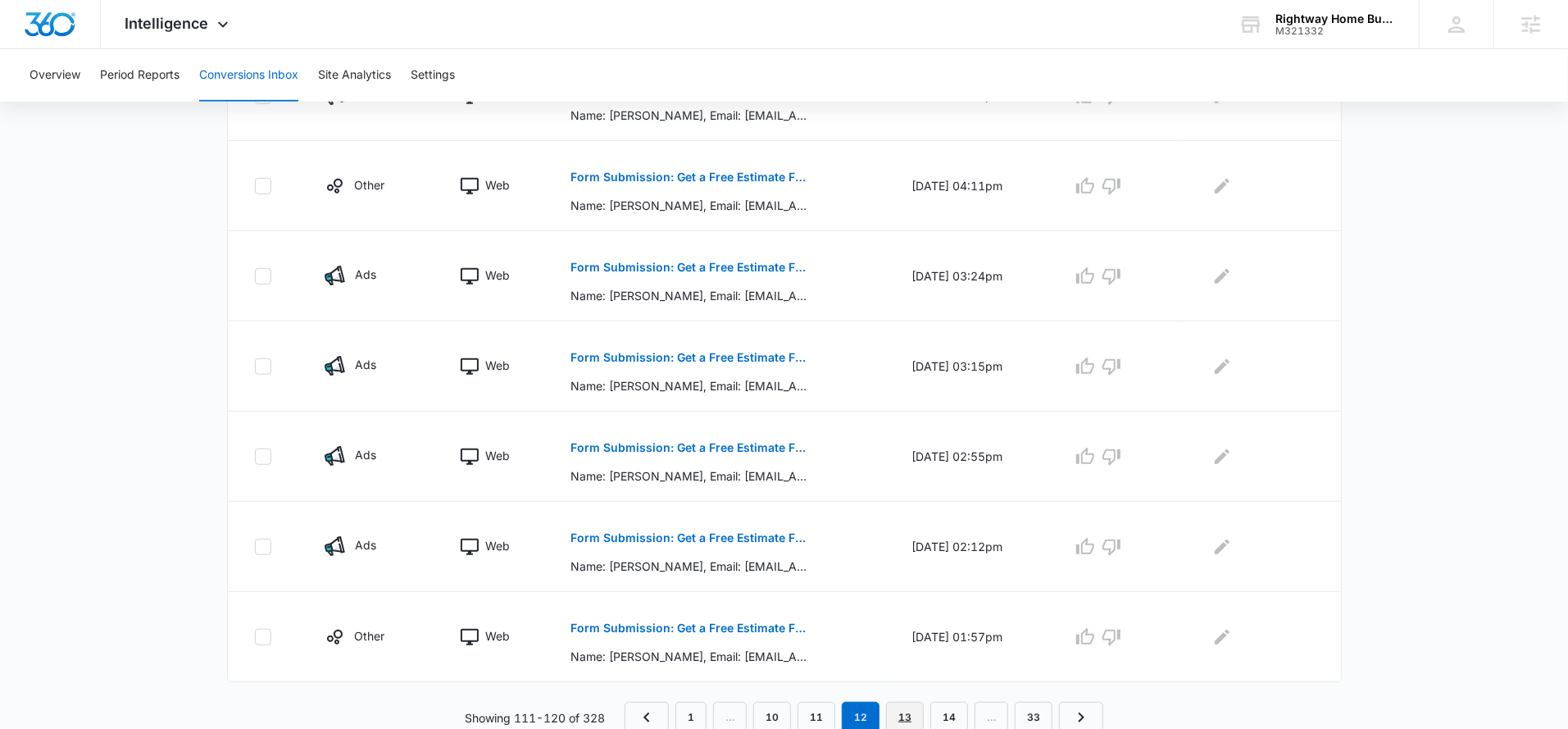
click at [909, 708] on link "13" at bounding box center [904, 717] width 38 height 31
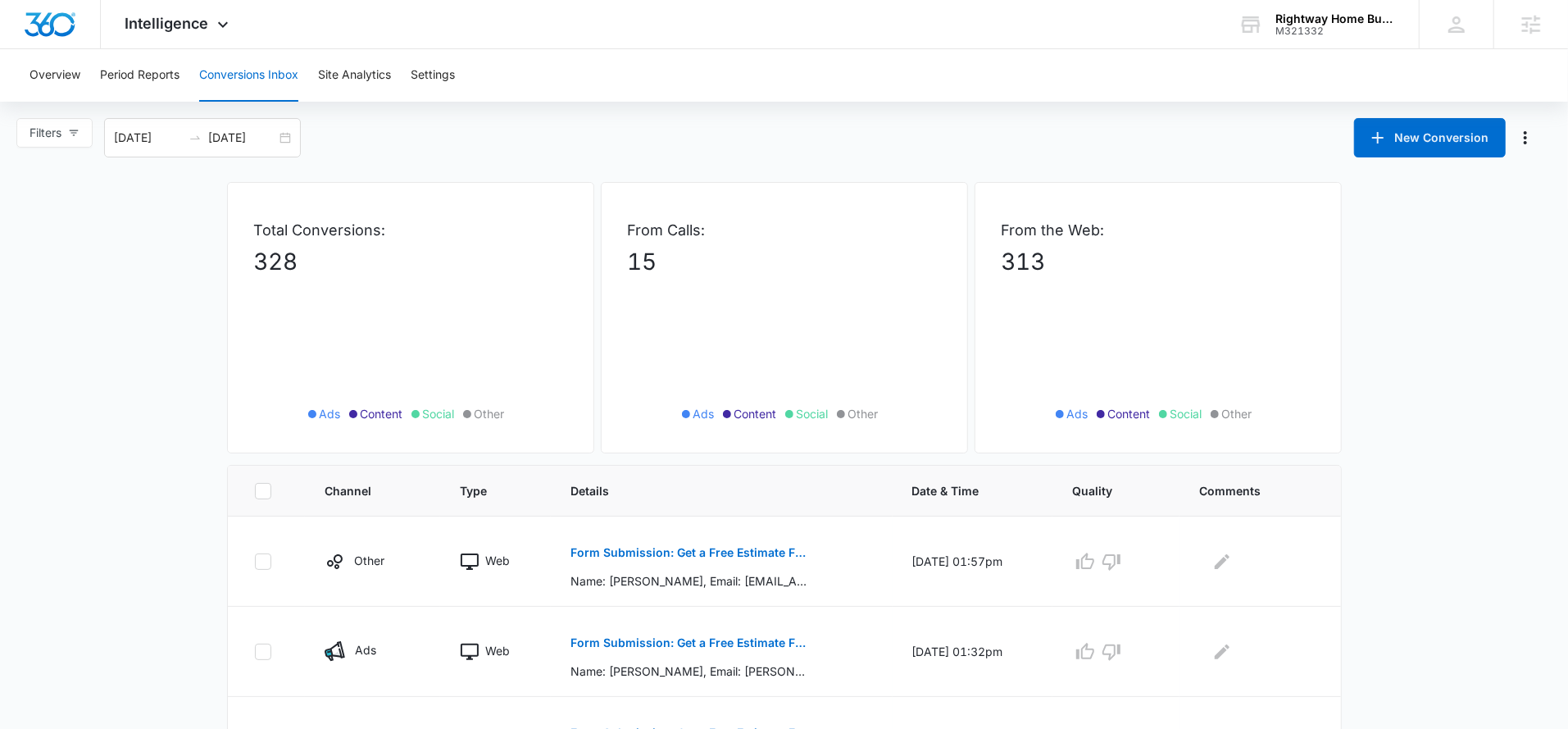
scroll to position [0, 0]
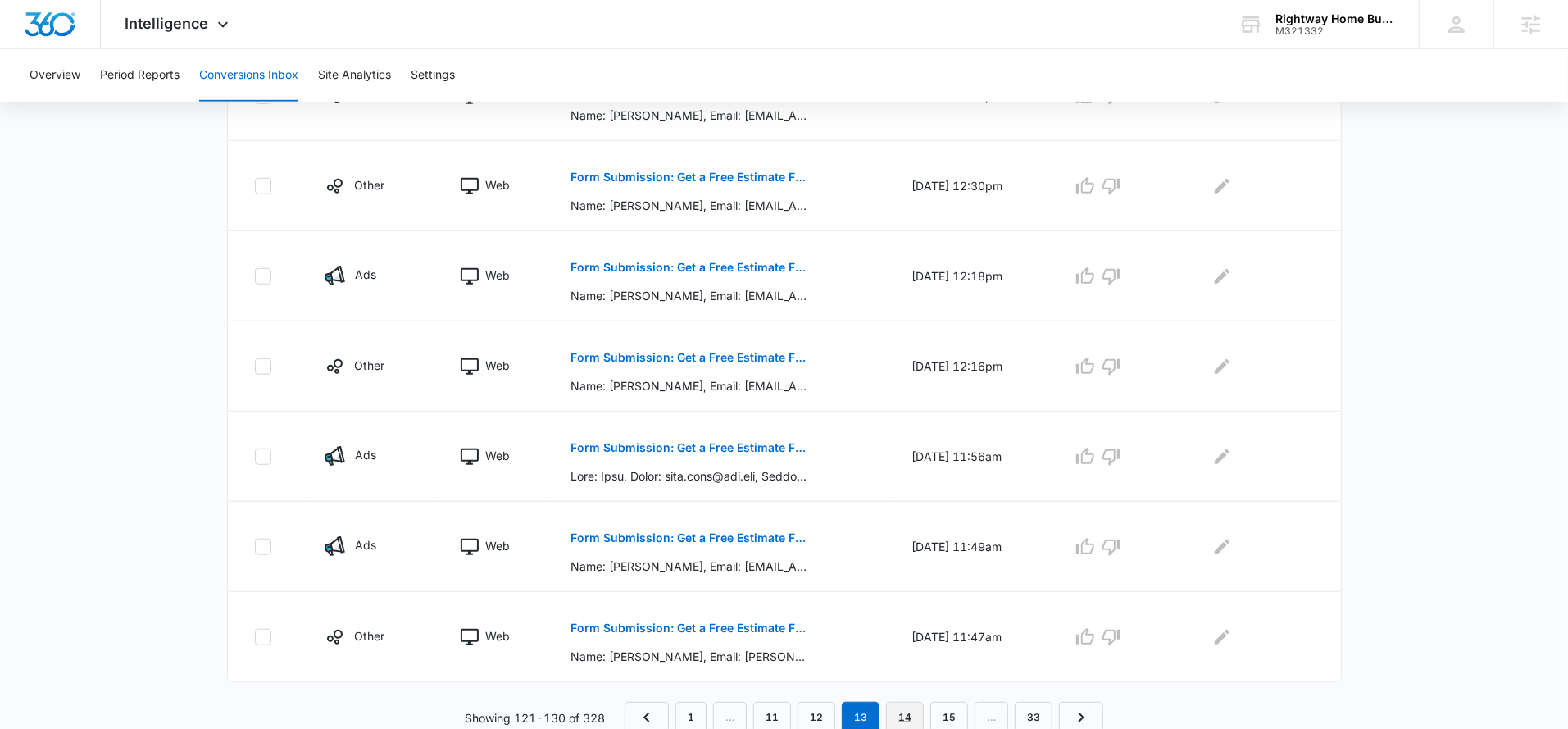
click at [912, 713] on link "14" at bounding box center [904, 717] width 38 height 31
click at [913, 716] on link "15" at bounding box center [904, 717] width 38 height 31
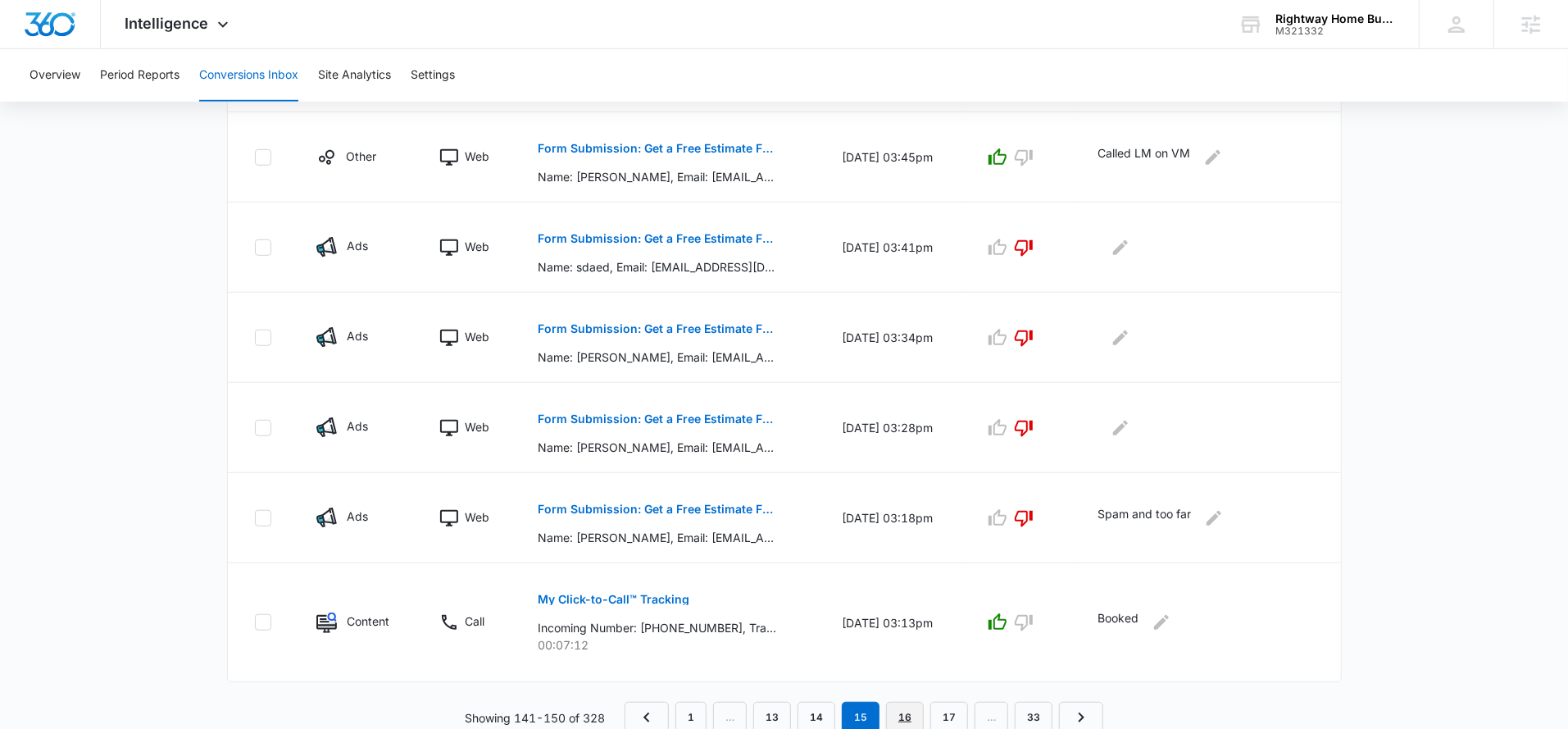
click at [901, 716] on link "16" at bounding box center [904, 717] width 38 height 31
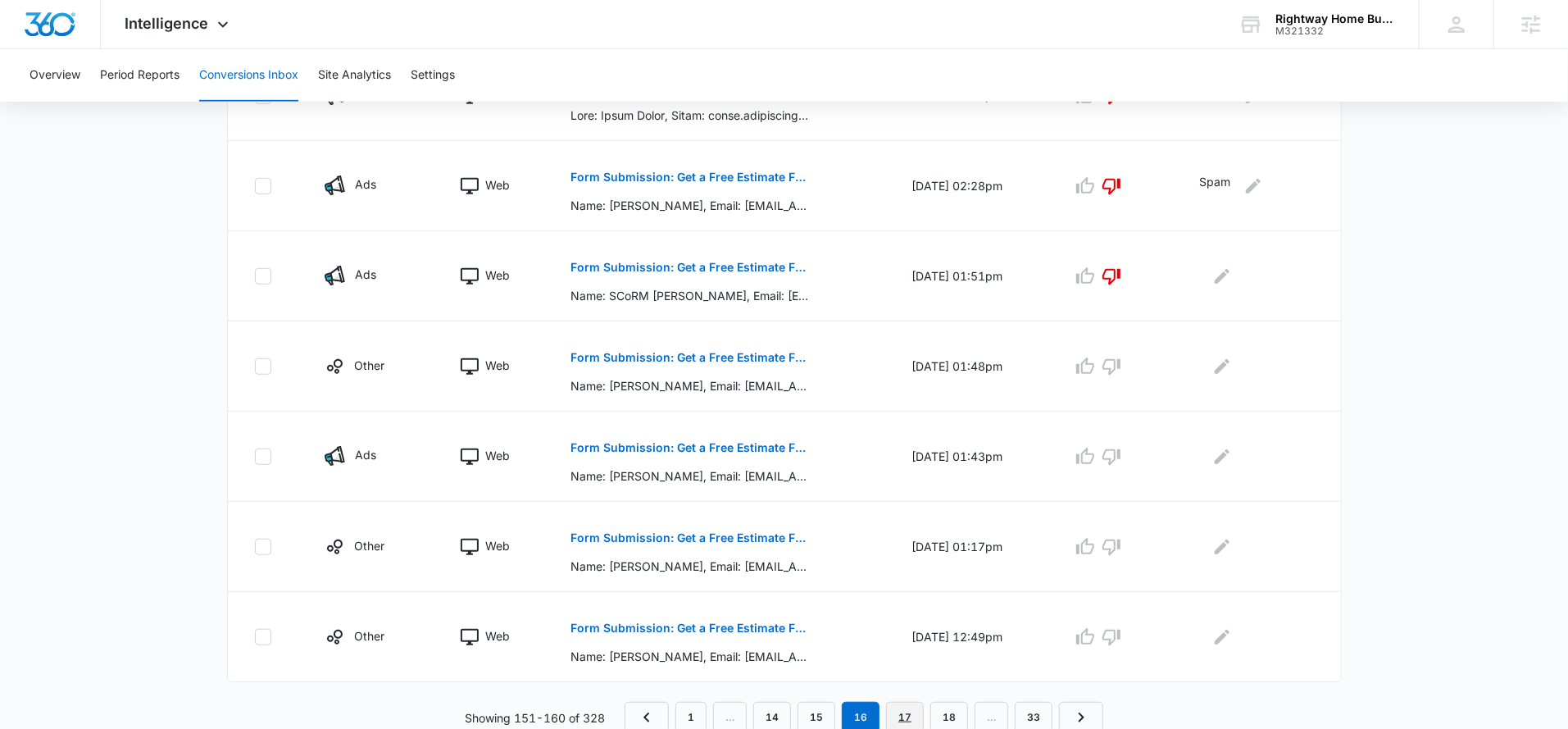
click at [908, 715] on link "17" at bounding box center [904, 717] width 38 height 31
click at [909, 711] on link "18" at bounding box center [904, 717] width 38 height 31
click at [892, 718] on link "19" at bounding box center [904, 717] width 38 height 31
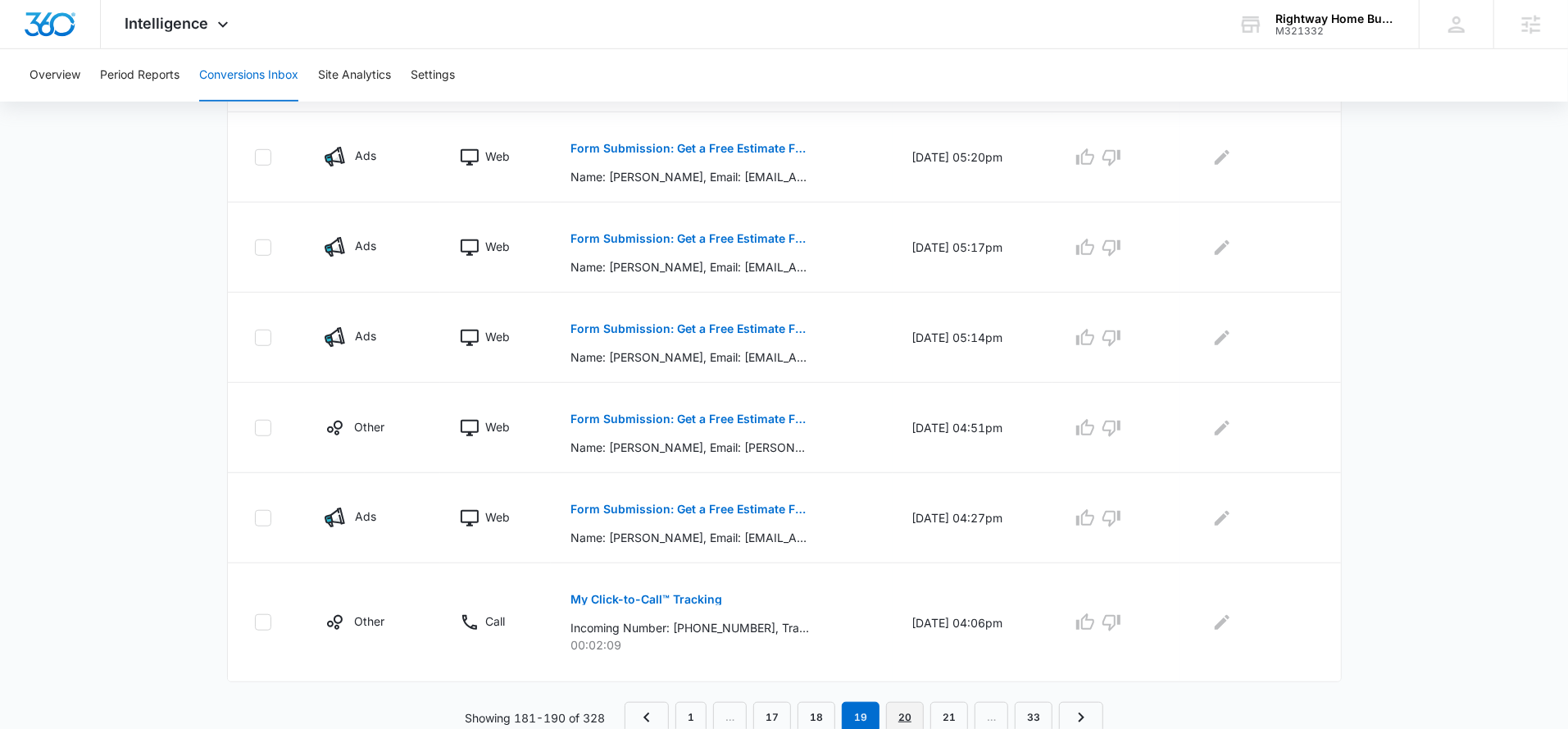
click at [902, 708] on link "20" at bounding box center [904, 717] width 38 height 31
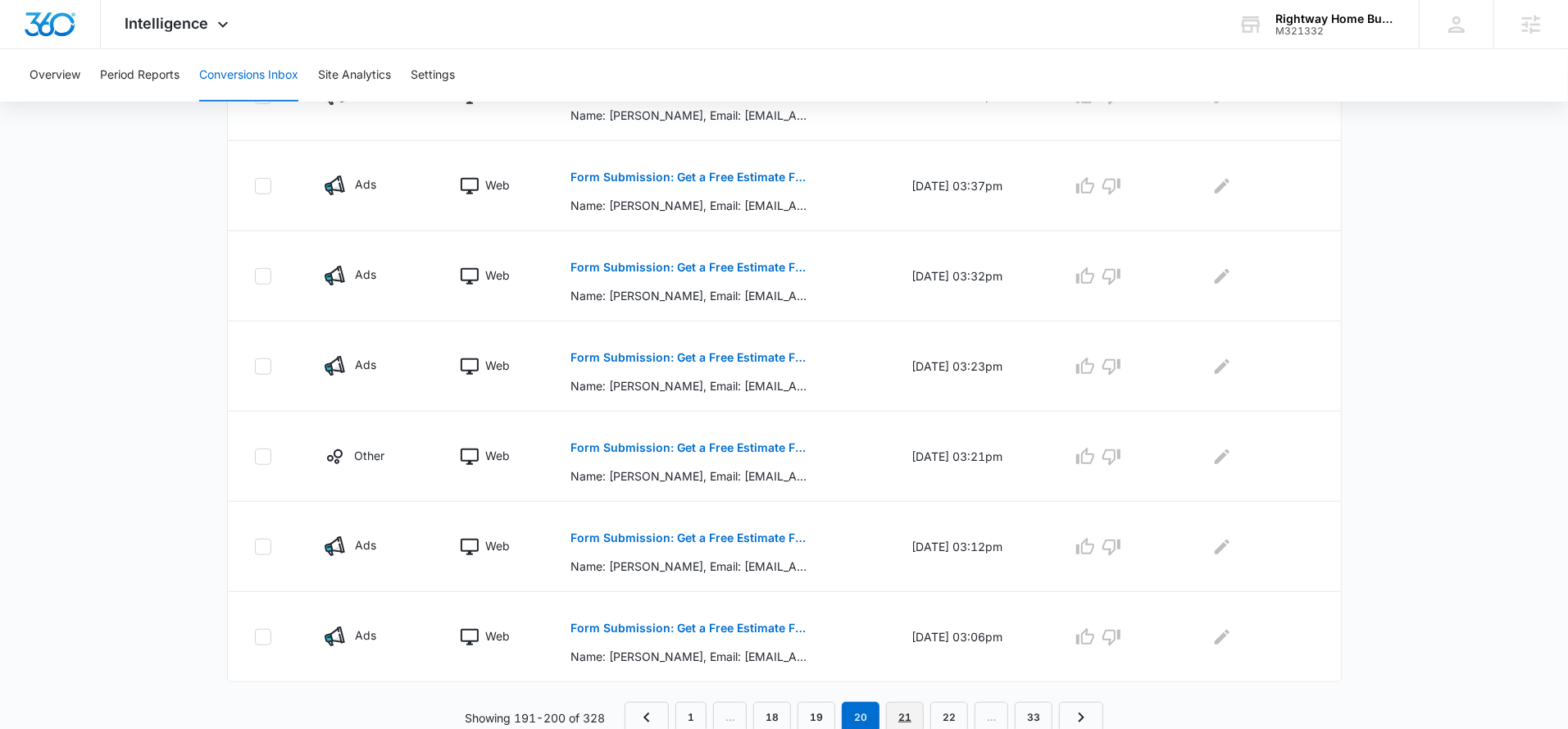
click at [897, 703] on link "21" at bounding box center [904, 717] width 38 height 31
click at [895, 690] on div "Channel Type Details Date & Time Quality Comments Ads Web Form Submission: Get …" at bounding box center [784, 216] width 1114 height 1033
click at [897, 705] on link "22" at bounding box center [904, 717] width 38 height 31
click at [913, 702] on link "23" at bounding box center [904, 717] width 38 height 31
click at [917, 702] on link "24" at bounding box center [904, 717] width 38 height 31
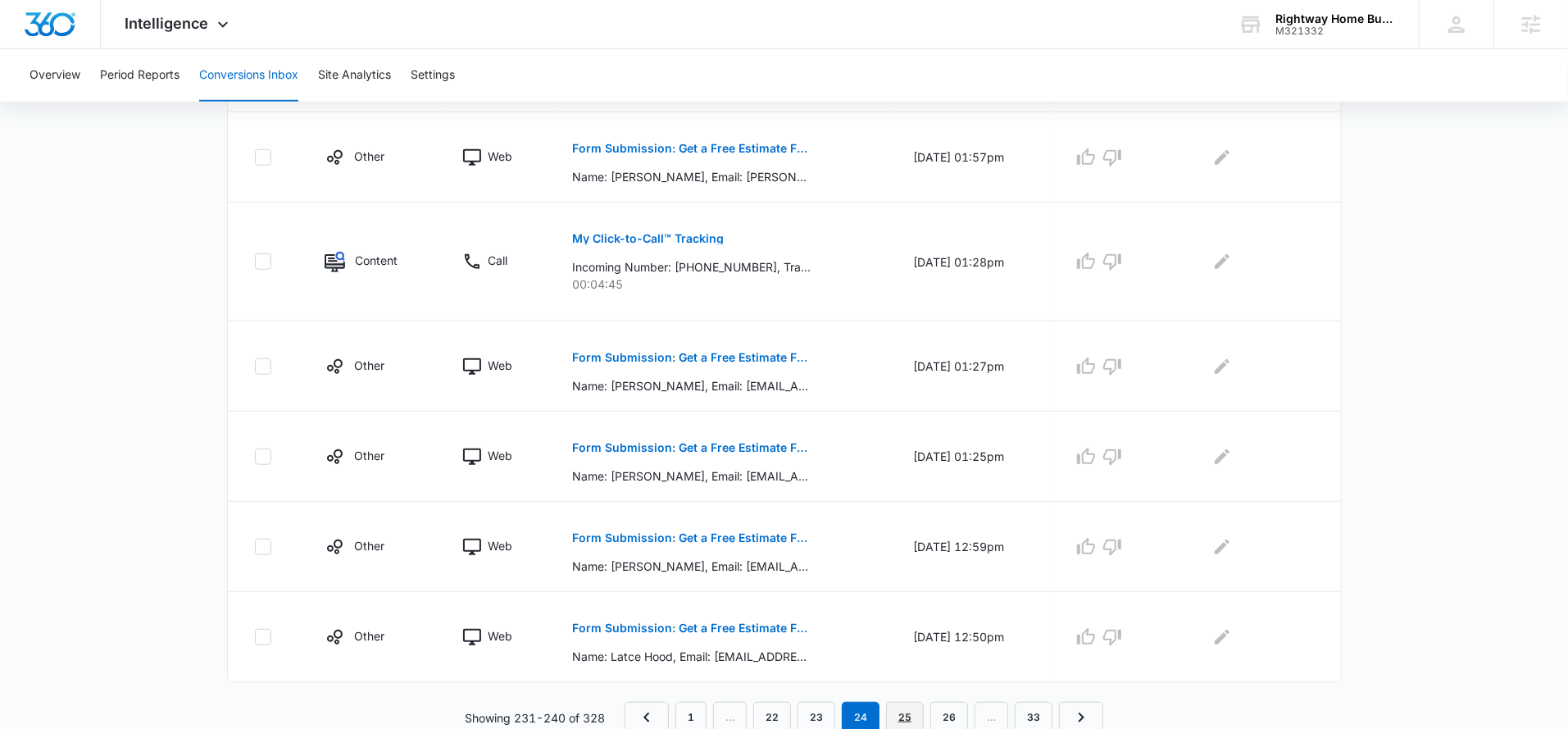
click at [916, 709] on link "25" at bounding box center [904, 717] width 38 height 31
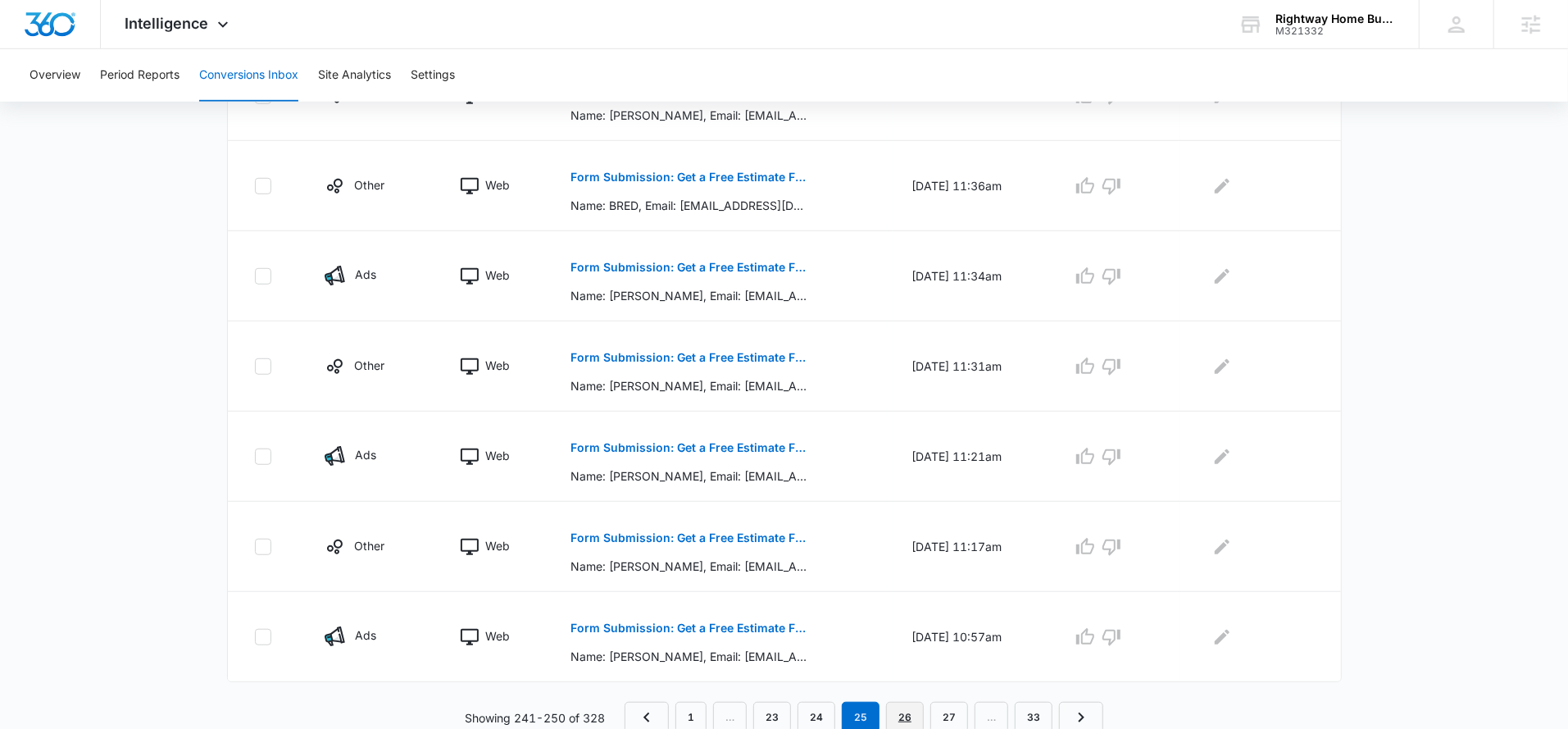
click at [909, 712] on link "26" at bounding box center [904, 717] width 38 height 31
click at [913, 714] on link "27" at bounding box center [904, 717] width 38 height 31
click at [911, 711] on link "28" at bounding box center [904, 717] width 38 height 31
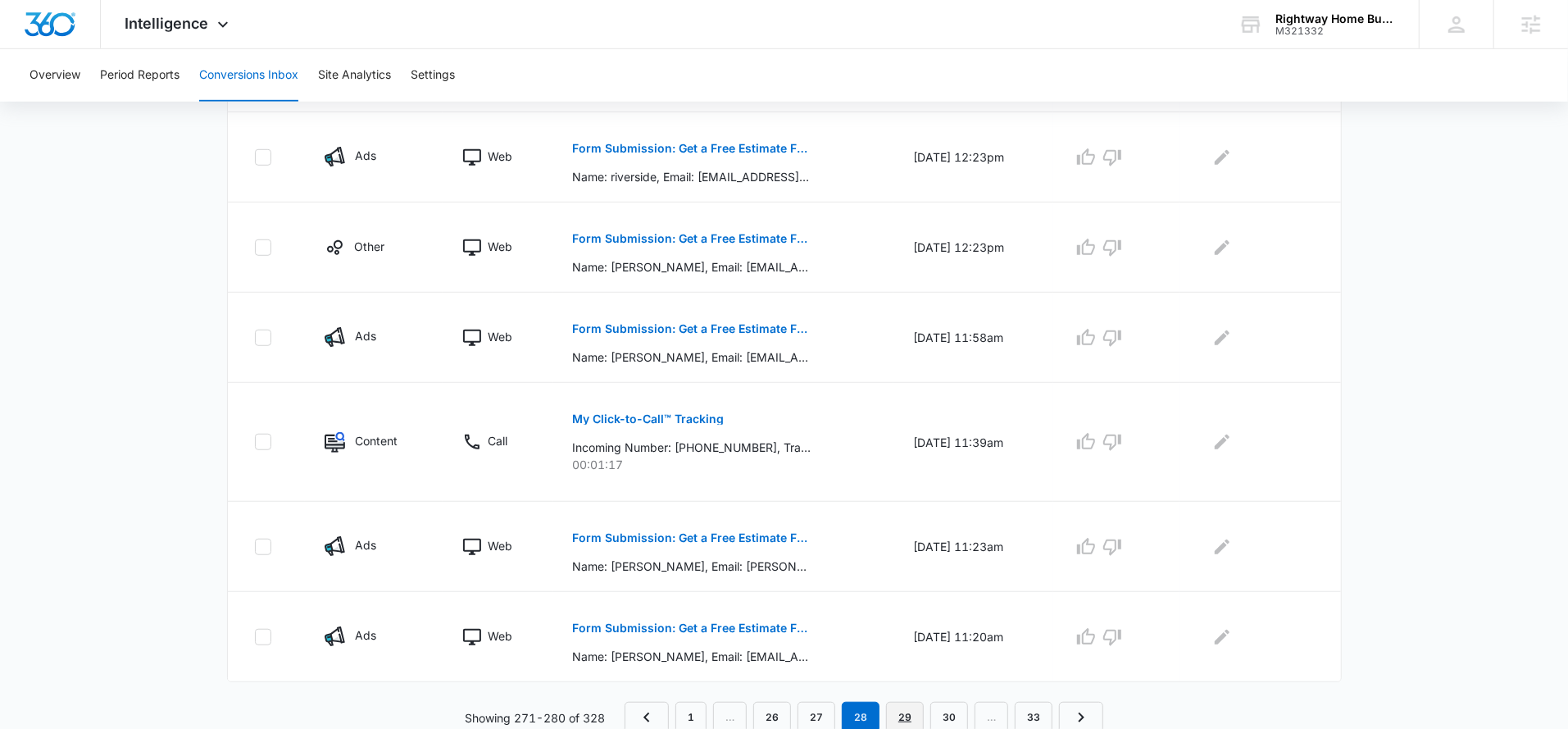
click at [900, 711] on link "29" at bounding box center [904, 717] width 38 height 31
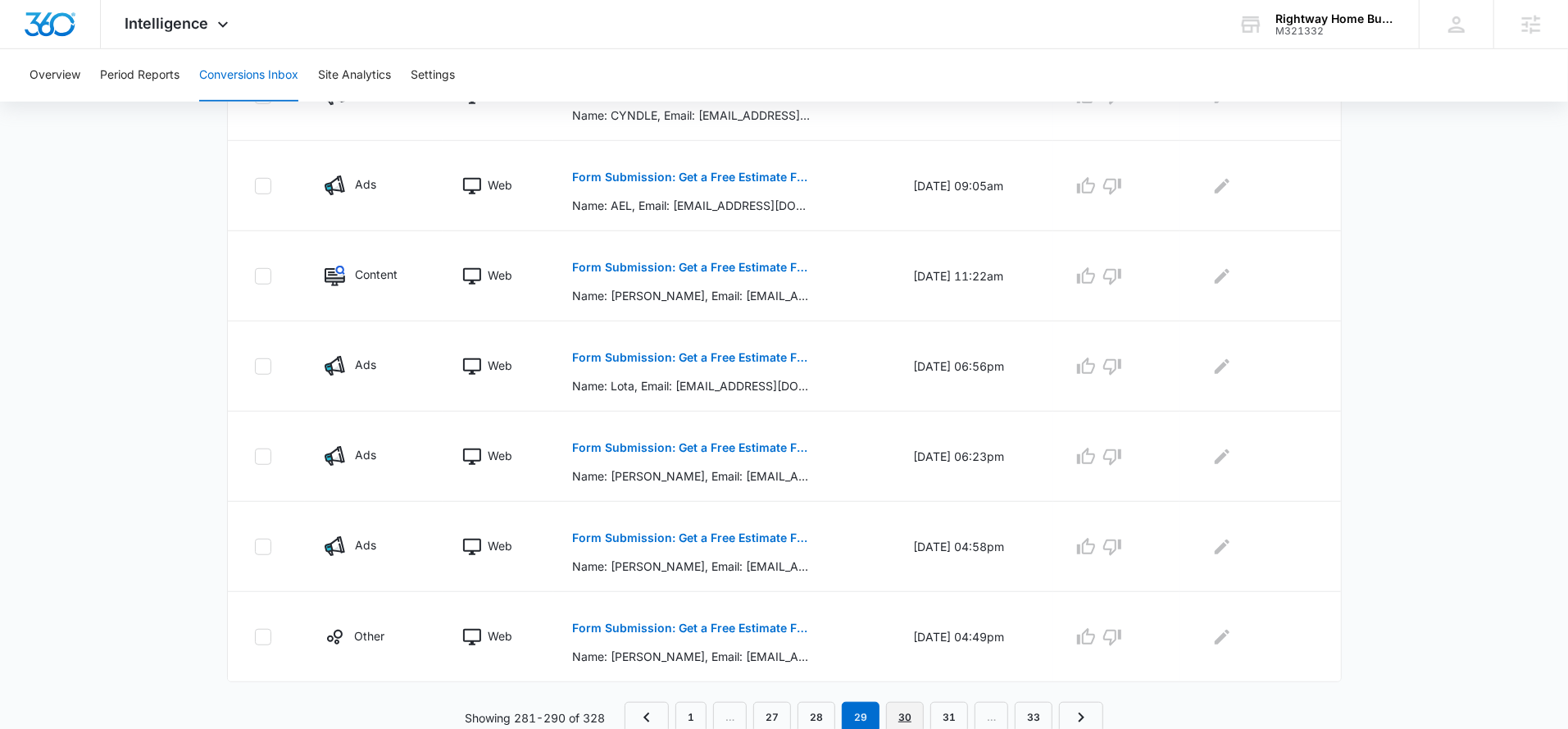
click at [902, 716] on link "30" at bounding box center [904, 717] width 38 height 31
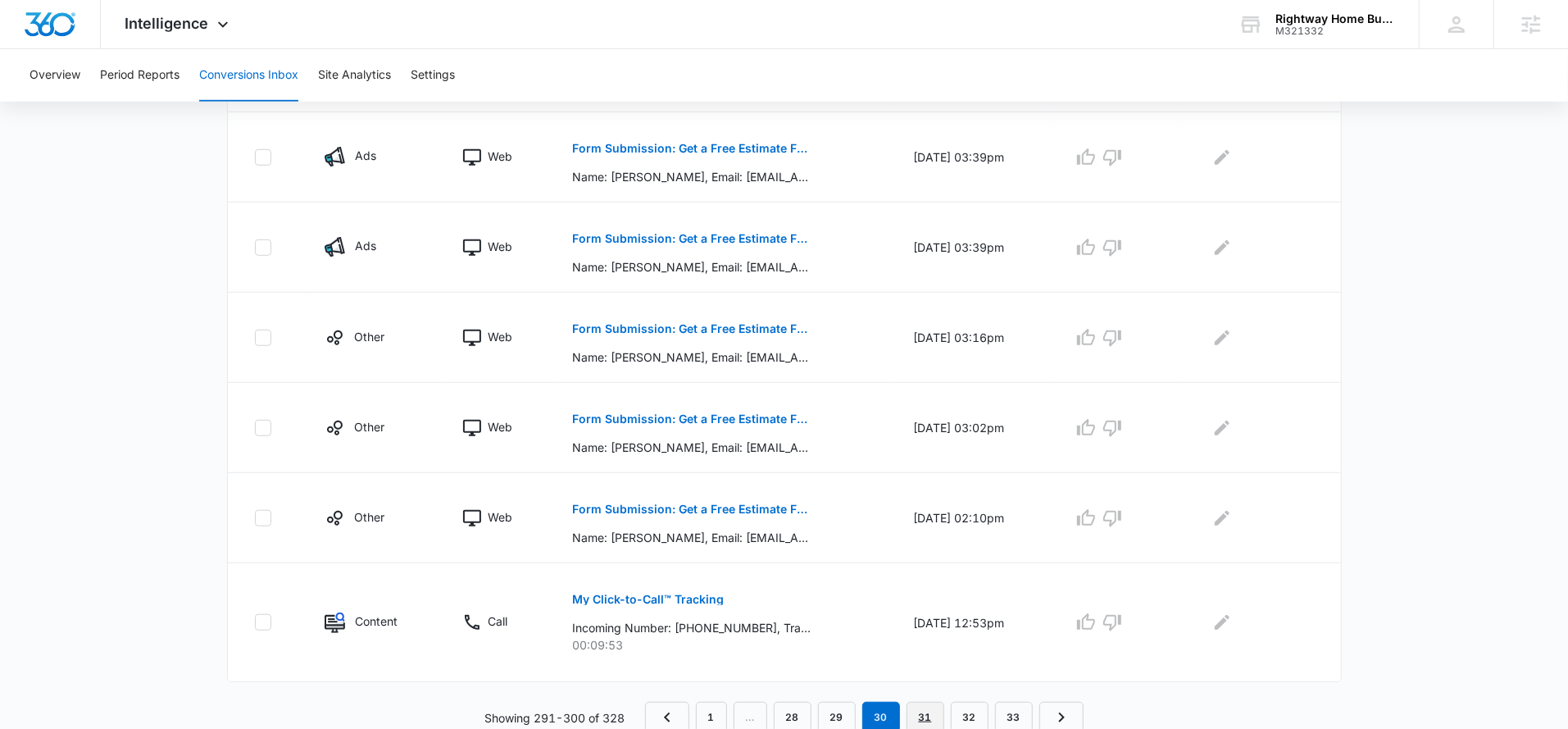
click at [923, 716] on link "31" at bounding box center [925, 717] width 38 height 31
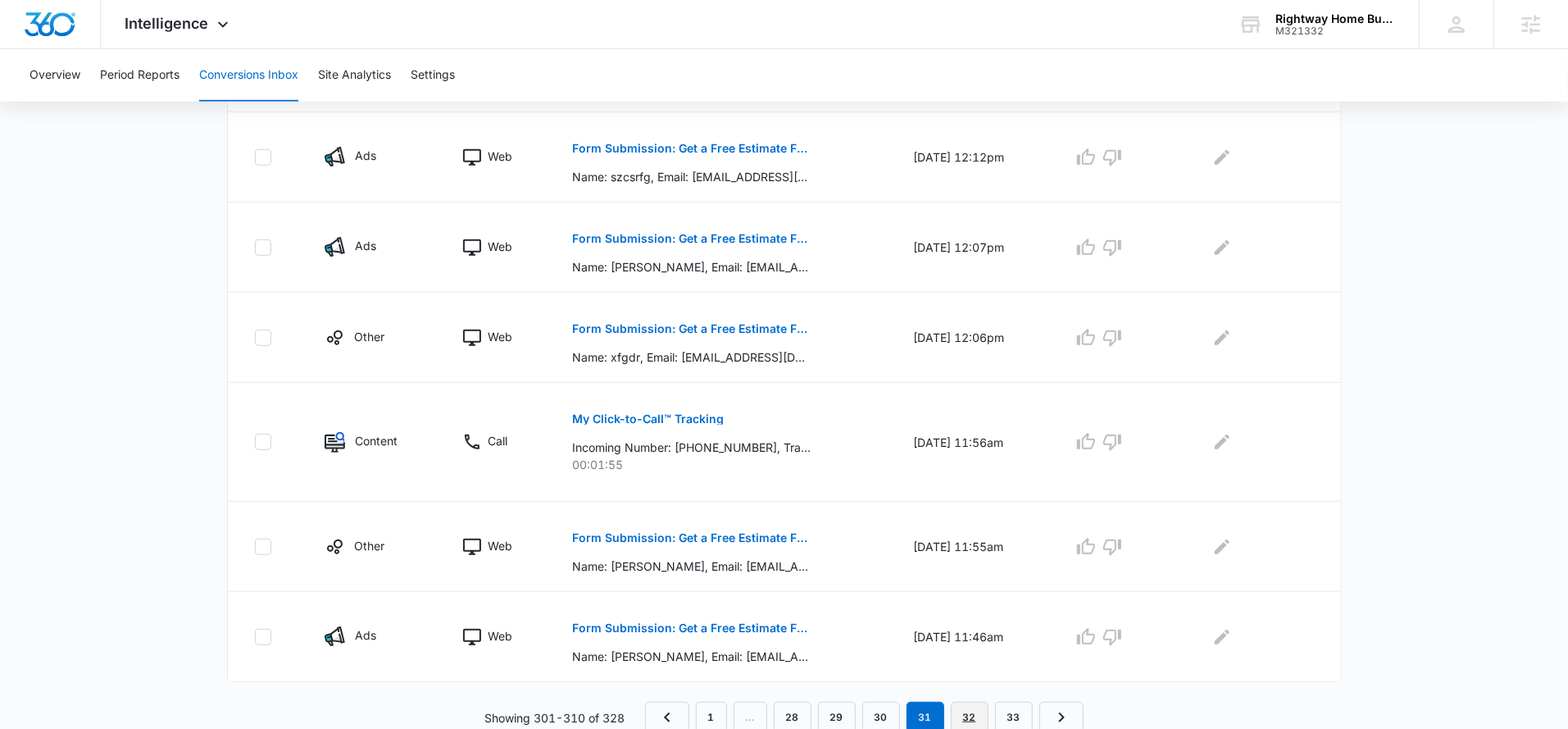
click at [971, 702] on link "32" at bounding box center [969, 717] width 38 height 31
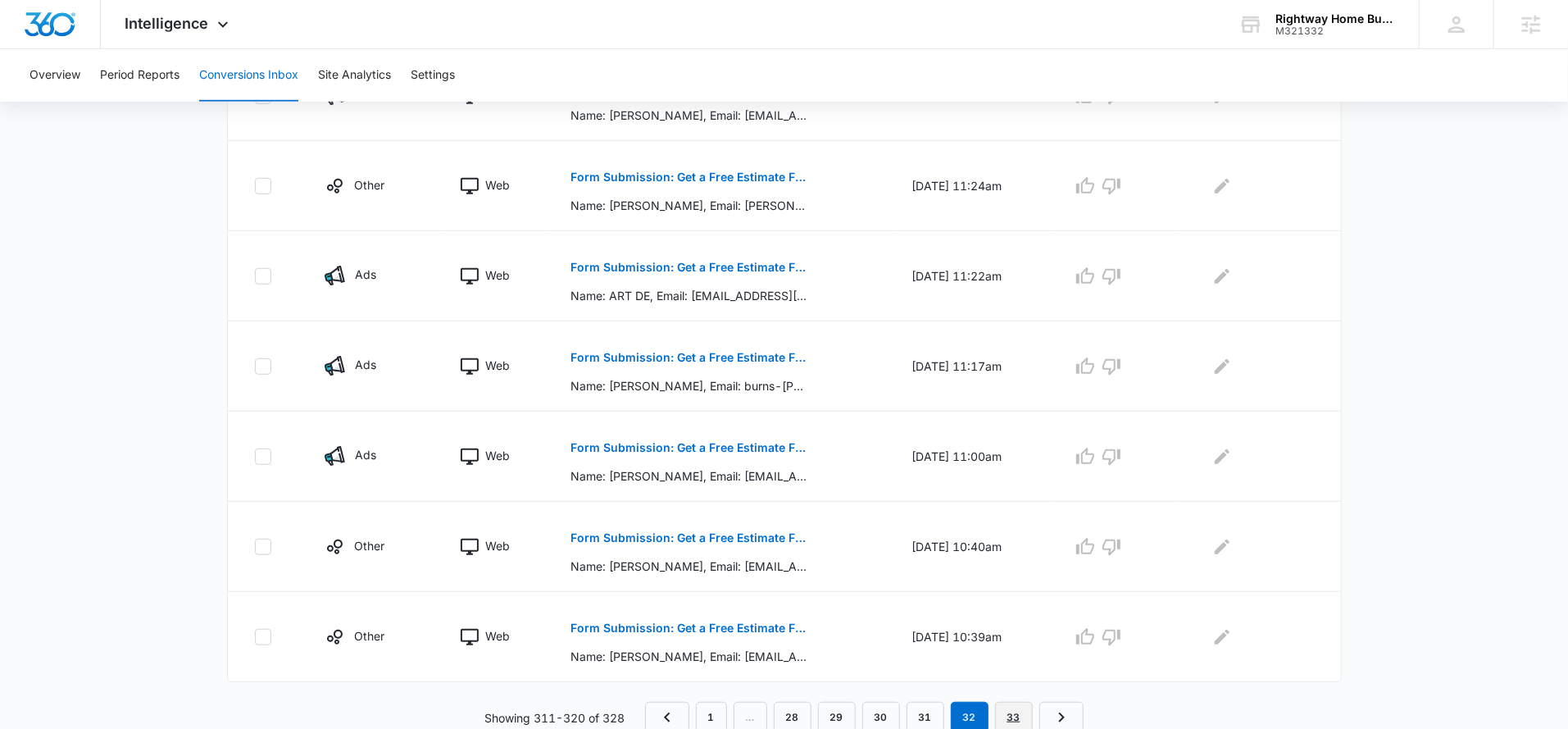
click at [1008, 713] on link "33" at bounding box center [1013, 717] width 38 height 31
click at [716, 715] on link "1" at bounding box center [711, 717] width 31 height 31
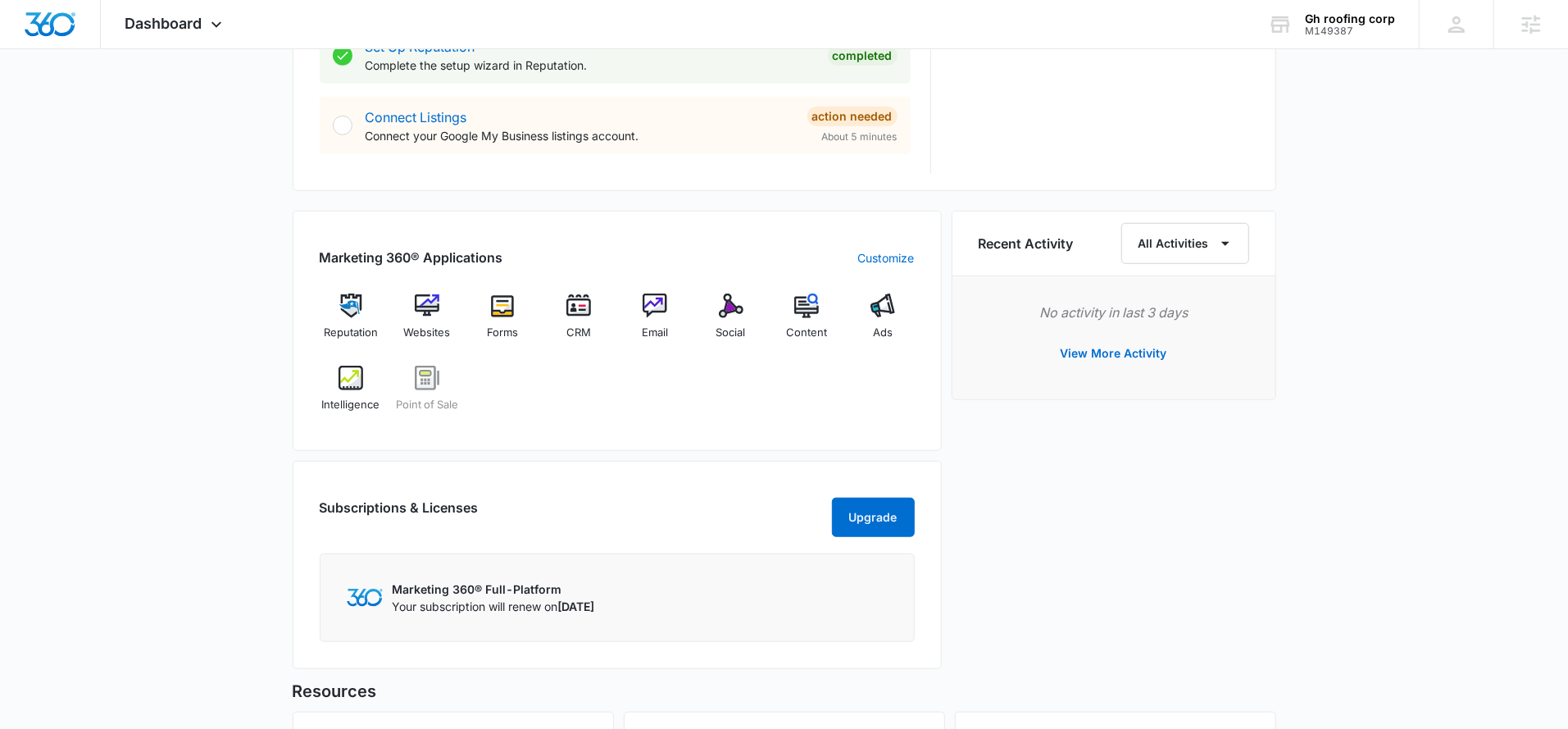
scroll to position [861, 0]
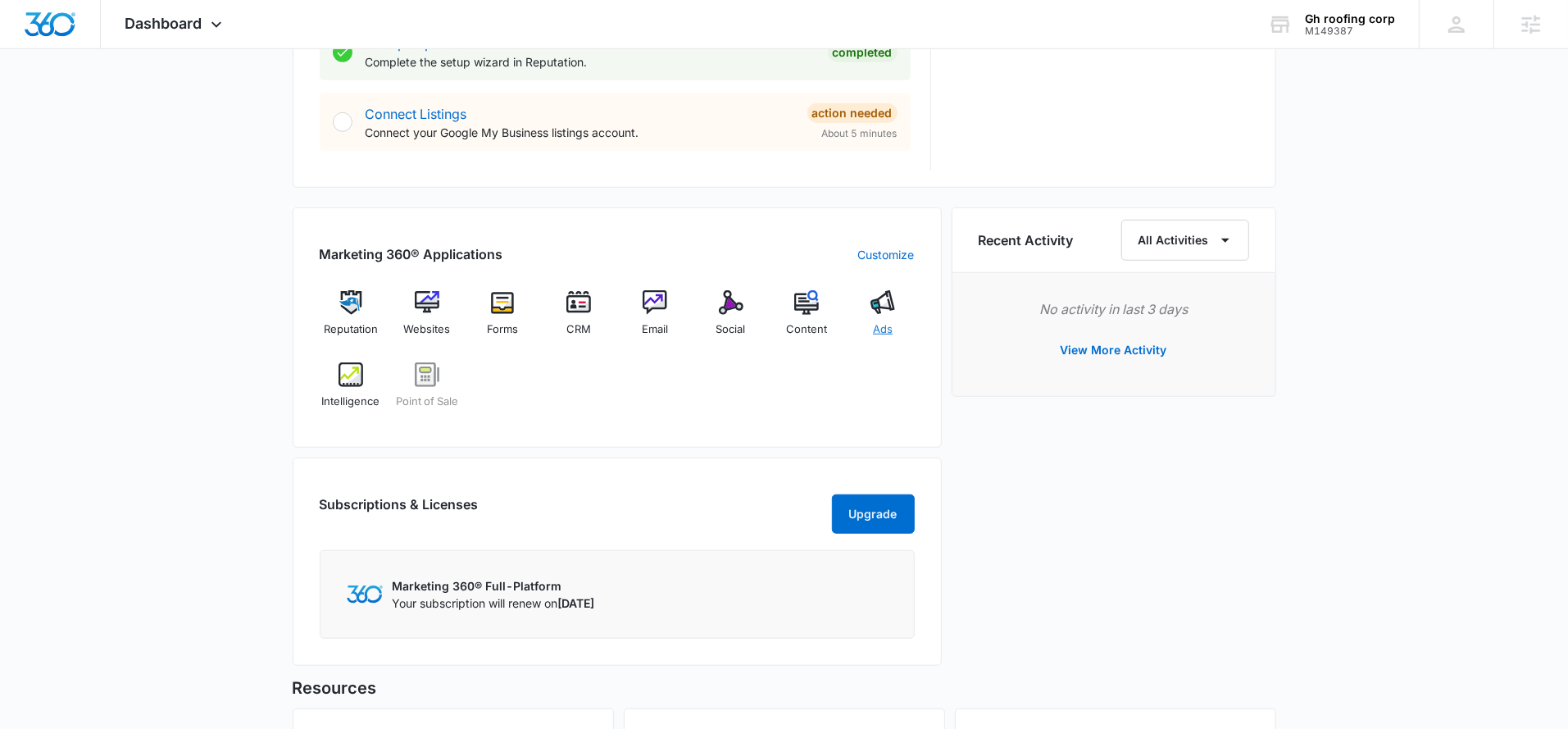
click at [890, 308] on img at bounding box center [882, 302] width 24 height 24
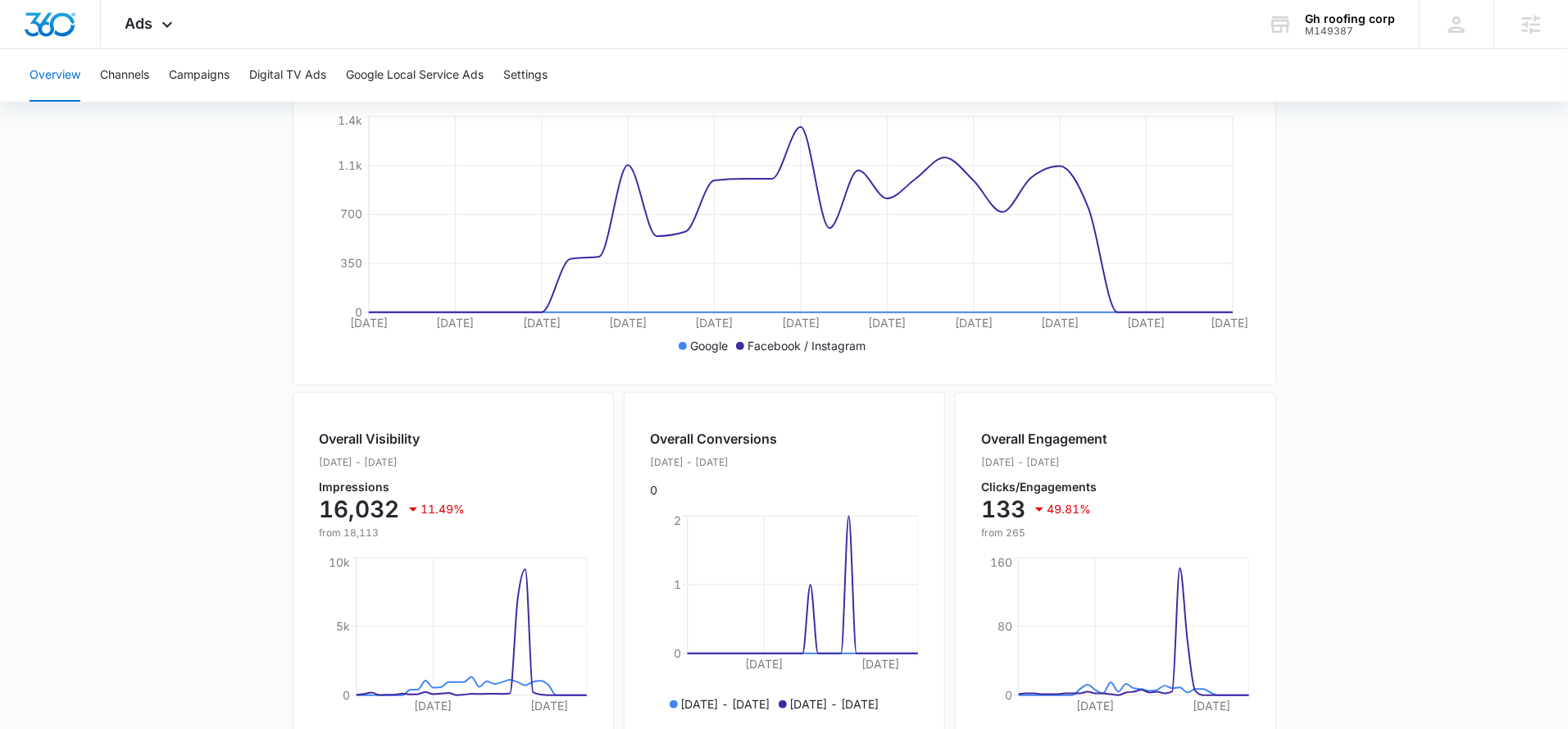
scroll to position [616, 0]
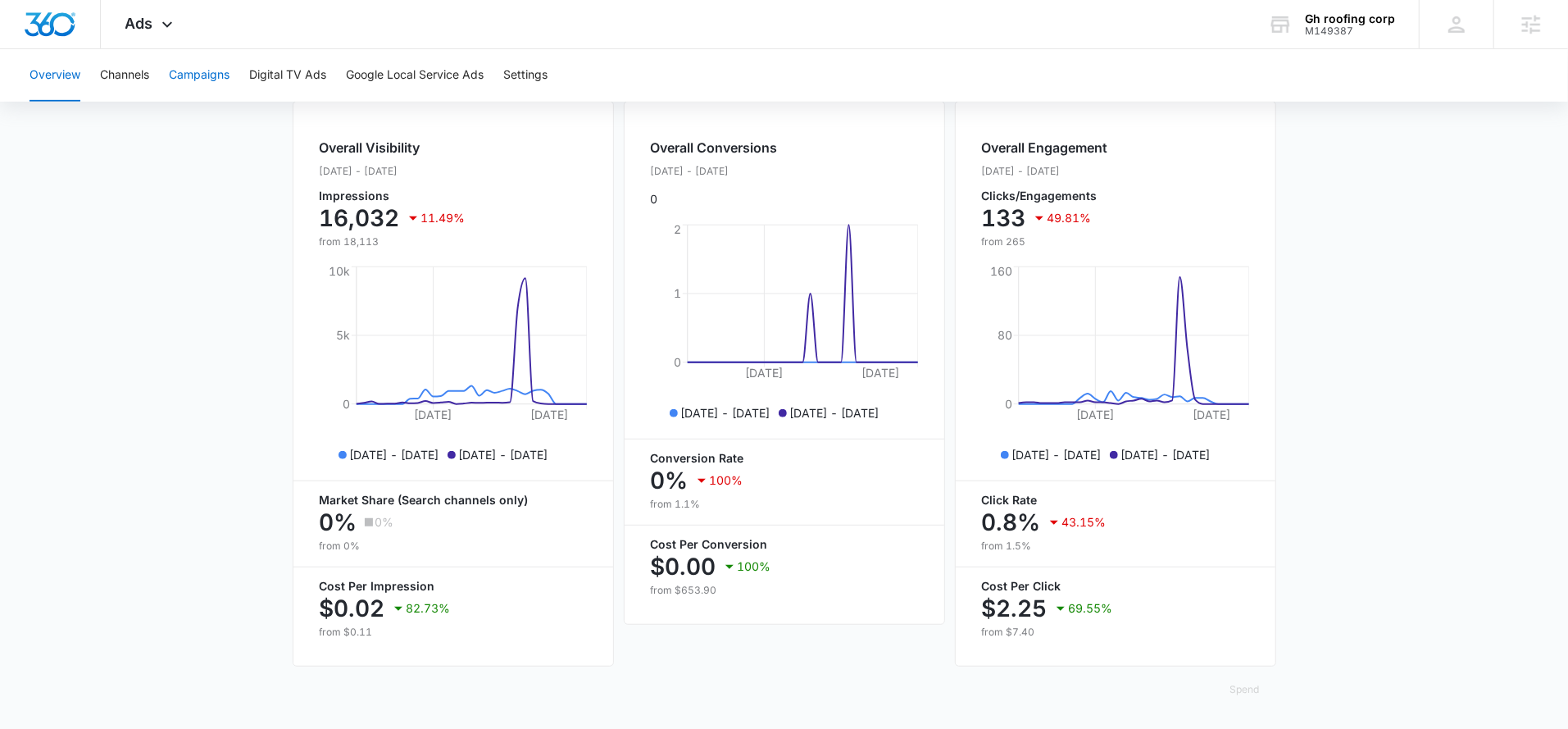
click at [195, 74] on button "Campaigns" at bounding box center [199, 76] width 61 height 52
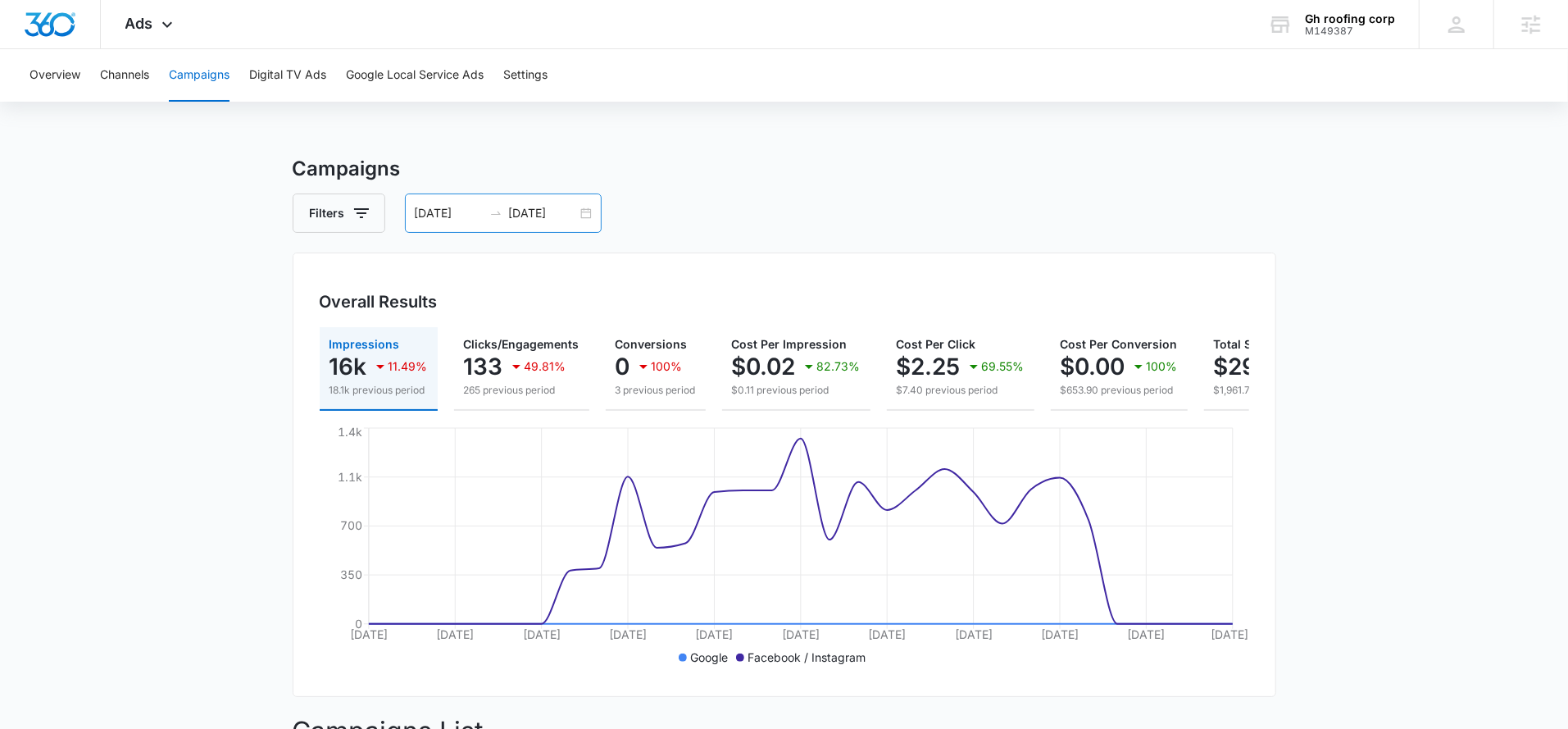
click at [530, 220] on input "[DATE]" at bounding box center [543, 213] width 68 height 18
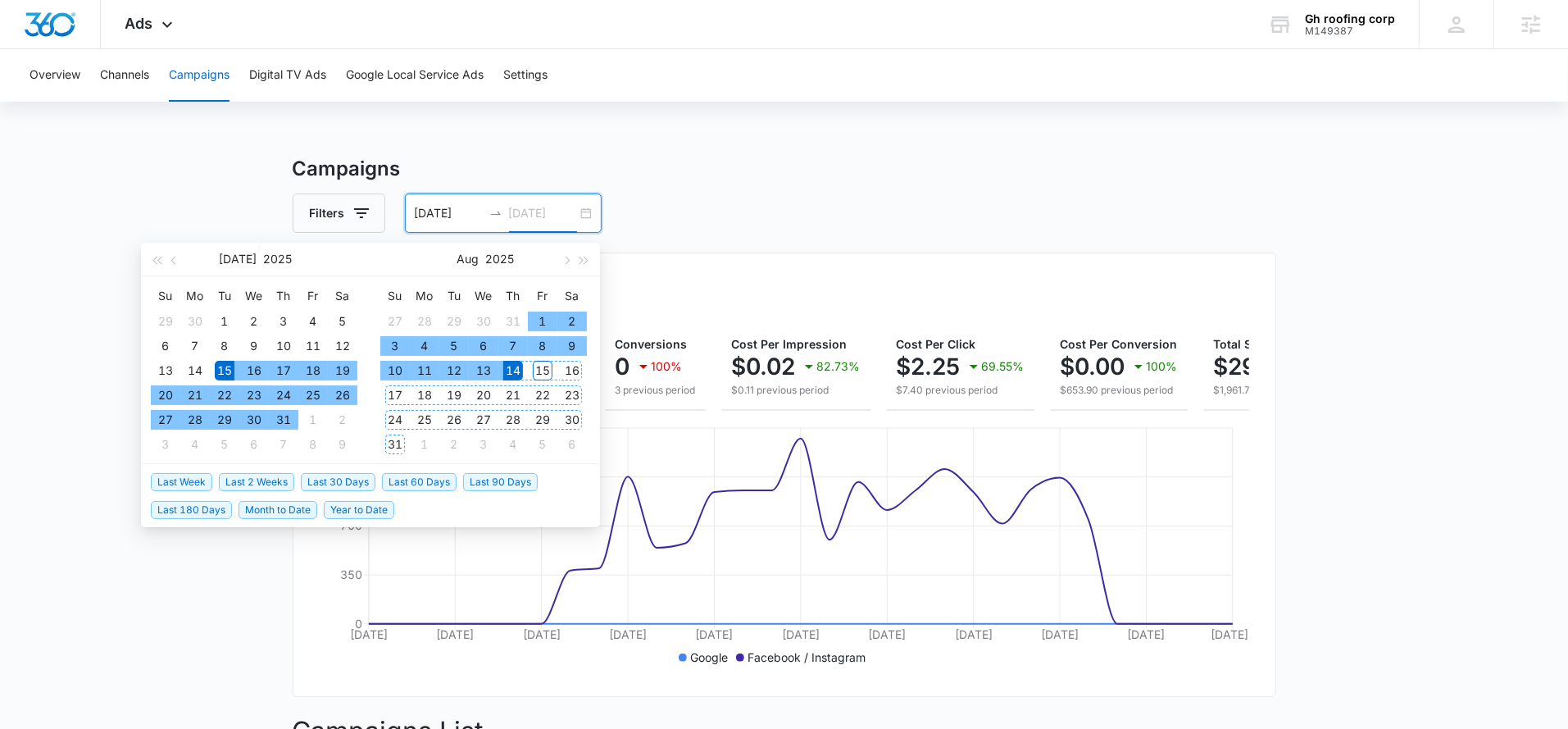
type input "[DATE]"
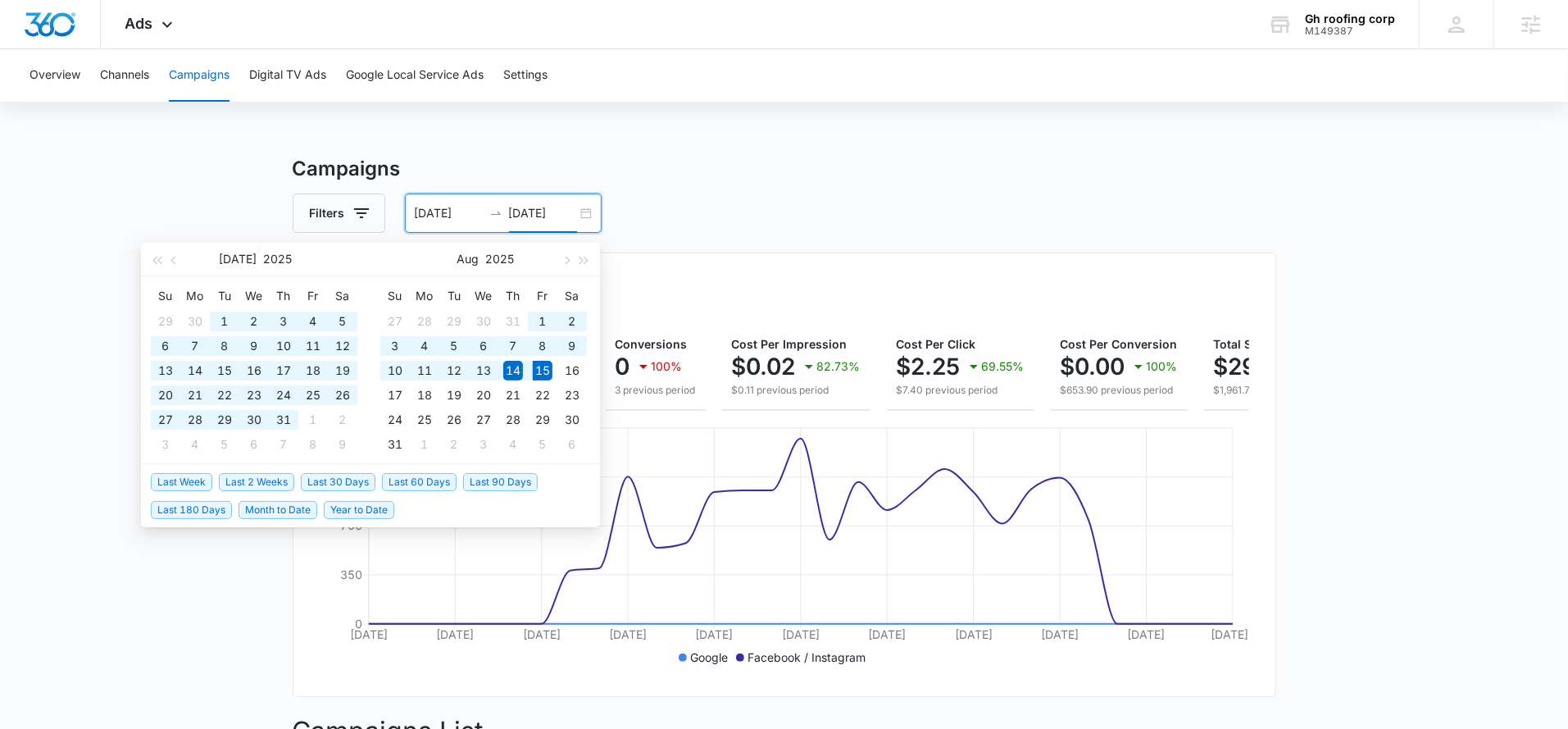
click at [483, 478] on span "Last 90 Days" at bounding box center [500, 482] width 75 height 18
type input "05/17/2025"
type input "[DATE]"
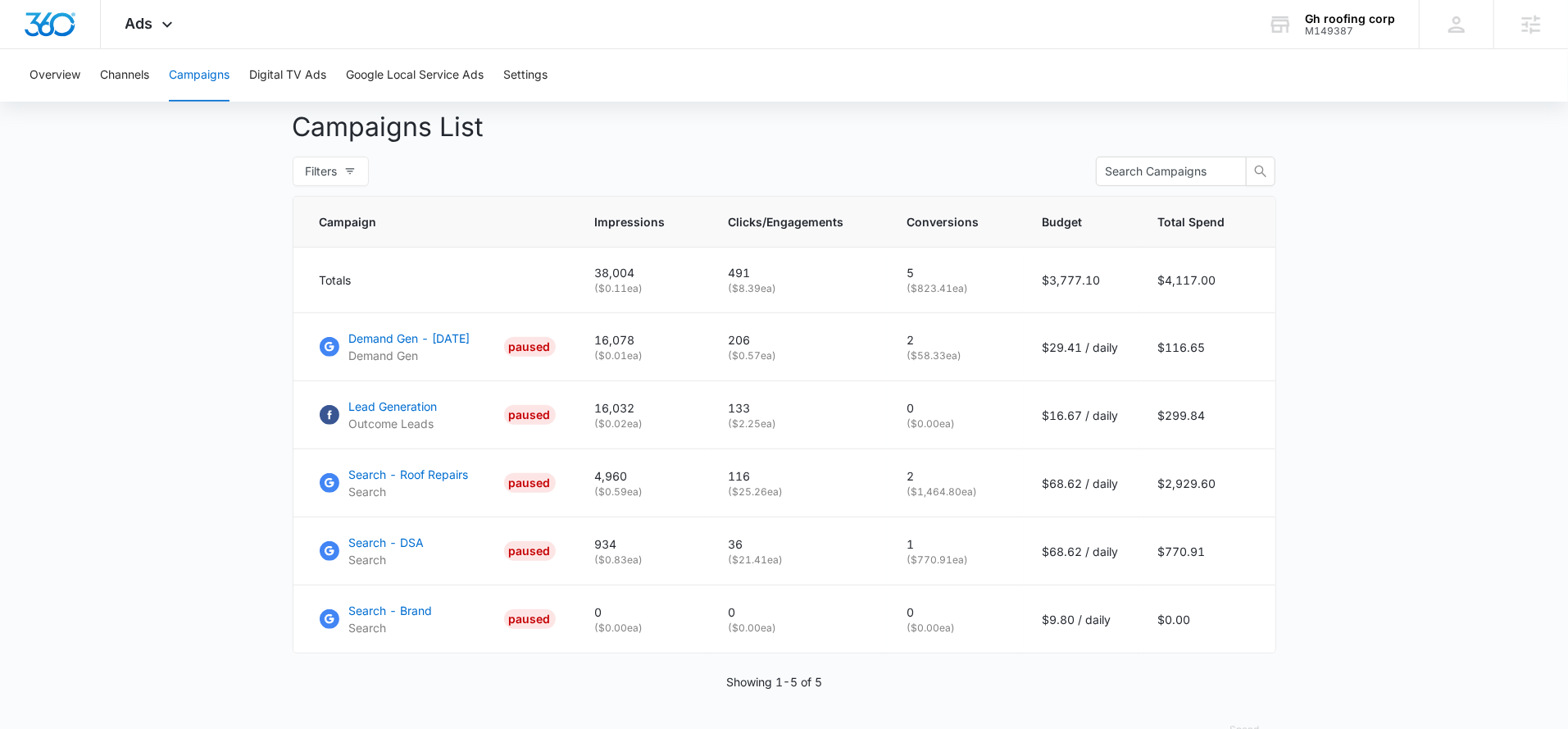
scroll to position [608, 0]
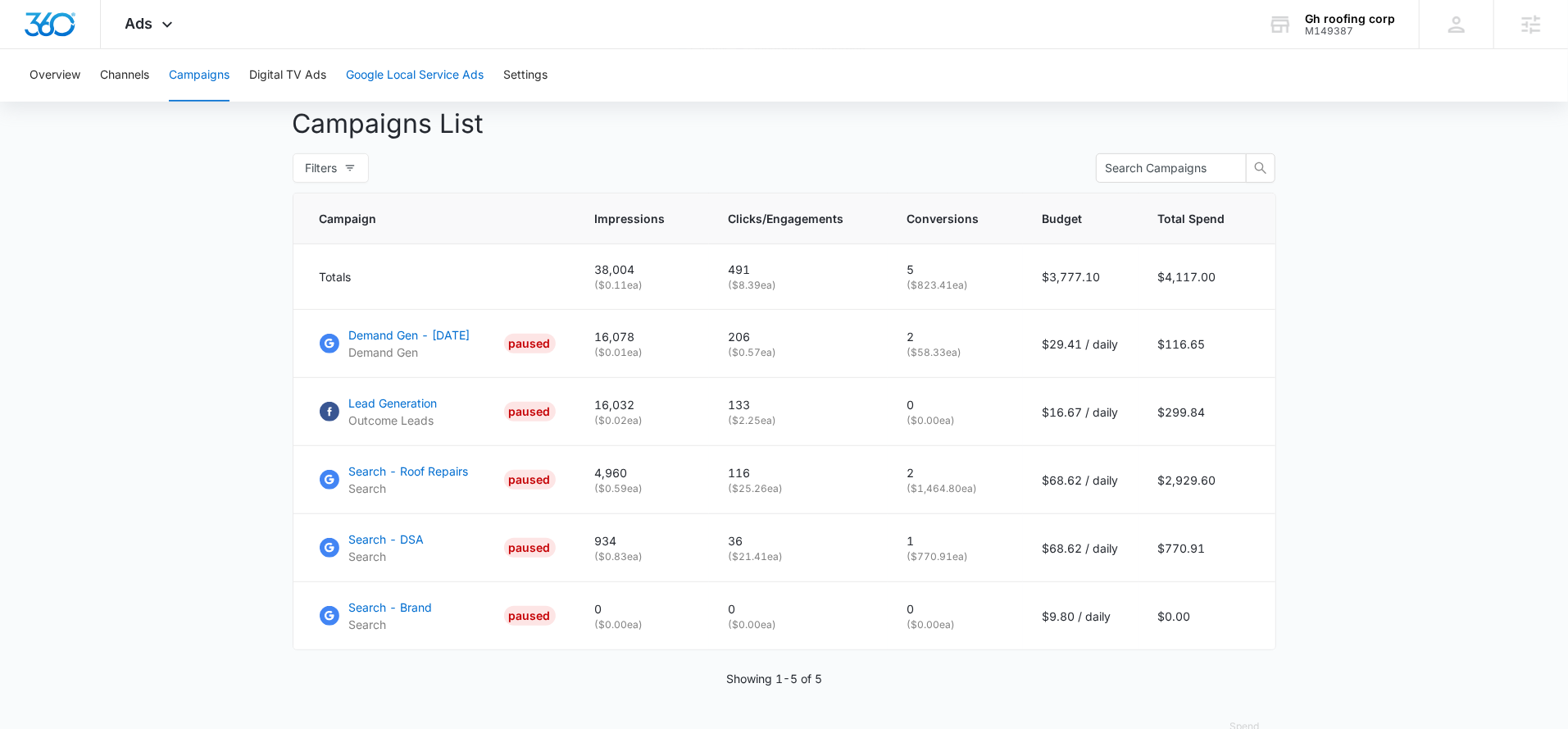
click at [424, 82] on button "Google Local Service Ads" at bounding box center [415, 76] width 138 height 52
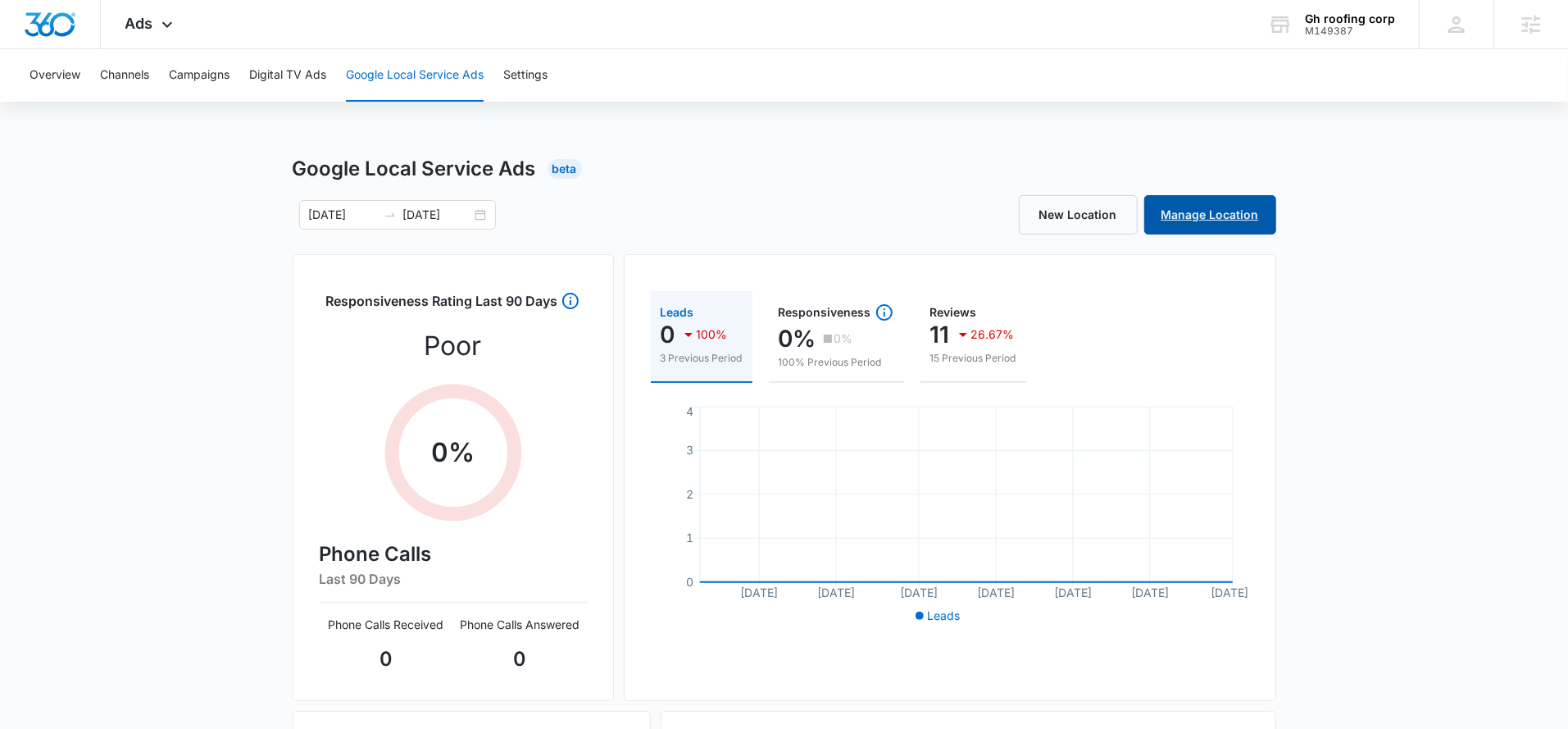
click at [1235, 209] on link "Manage Location" at bounding box center [1209, 214] width 132 height 40
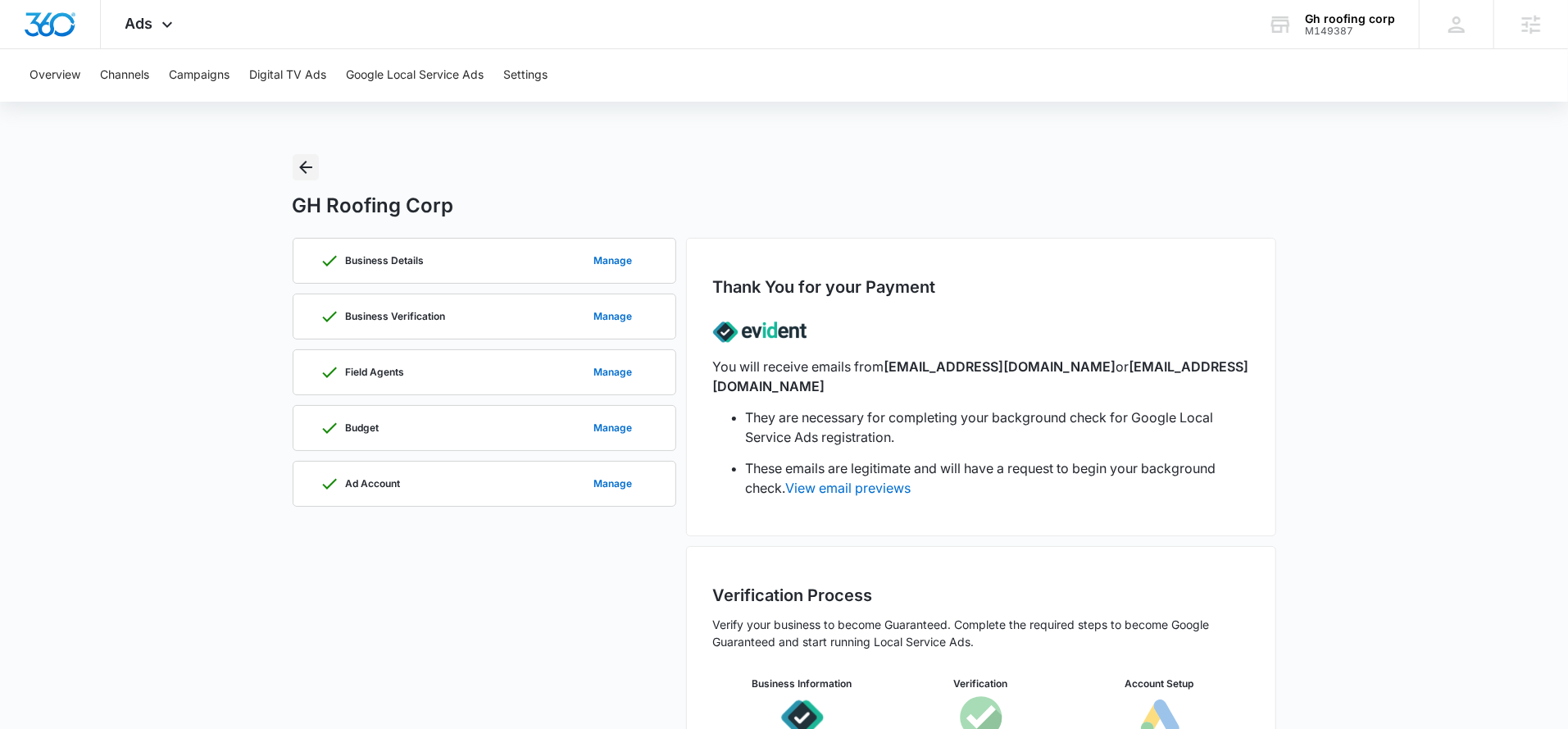
click at [312, 156] on button "Back" at bounding box center [305, 166] width 26 height 26
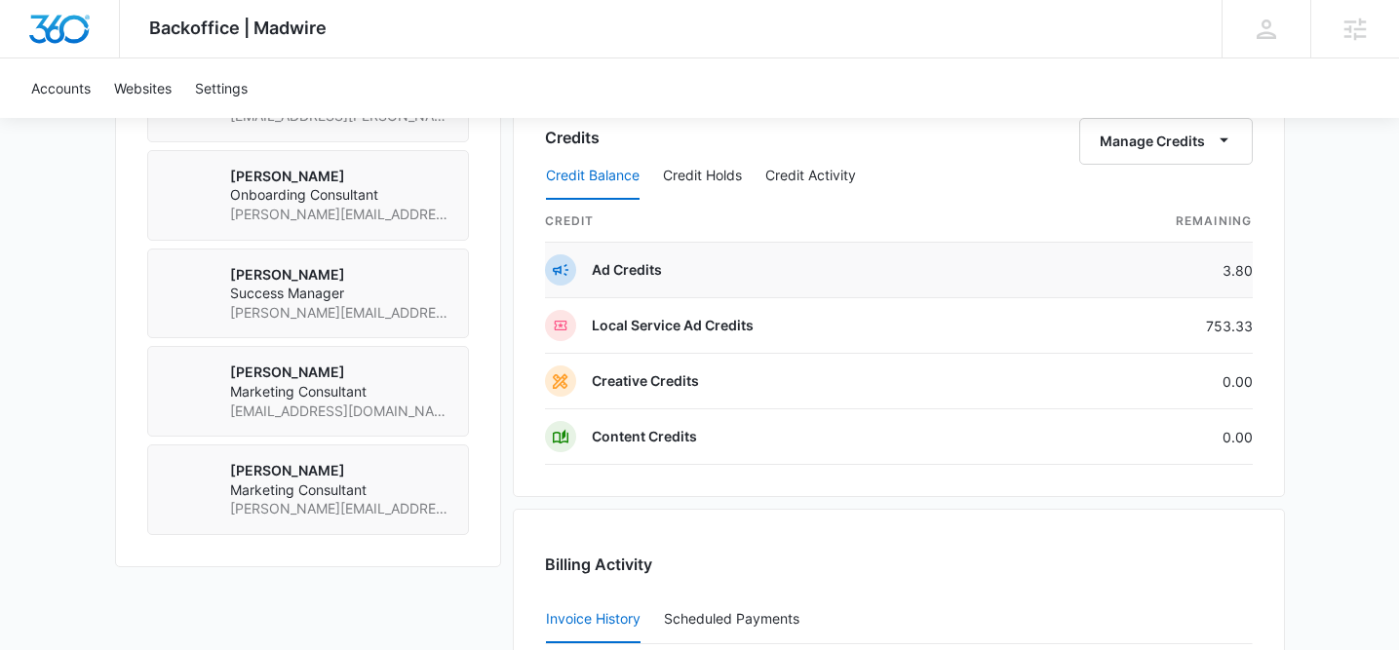
scroll to position [1470, 0]
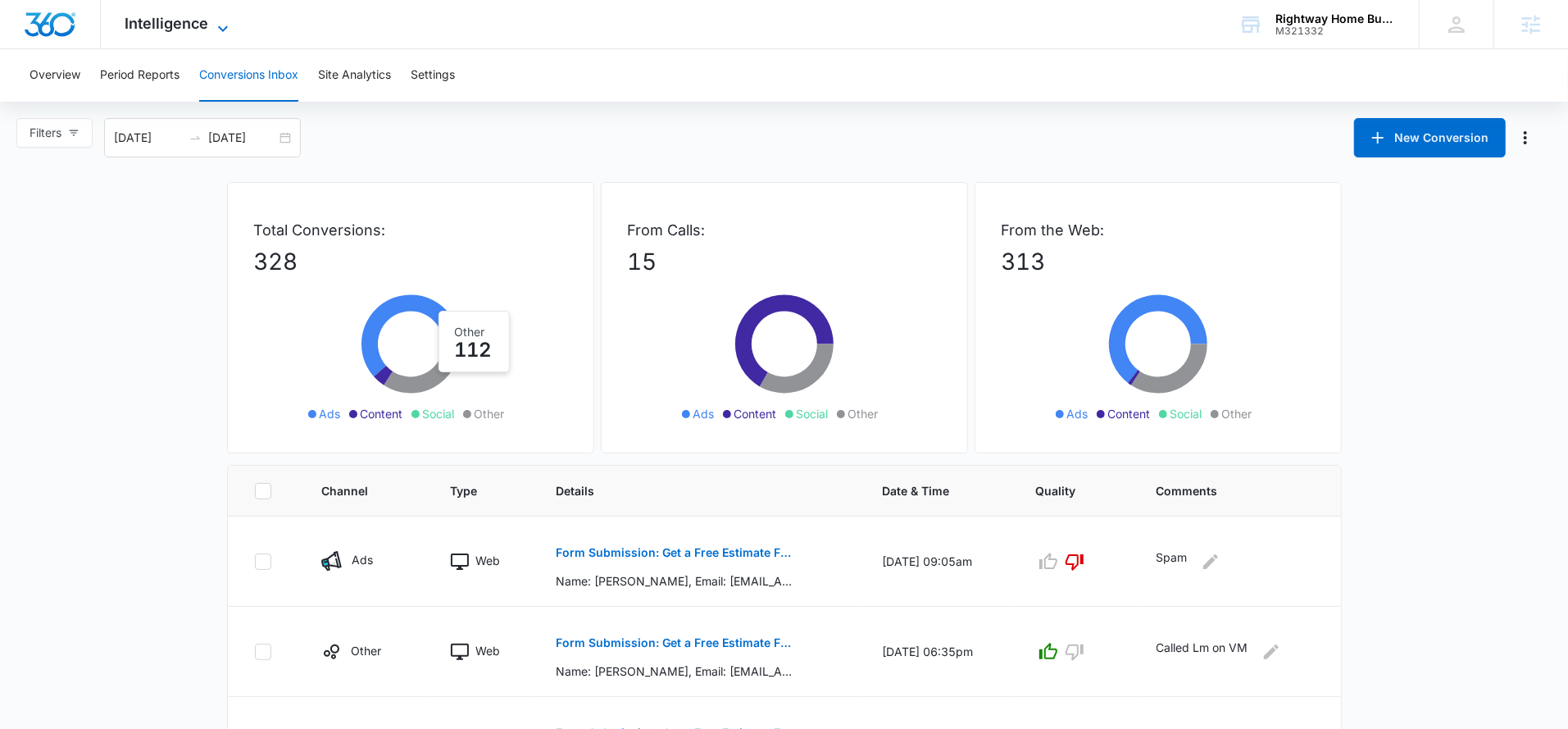
click at [145, 26] on span "Intelligence" at bounding box center [166, 24] width 83 height 17
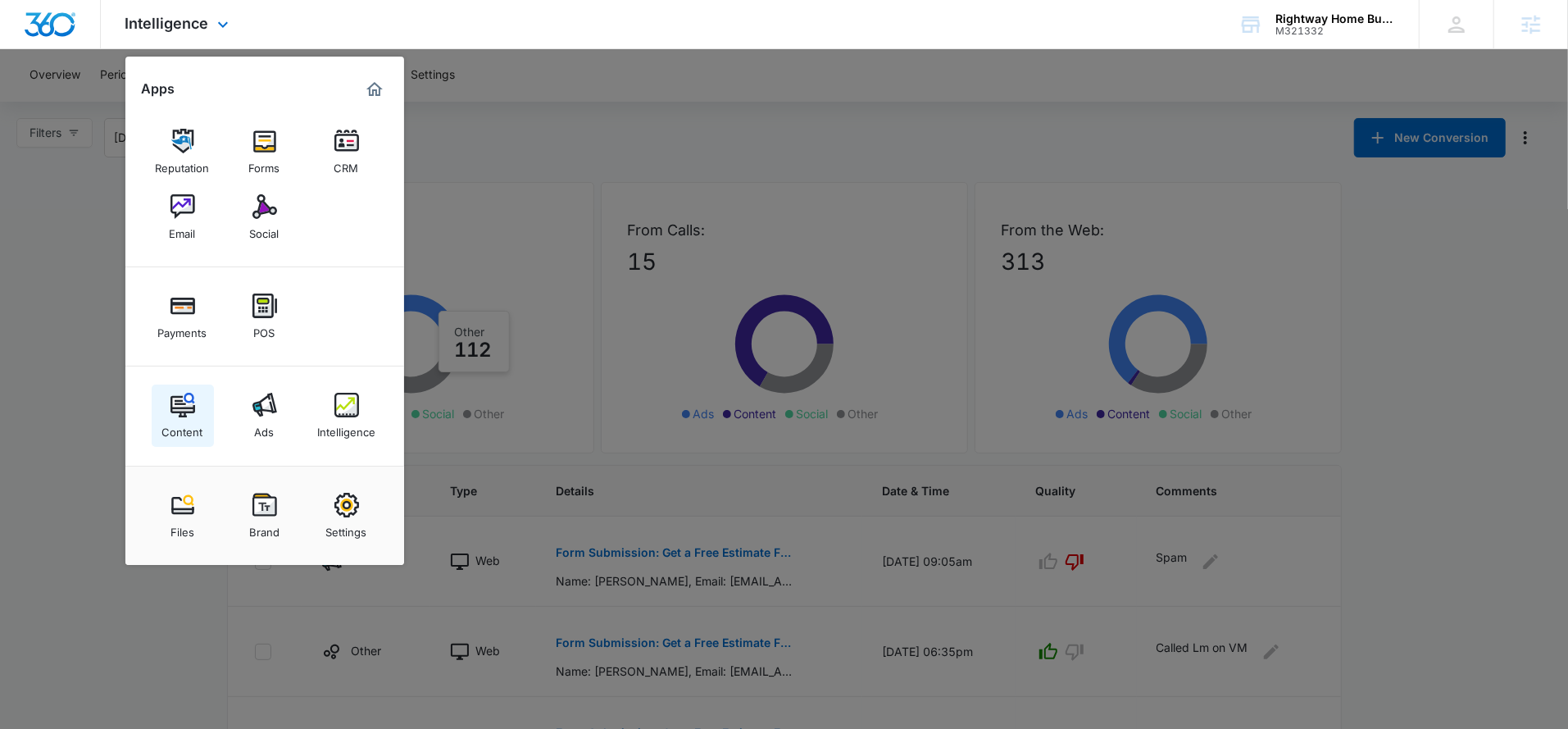
click at [183, 424] on div "Content" at bounding box center [182, 427] width 41 height 21
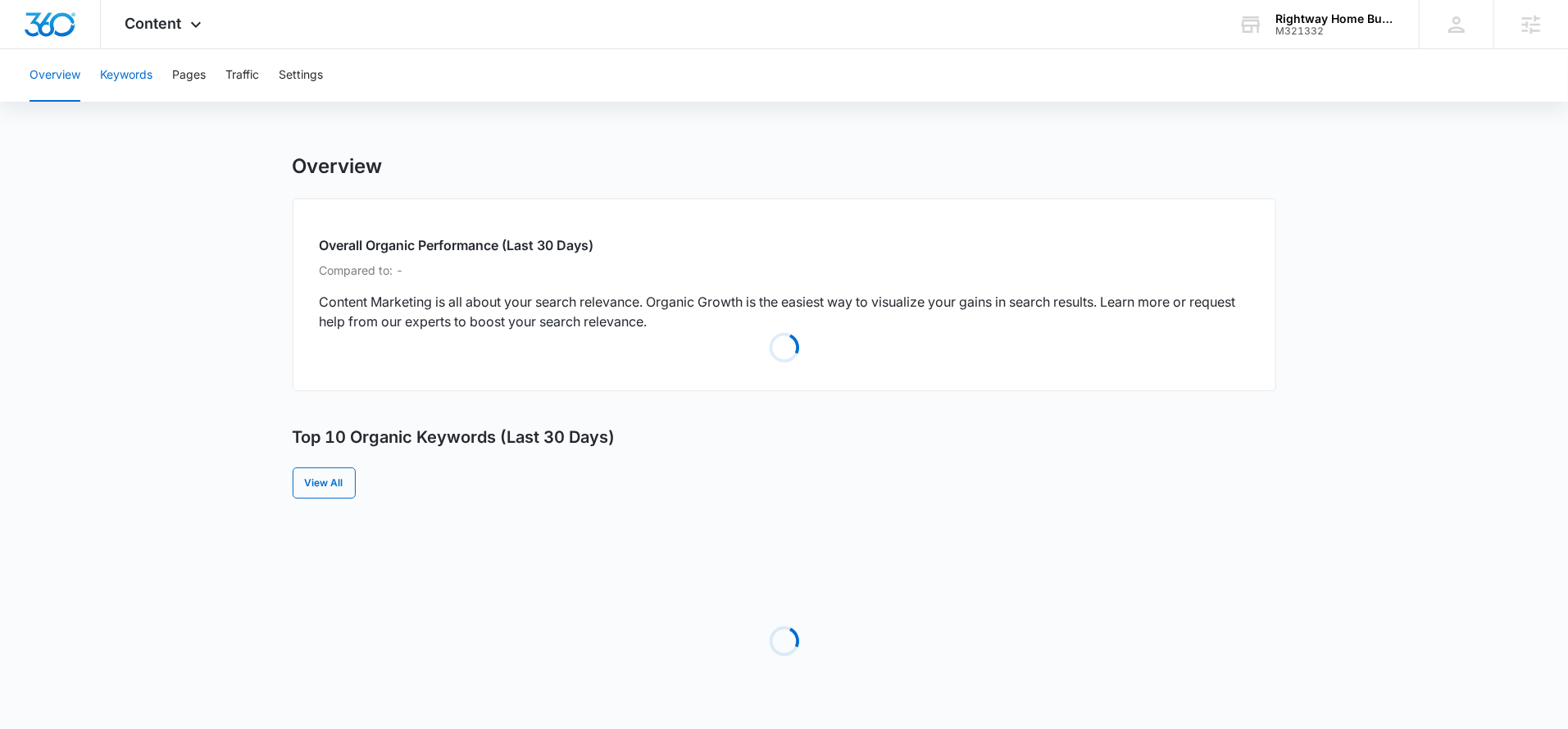
click at [135, 87] on button "Keywords" at bounding box center [126, 76] width 52 height 52
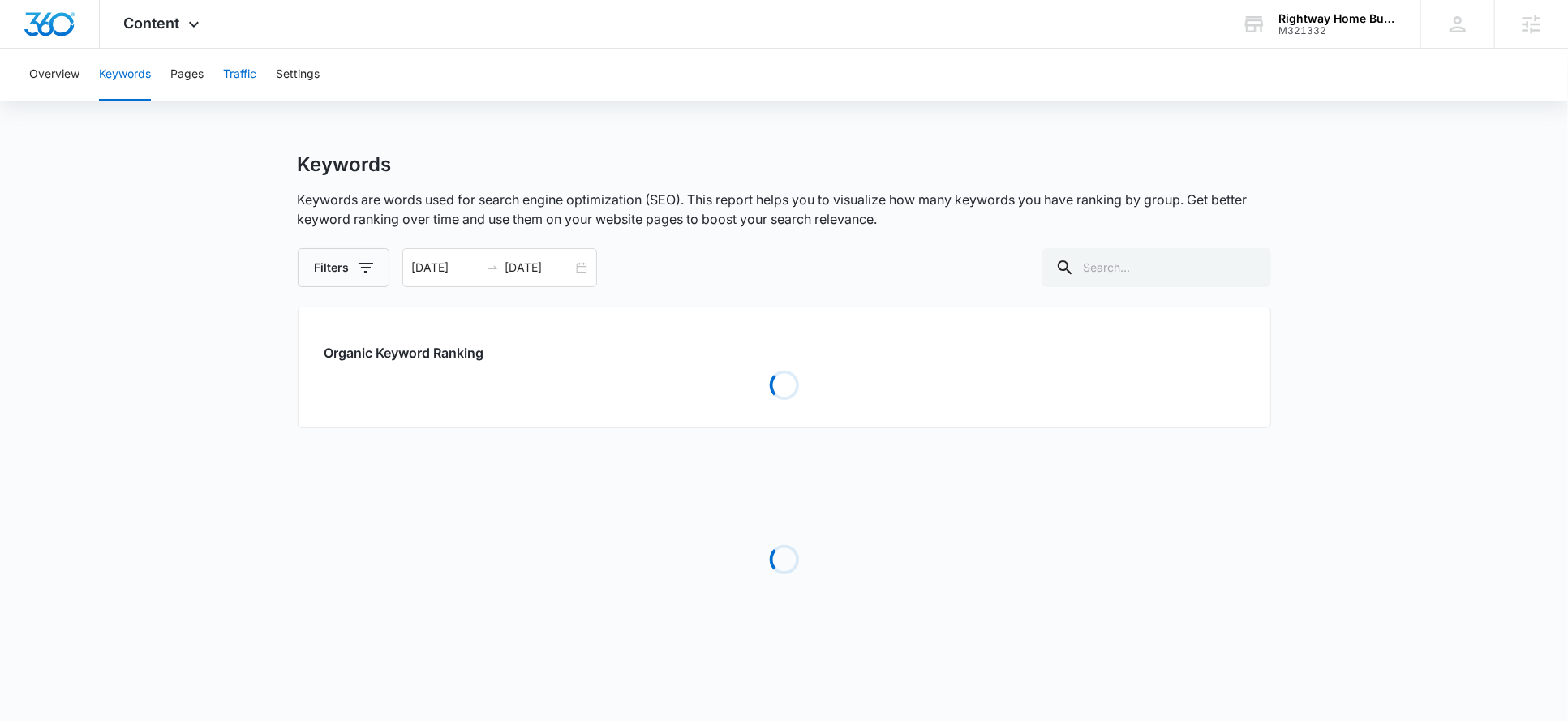
click at [256, 67] on button "Traffic" at bounding box center [240, 75] width 33 height 52
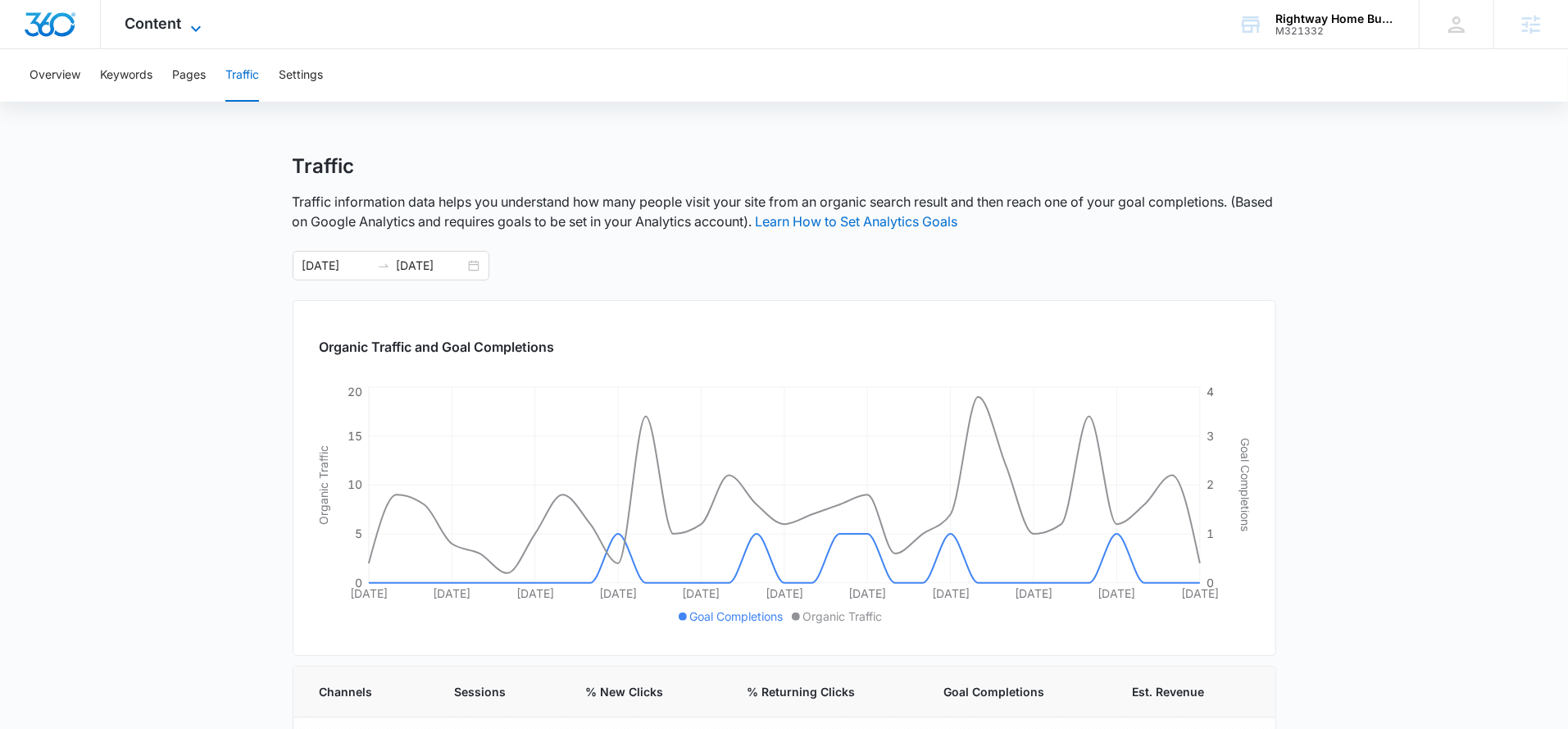
click at [149, 29] on span "Content" at bounding box center [153, 24] width 56 height 17
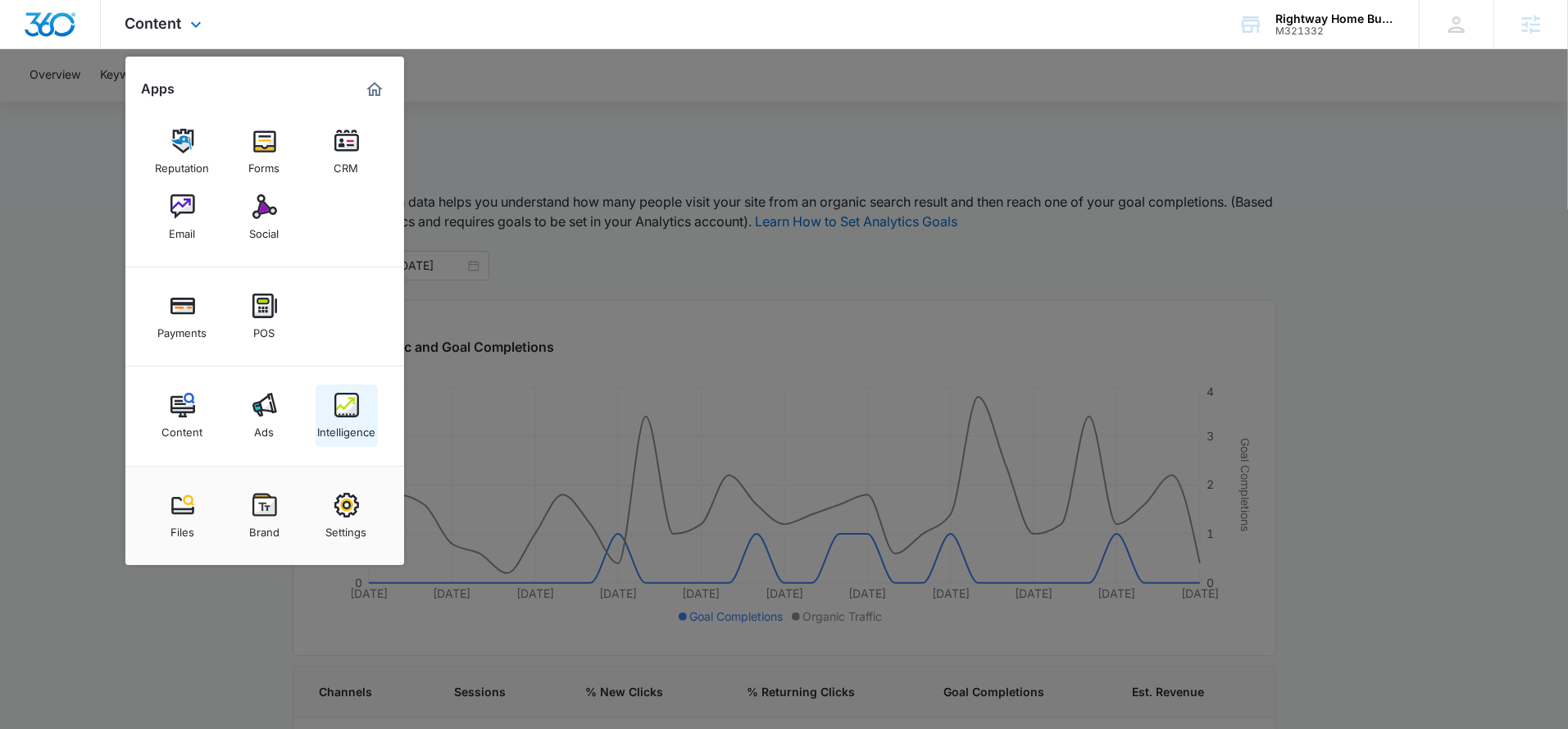
click at [347, 409] on img at bounding box center [346, 404] width 24 height 24
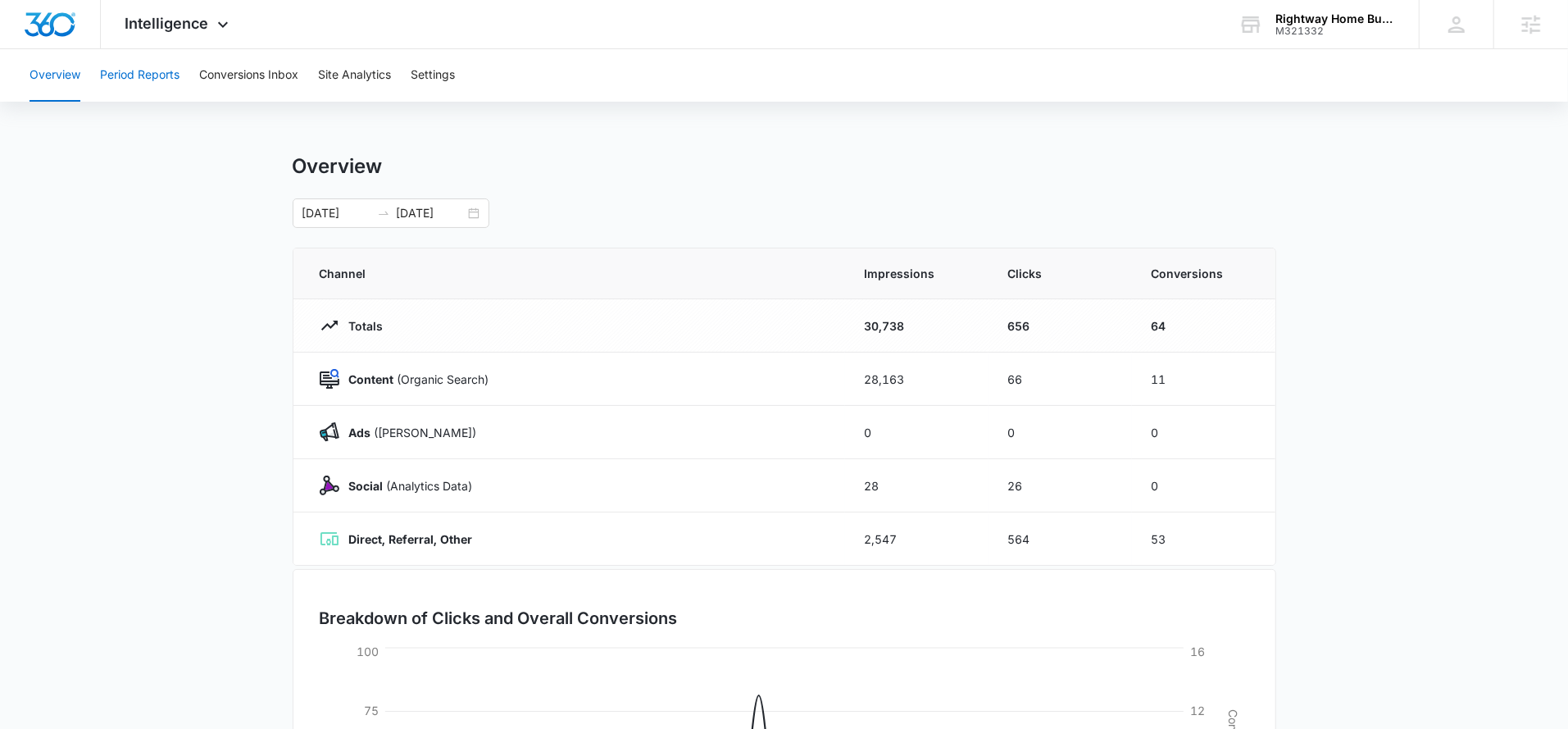
click at [140, 75] on button "Period Reports" at bounding box center [139, 76] width 80 height 52
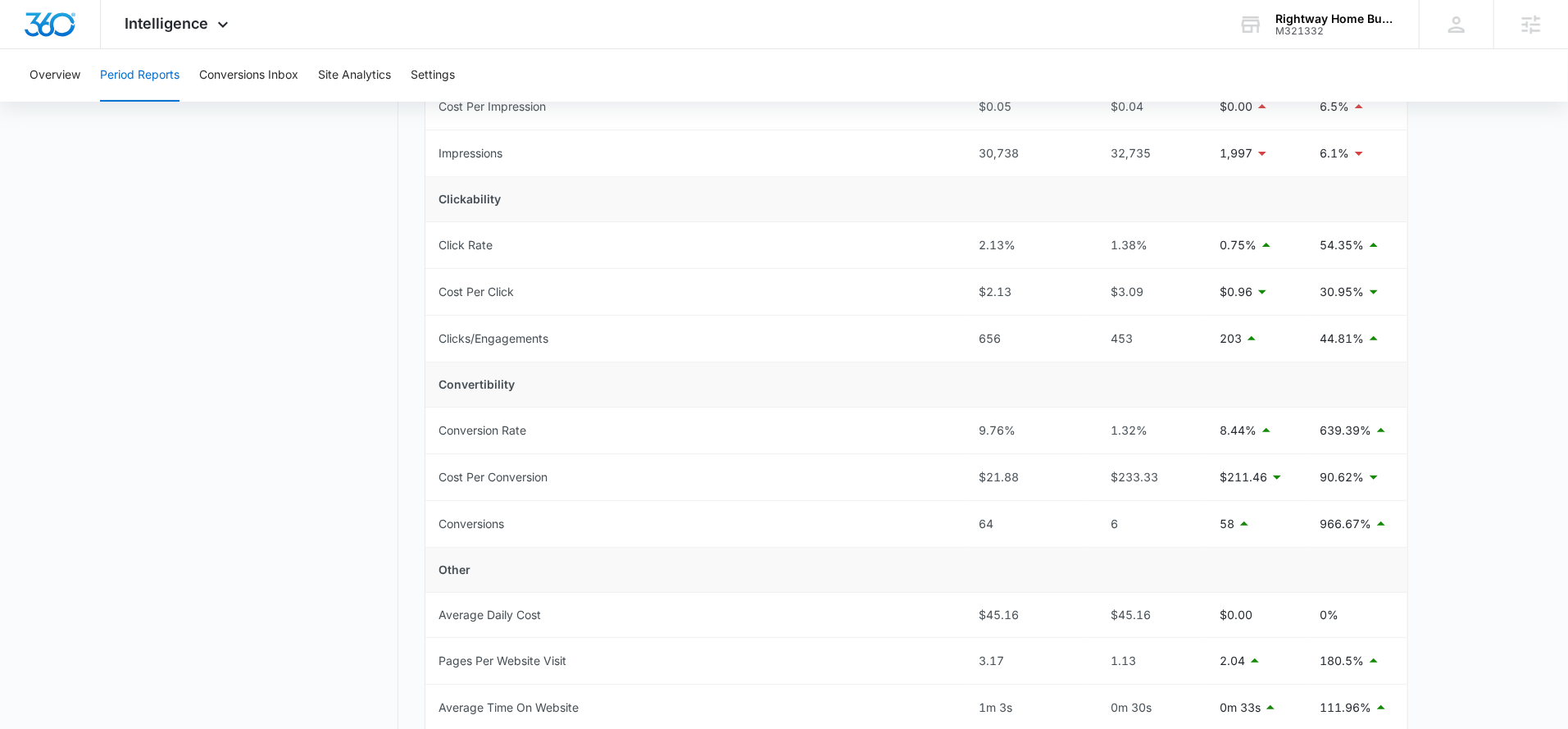
scroll to position [378, 0]
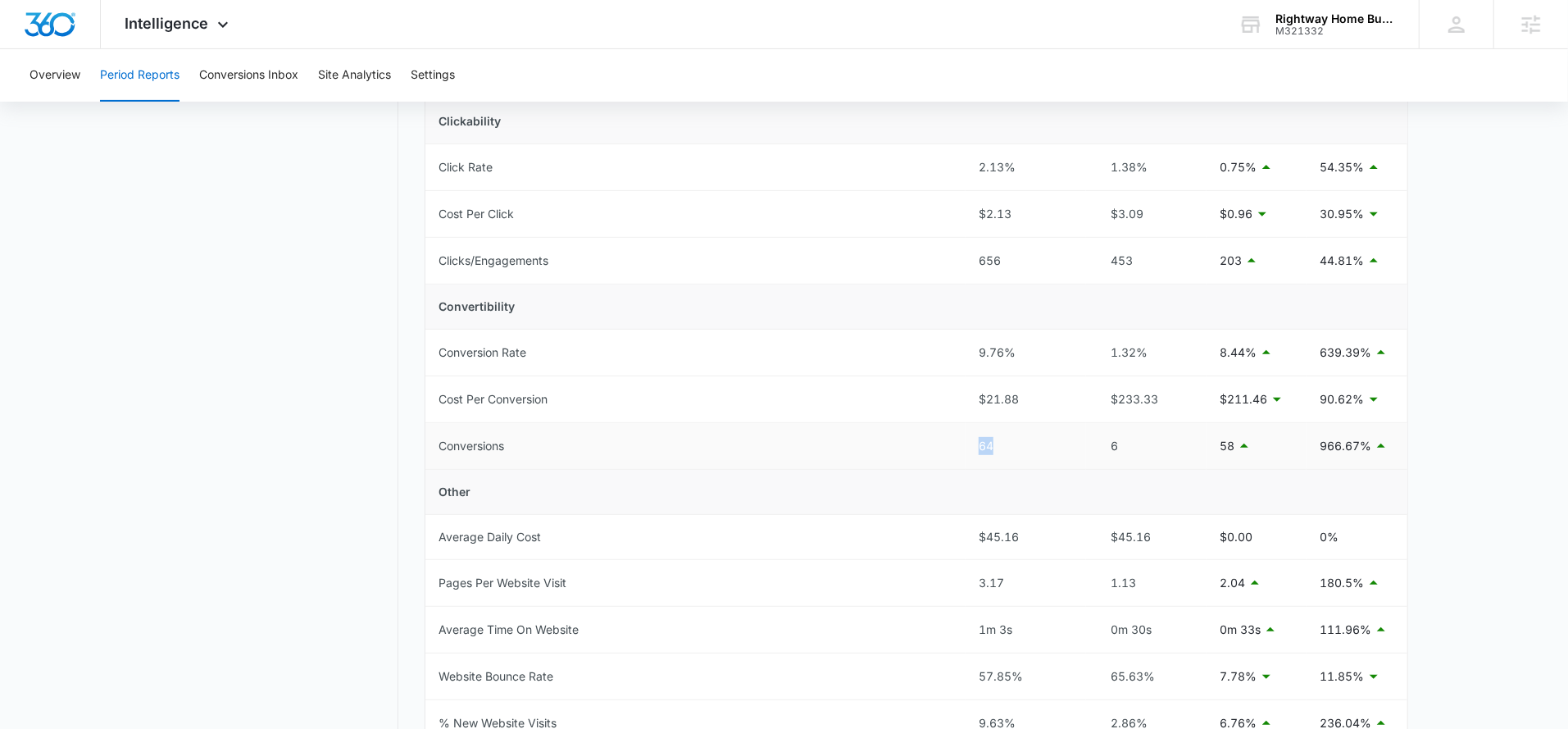
drag, startPoint x: 997, startPoint y: 441, endPoint x: 920, endPoint y: 441, distance: 77.0
click at [920, 441] on tr "Conversions 64 6 58 966.67%" at bounding box center [916, 446] width 981 height 47
drag, startPoint x: 437, startPoint y: 441, endPoint x: 1019, endPoint y: 440, distance: 582.0
click at [1019, 440] on tr "Conversions 64 6 58 966.67%" at bounding box center [916, 446] width 981 height 47
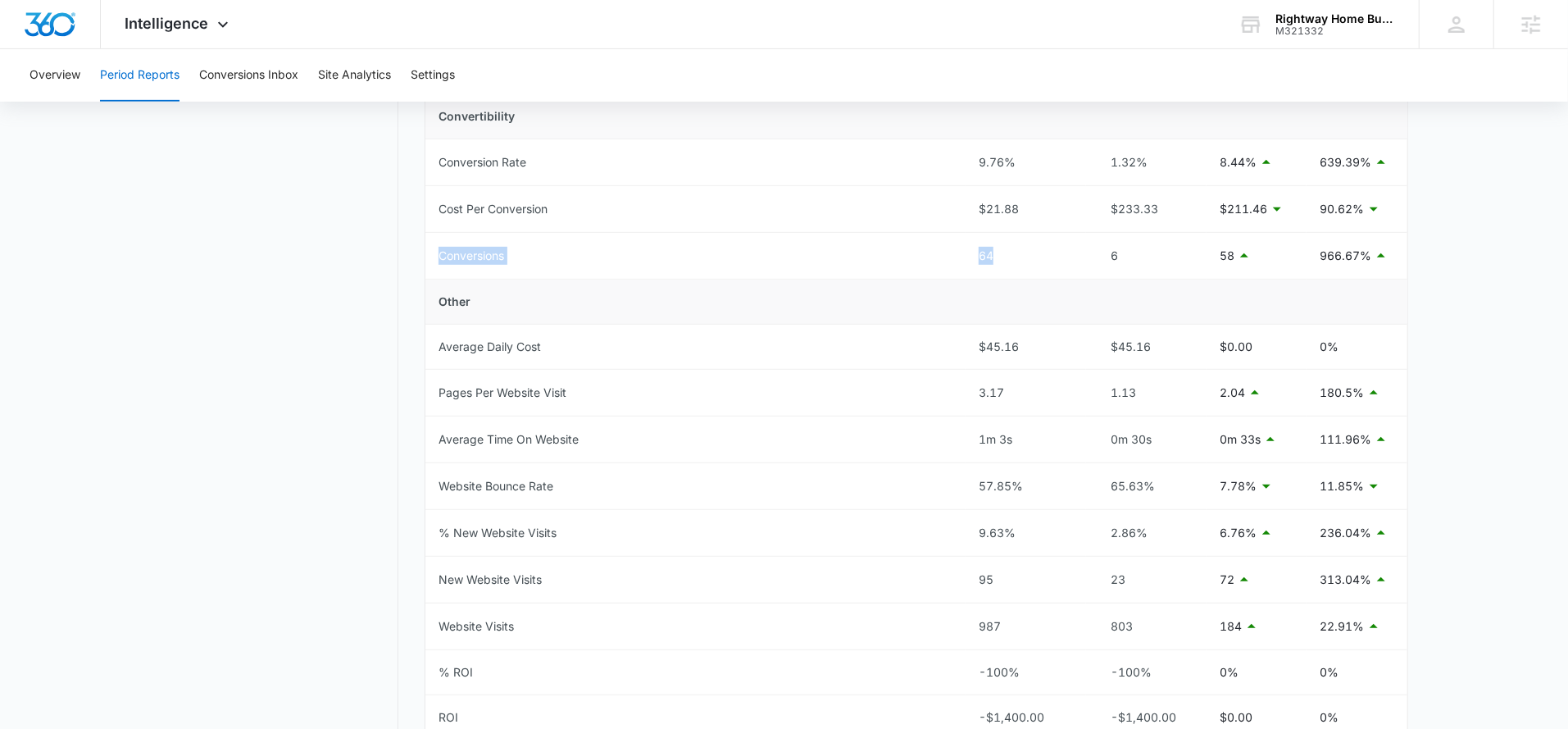
scroll to position [576, 0]
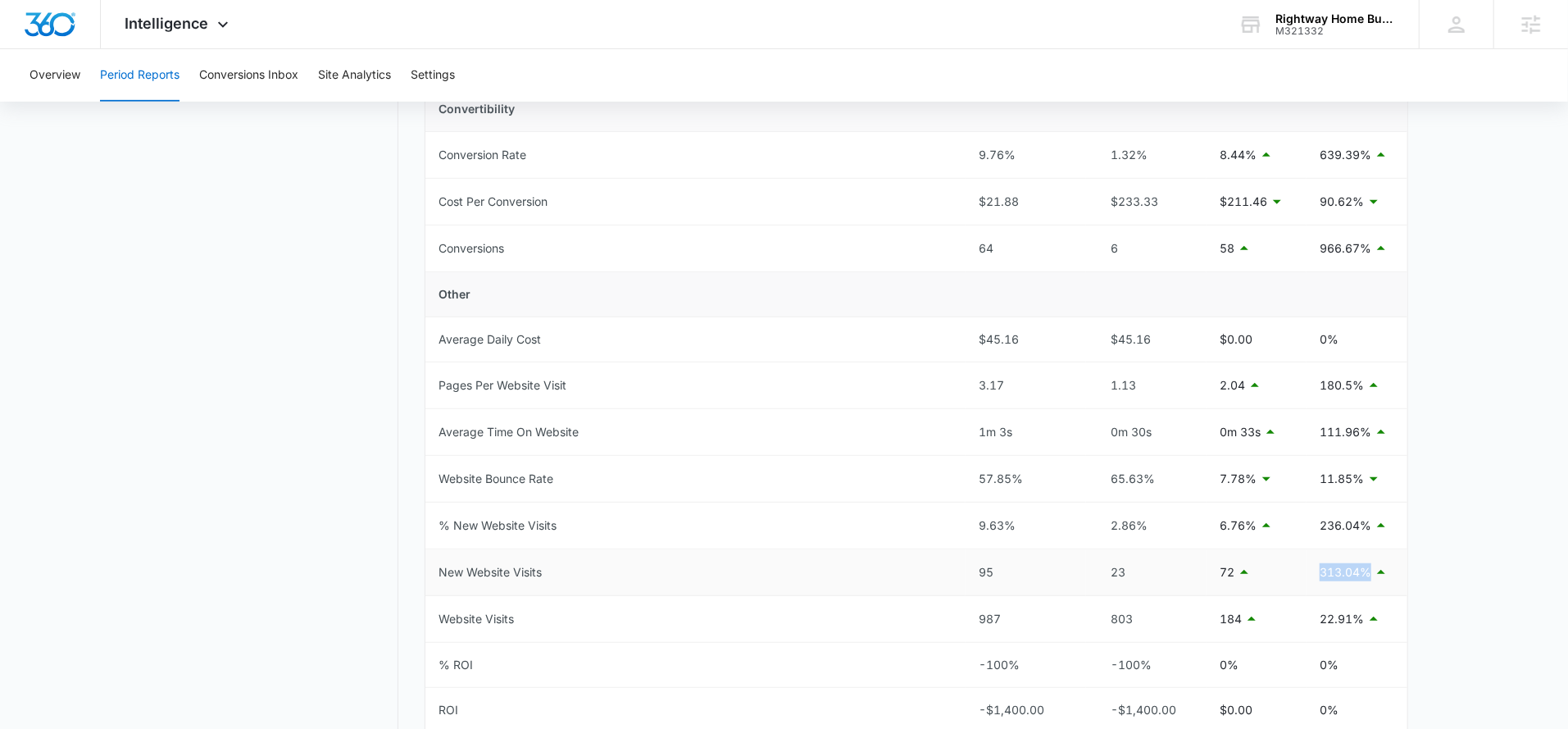
drag, startPoint x: 1398, startPoint y: 572, endPoint x: 1310, endPoint y: 571, distance: 88.0
click at [1310, 571] on td "313.04%" at bounding box center [1357, 573] width 101 height 47
drag, startPoint x: 1009, startPoint y: 573, endPoint x: 980, endPoint y: 576, distance: 29.2
click at [980, 576] on td "95" at bounding box center [1025, 573] width 120 height 47
click at [997, 573] on div "95" at bounding box center [1025, 572] width 94 height 18
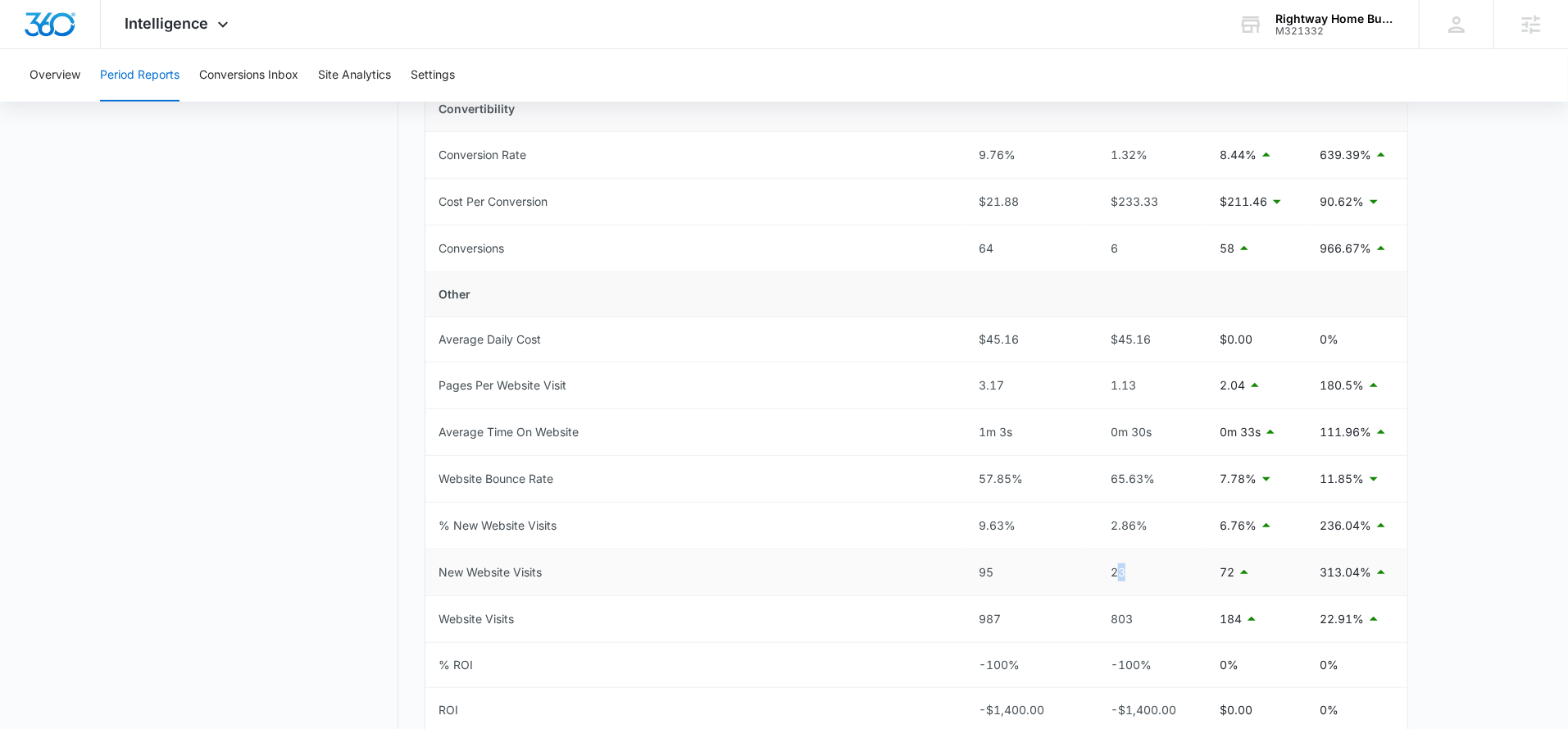
drag, startPoint x: 1134, startPoint y: 570, endPoint x: 1116, endPoint y: 570, distance: 18.0
click at [1116, 570] on div "23" at bounding box center [1146, 572] width 94 height 18
drag, startPoint x: 1020, startPoint y: 568, endPoint x: 932, endPoint y: 568, distance: 88.0
click at [932, 568] on tr "New Website Visits 95 23 72 313.04%" at bounding box center [916, 573] width 981 height 47
drag, startPoint x: 939, startPoint y: 476, endPoint x: 1029, endPoint y: 480, distance: 90.1
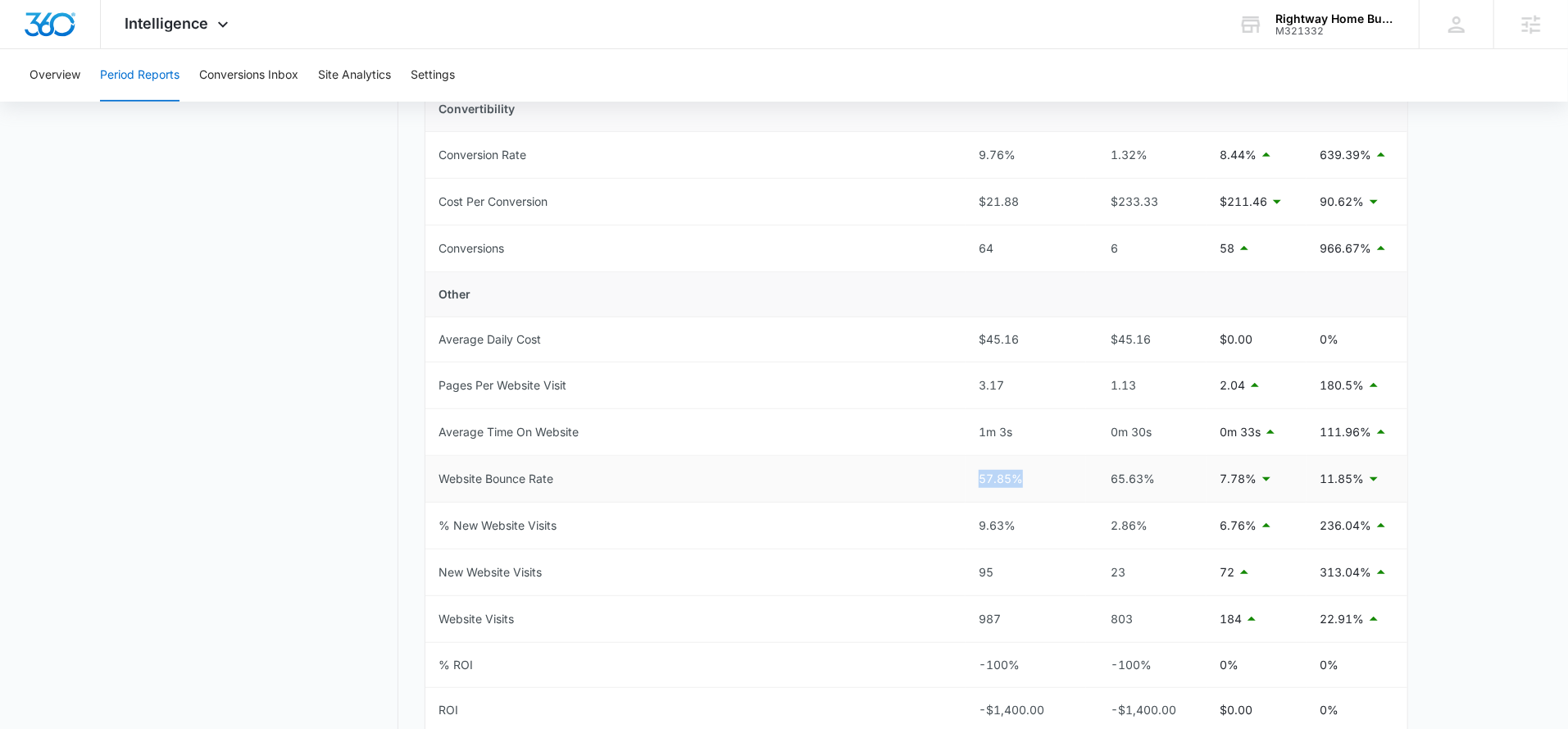
click at [1029, 480] on tr "Website Bounce Rate 57.85% 65.63% 7.78% 11.85%" at bounding box center [916, 479] width 981 height 47
click at [262, 82] on button "Conversions Inbox" at bounding box center [249, 76] width 99 height 52
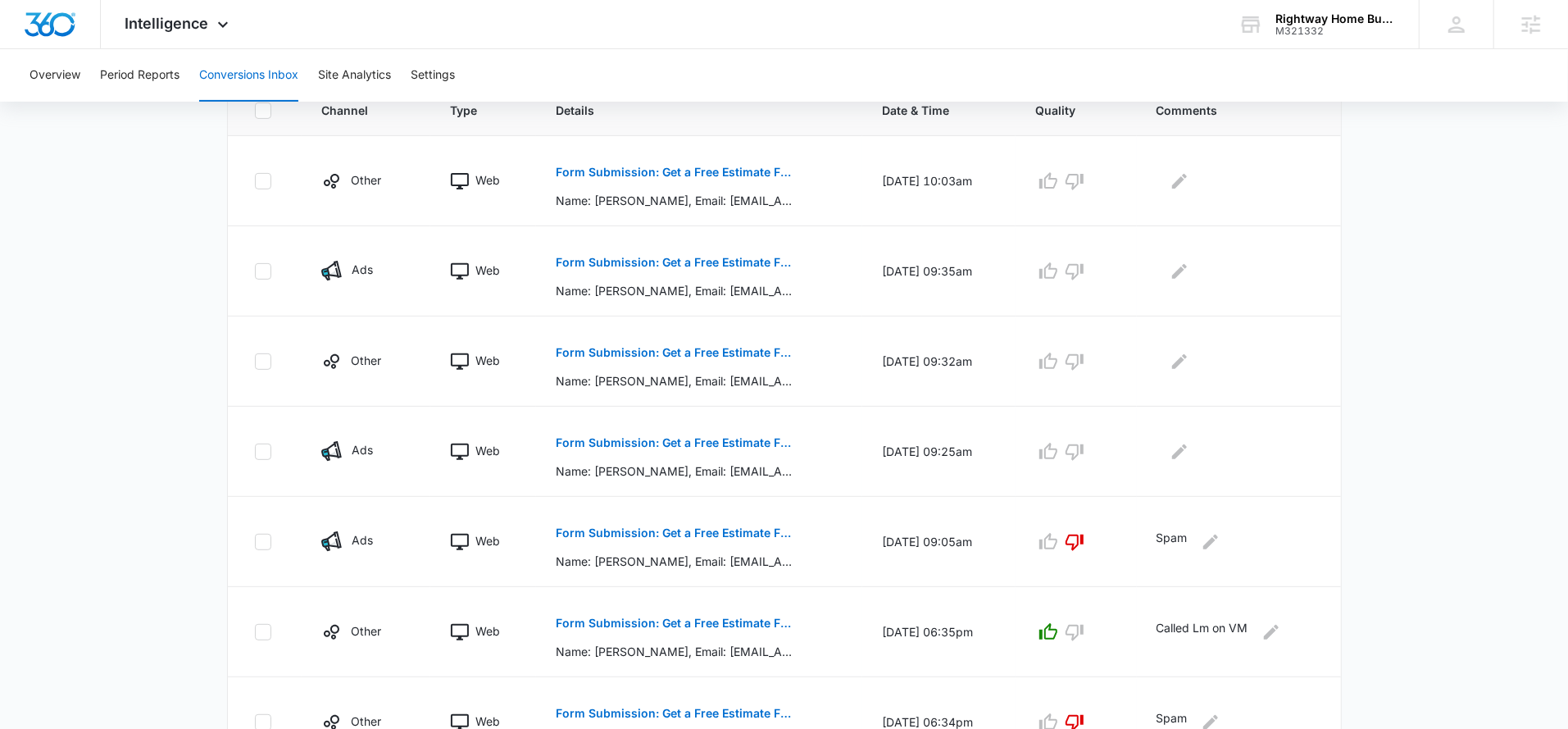
scroll to position [377, 0]
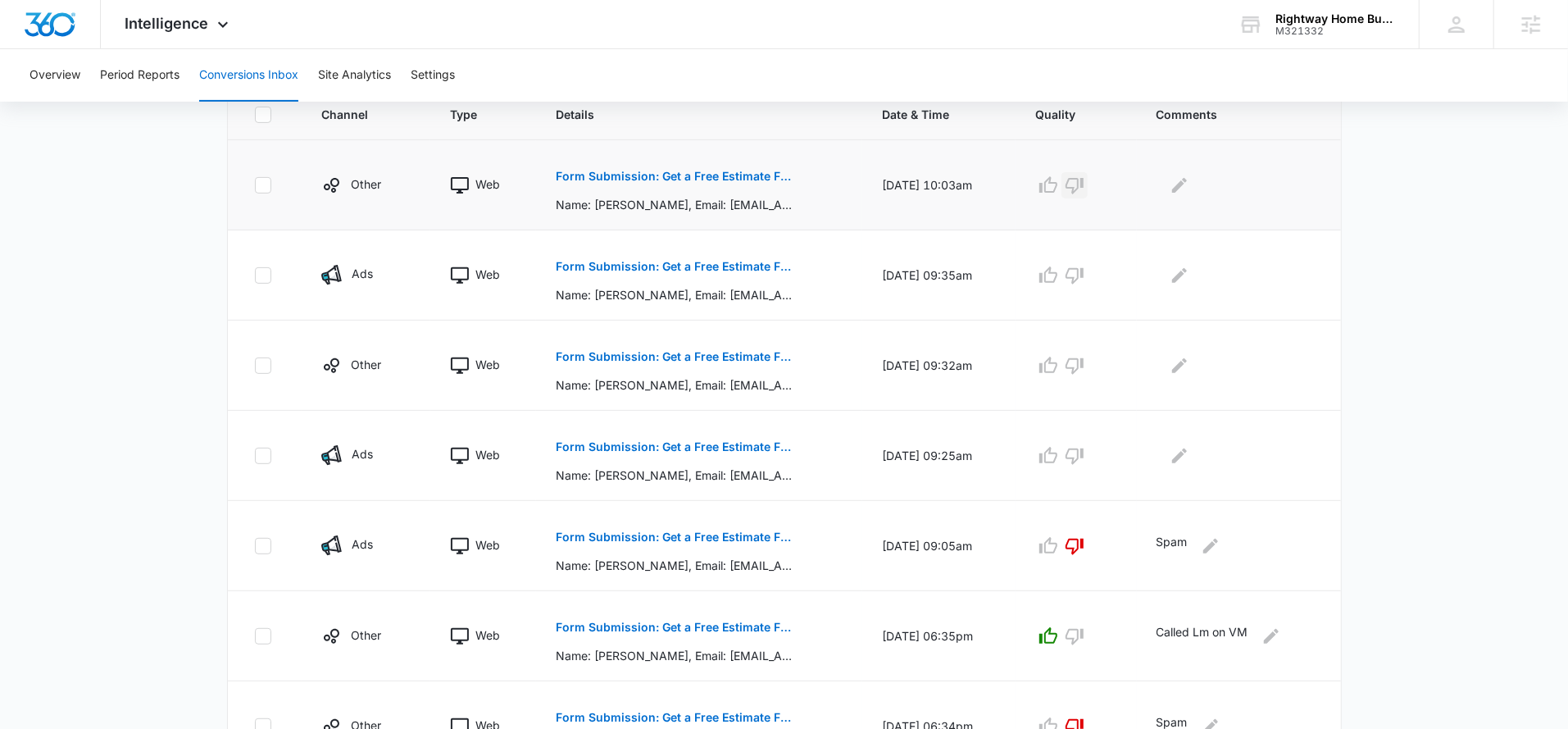
click at [1081, 182] on icon "button" at bounding box center [1074, 185] width 19 height 19
